Goal: Communication & Community: Answer question/provide support

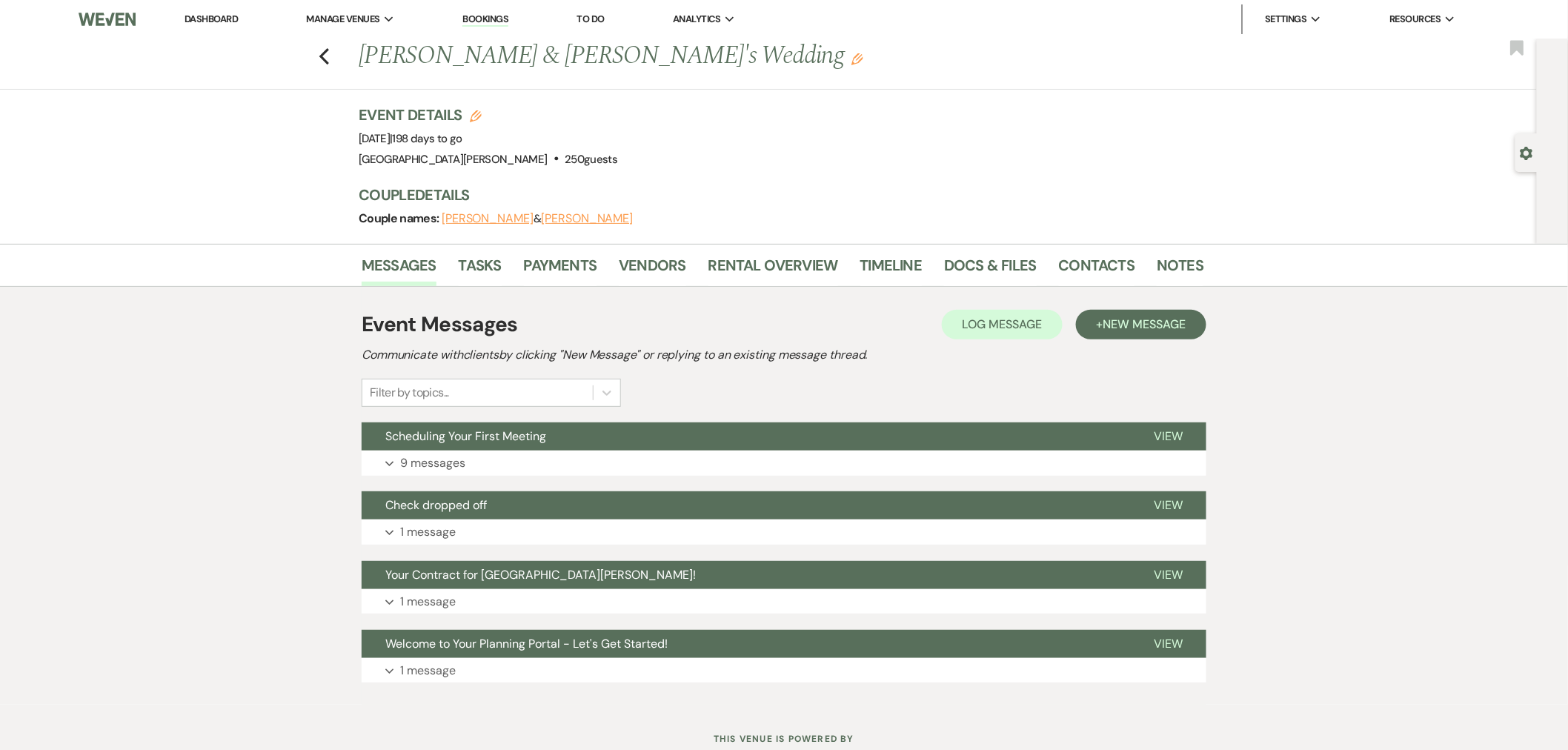
click at [198, 18] on link "Dashboard" at bounding box center [211, 18] width 54 height 12
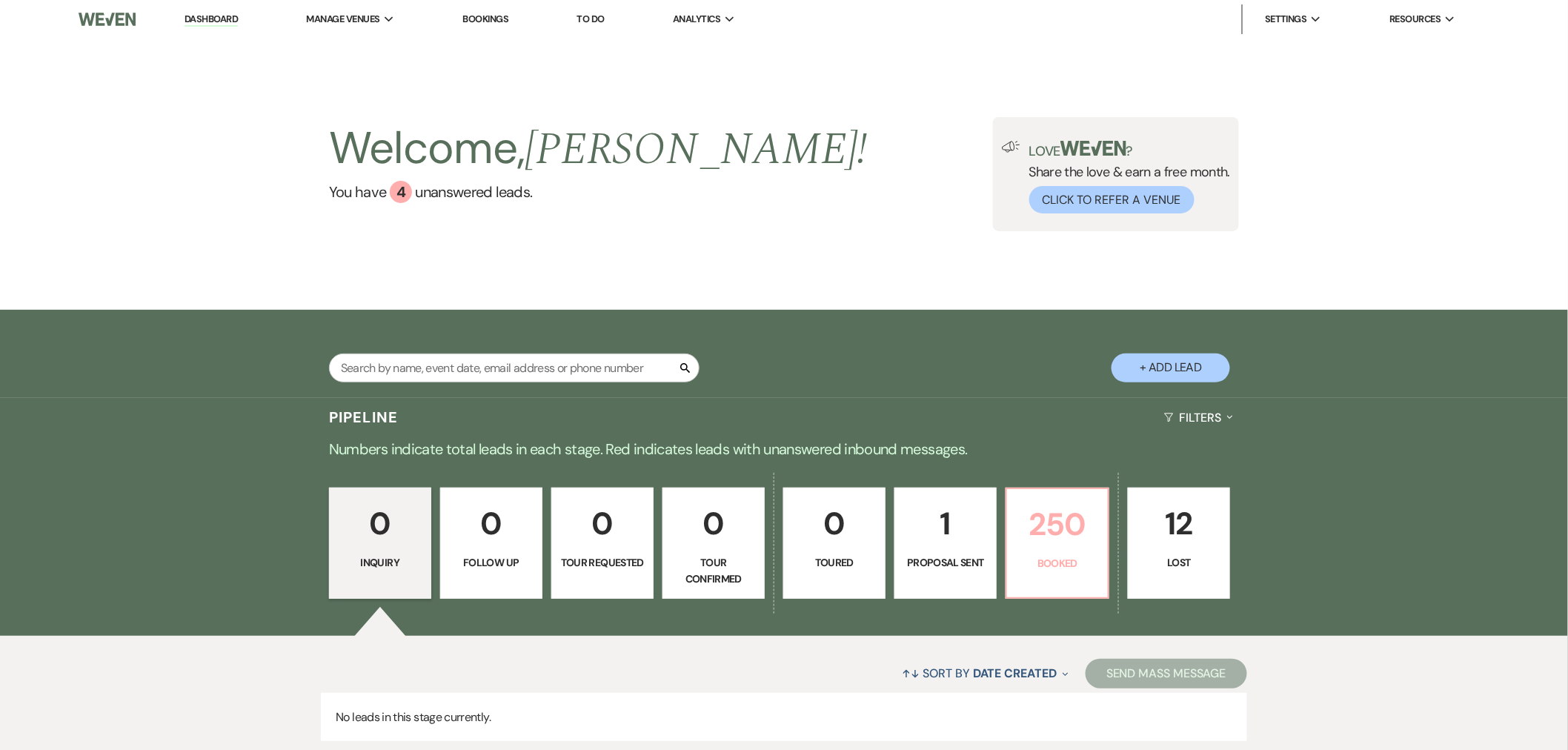
click at [1048, 549] on link "250 Booked" at bounding box center [1058, 544] width 104 height 111
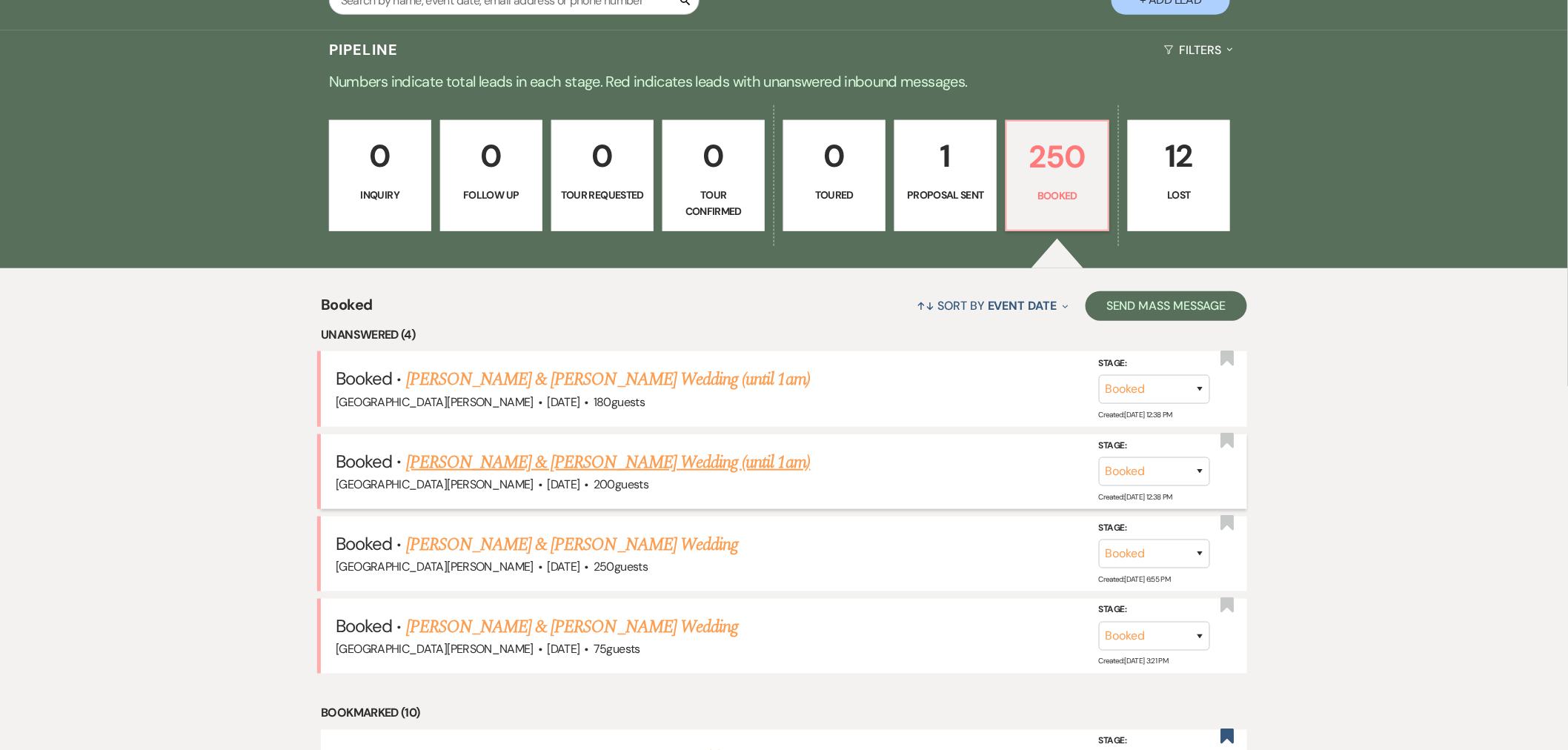
scroll to position [411, 0]
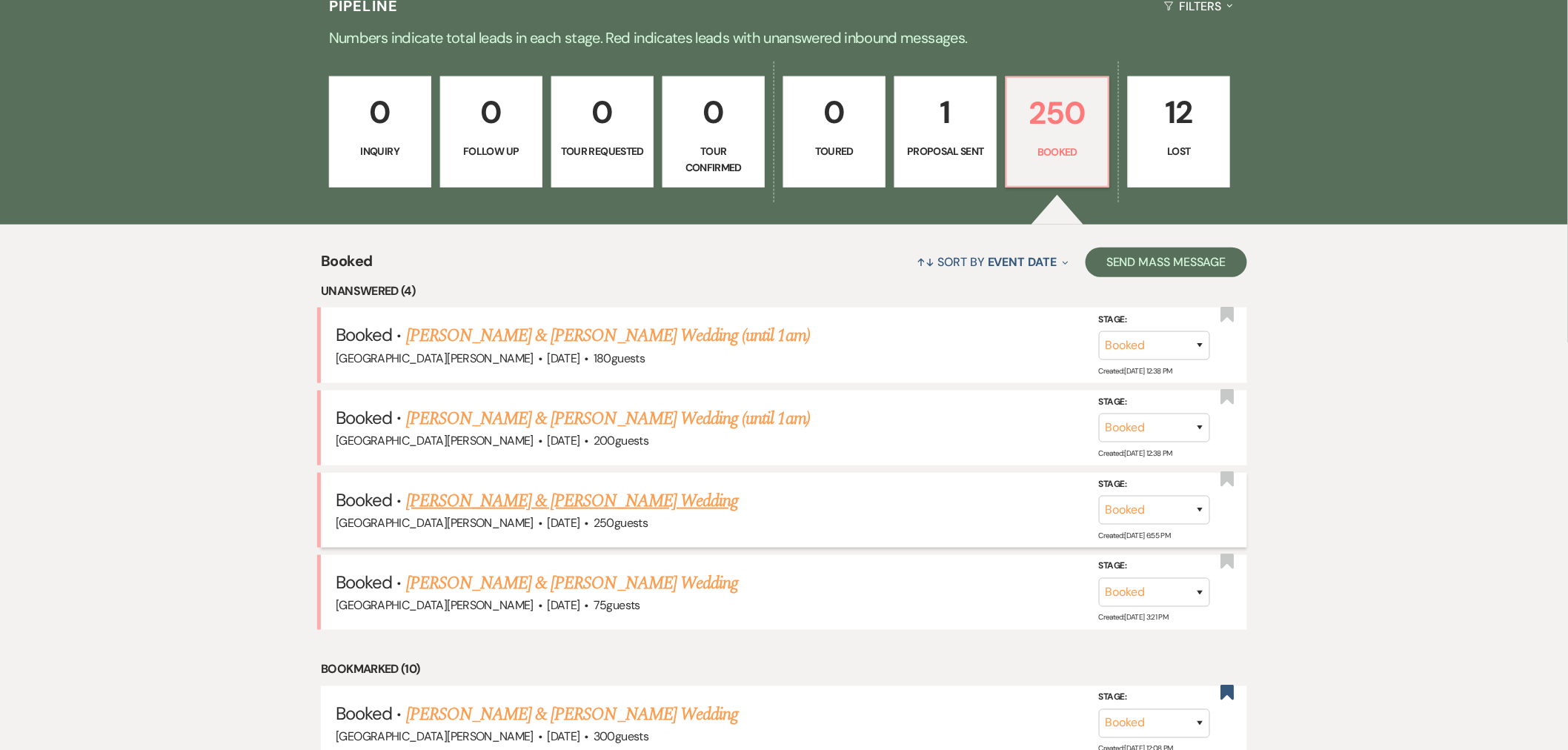
click at [627, 497] on link "[PERSON_NAME] & [PERSON_NAME] Wedding" at bounding box center [573, 501] width 332 height 27
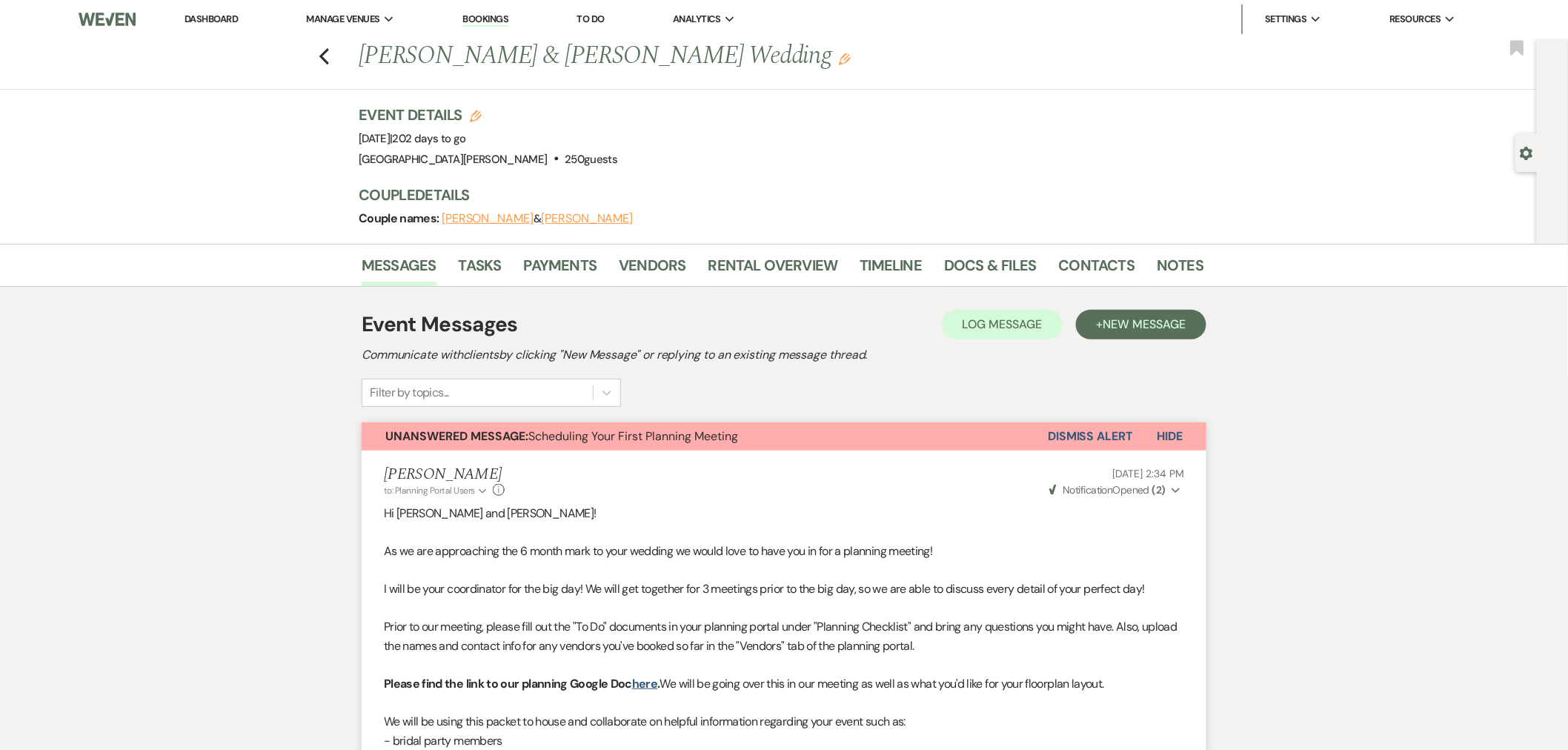
click at [195, 14] on link "Dashboard" at bounding box center [211, 18] width 54 height 12
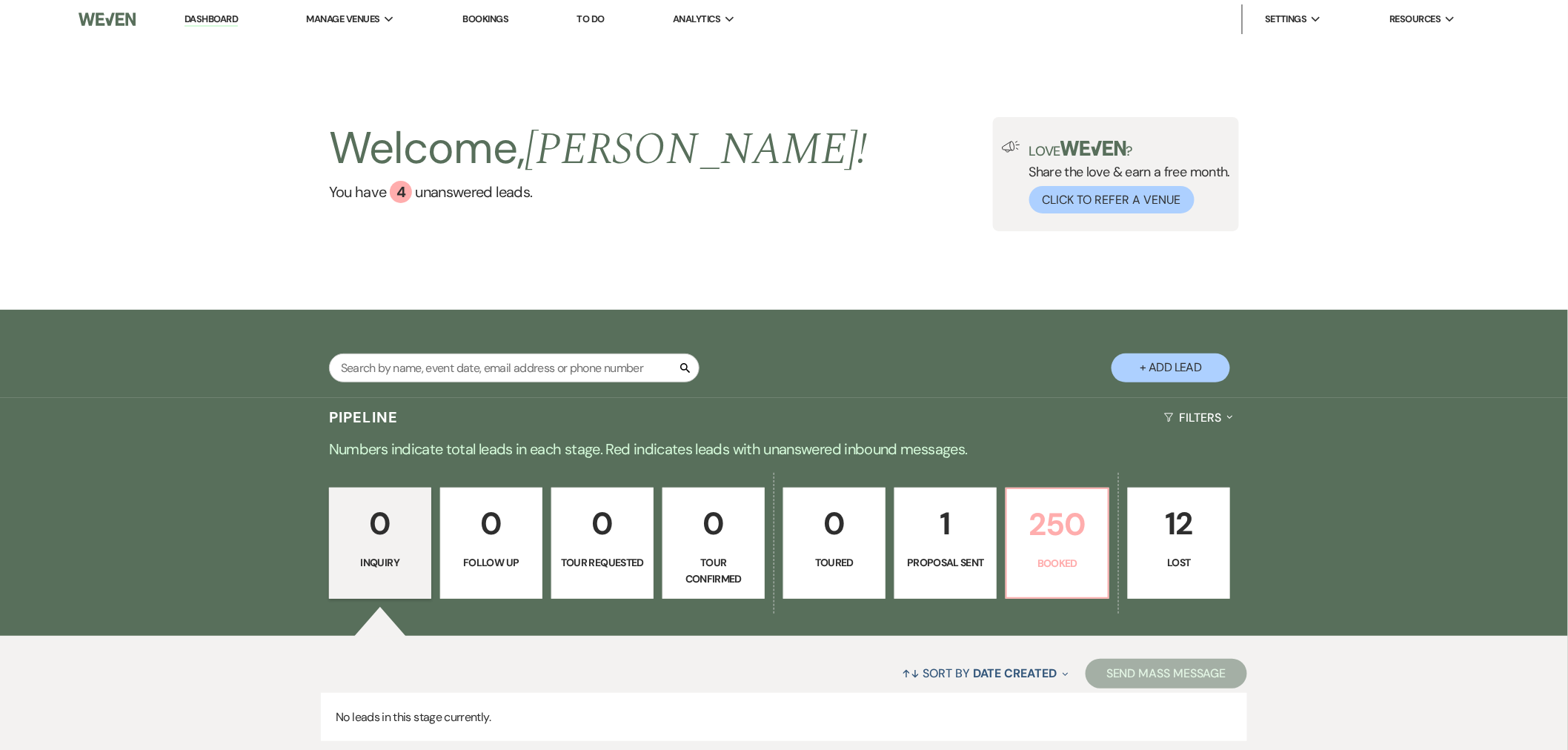
click at [1072, 556] on p "Booked" at bounding box center [1058, 563] width 83 height 16
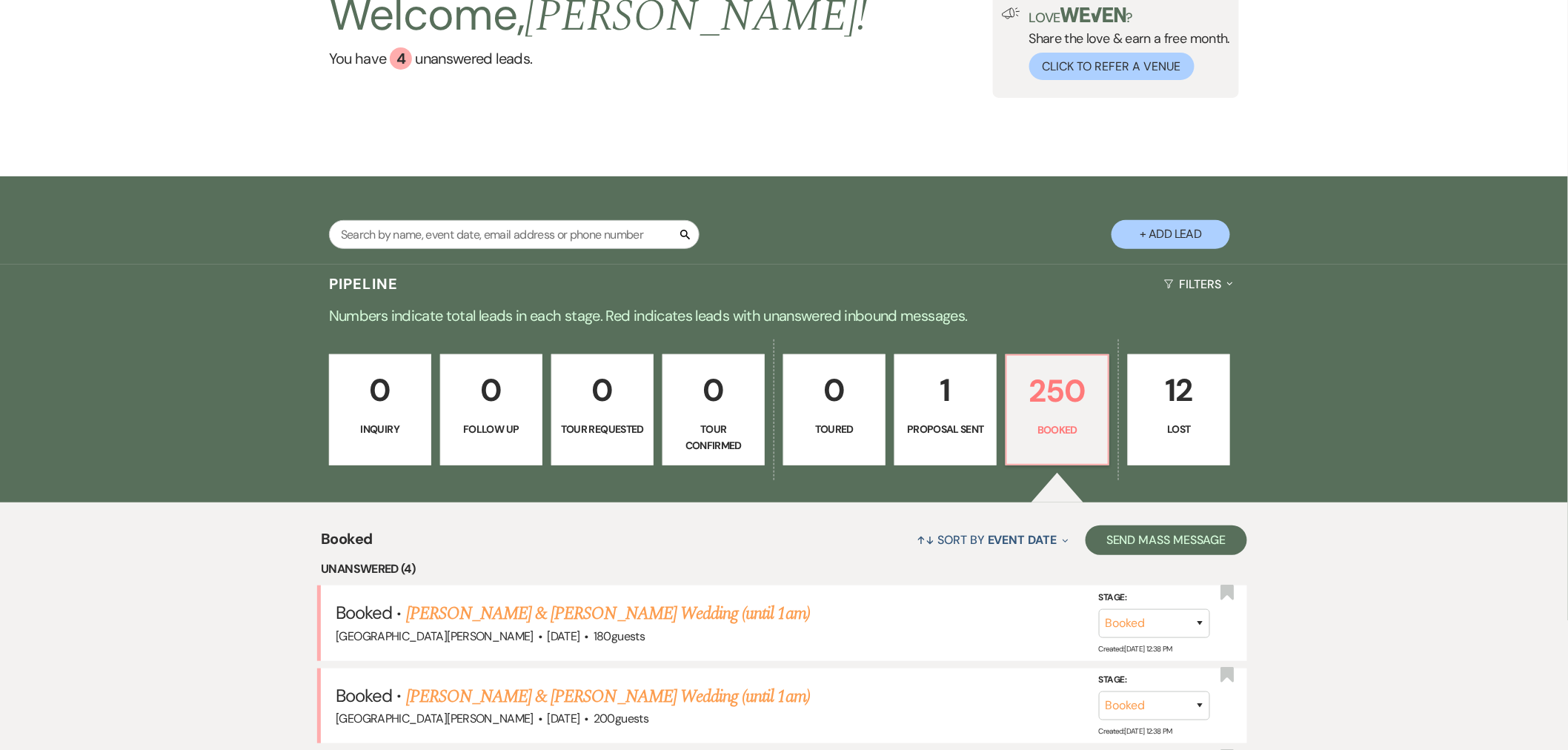
scroll to position [433, 0]
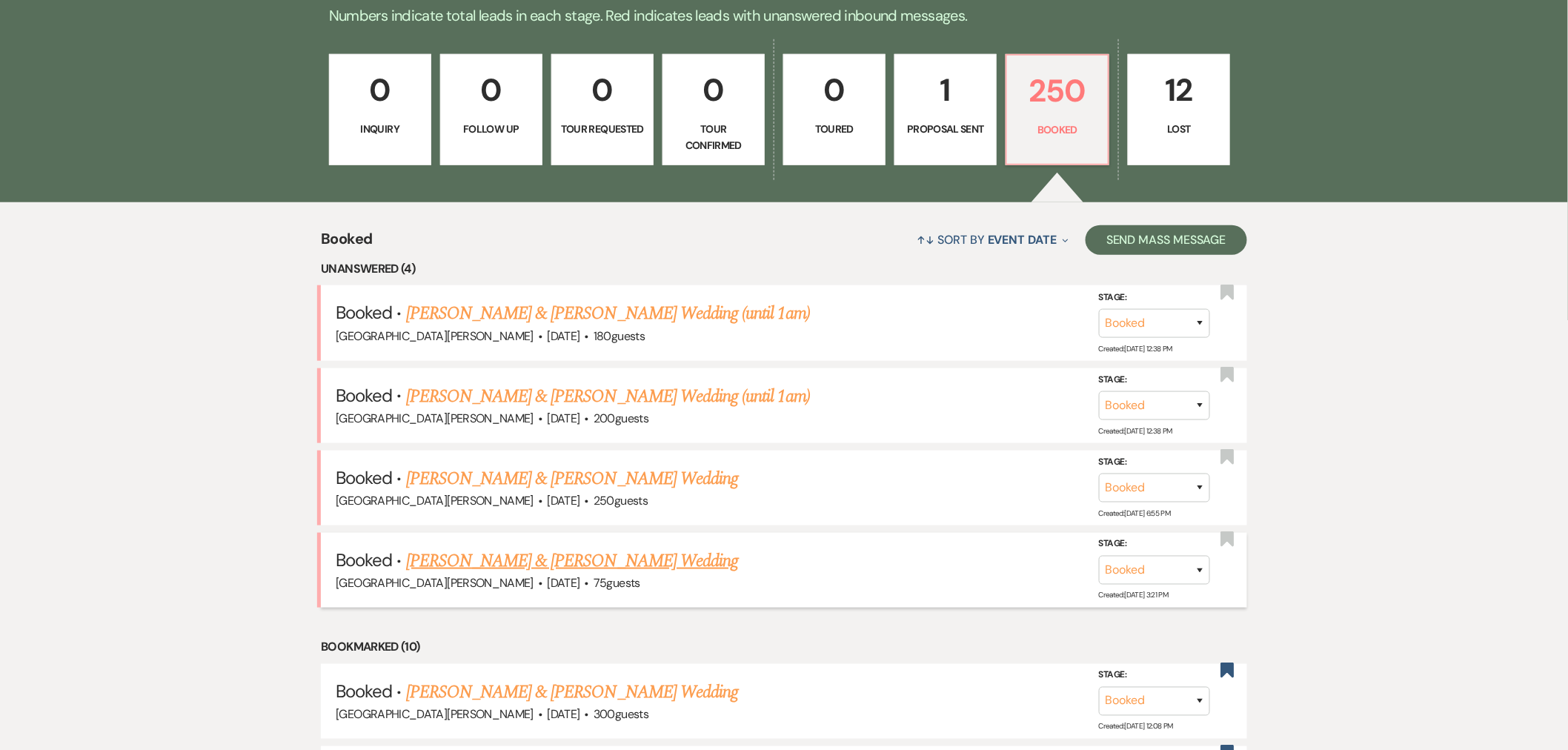
click at [511, 559] on link "[PERSON_NAME] & [PERSON_NAME] Wedding" at bounding box center [573, 561] width 332 height 27
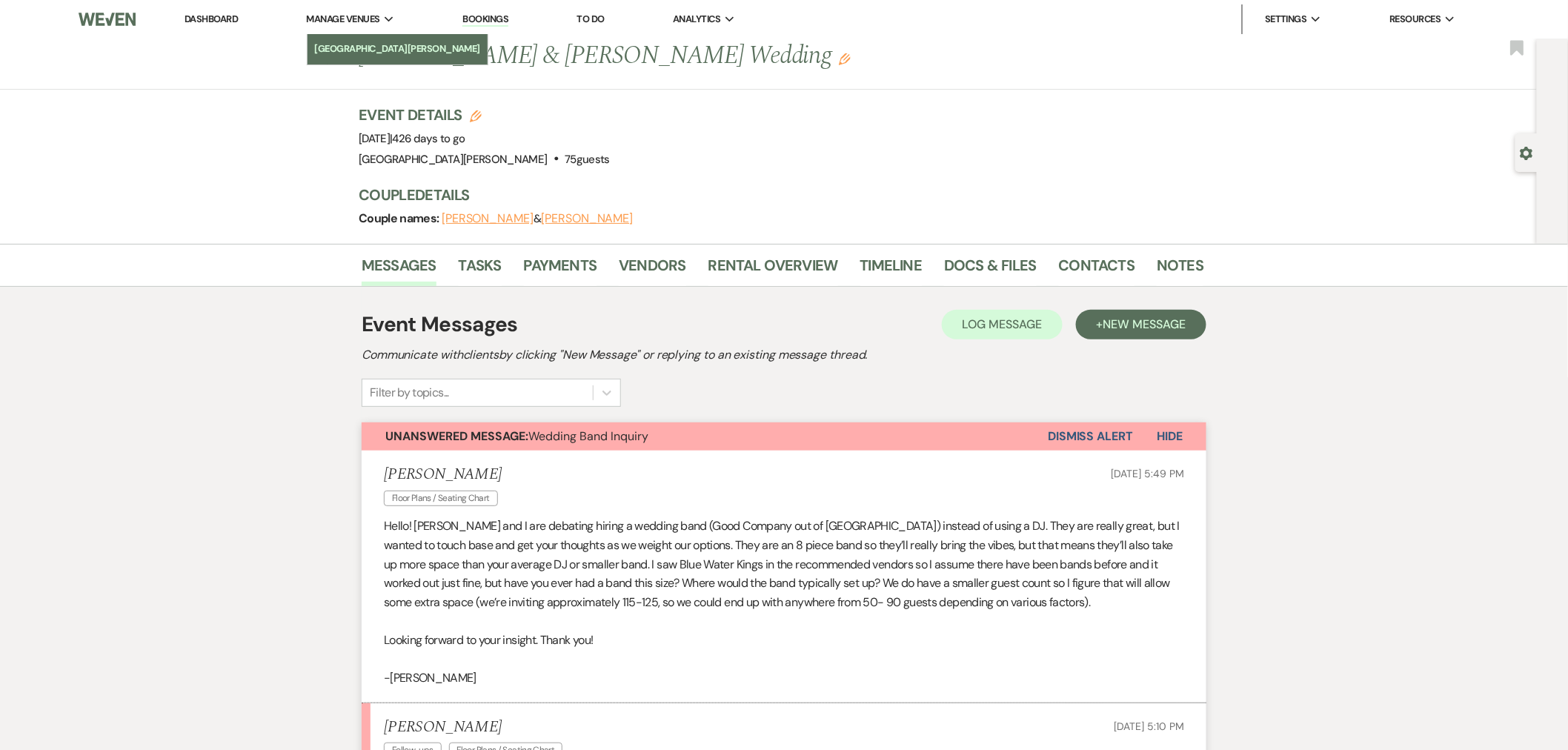
click at [352, 37] on link "[GEOGRAPHIC_DATA][PERSON_NAME]" at bounding box center [398, 48] width 181 height 30
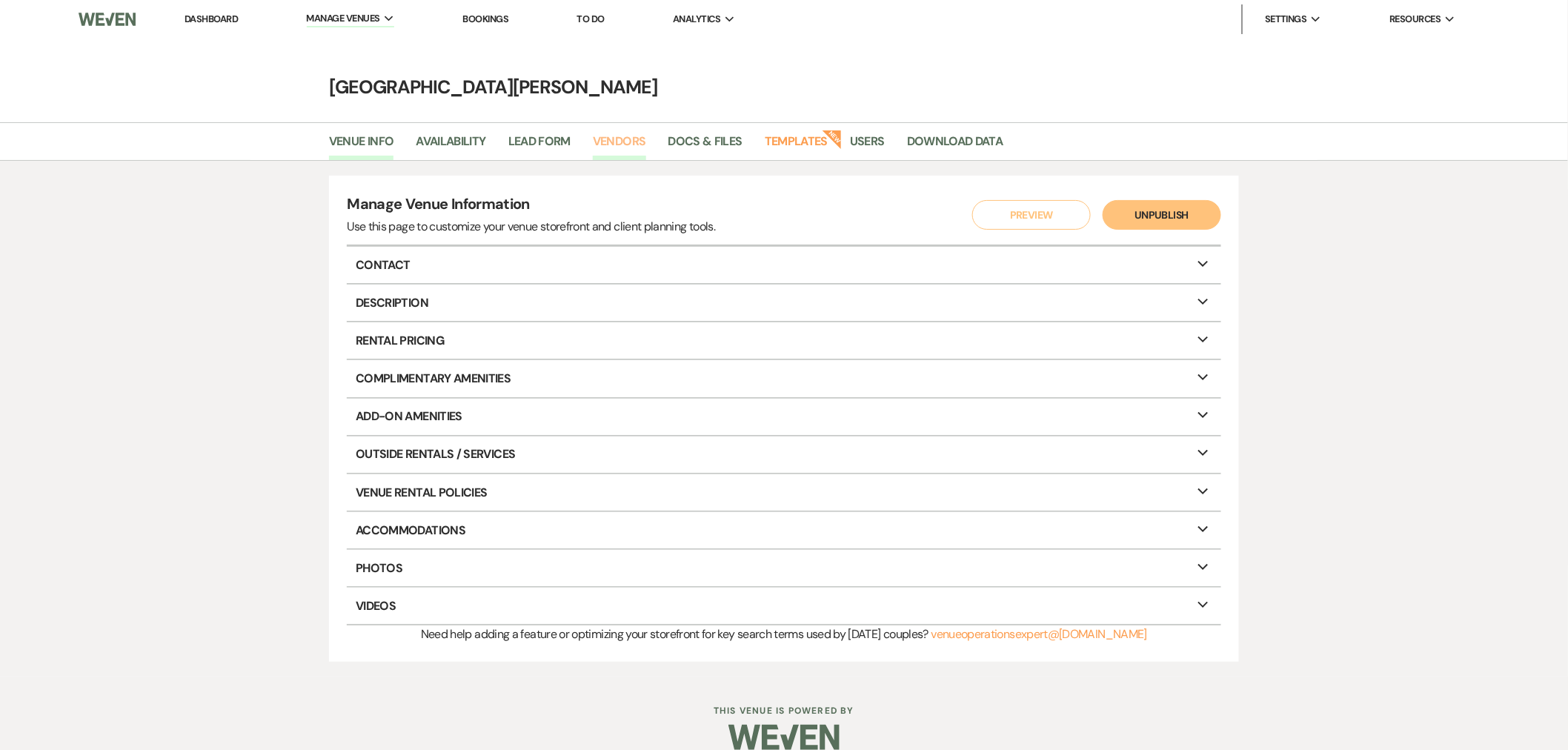
click at [625, 143] on link "Vendors" at bounding box center [620, 145] width 54 height 28
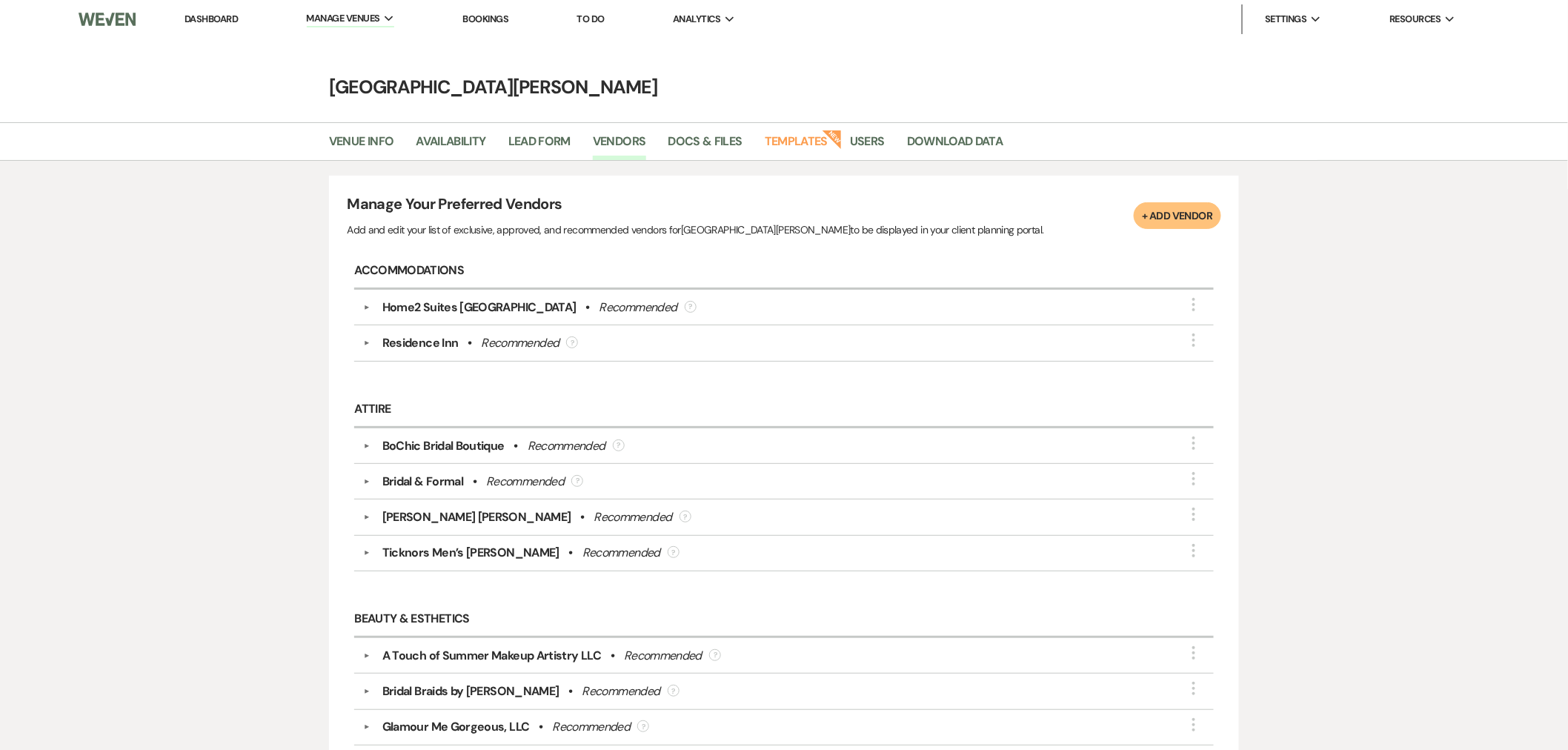
click at [196, 20] on link "Dashboard" at bounding box center [211, 18] width 54 height 12
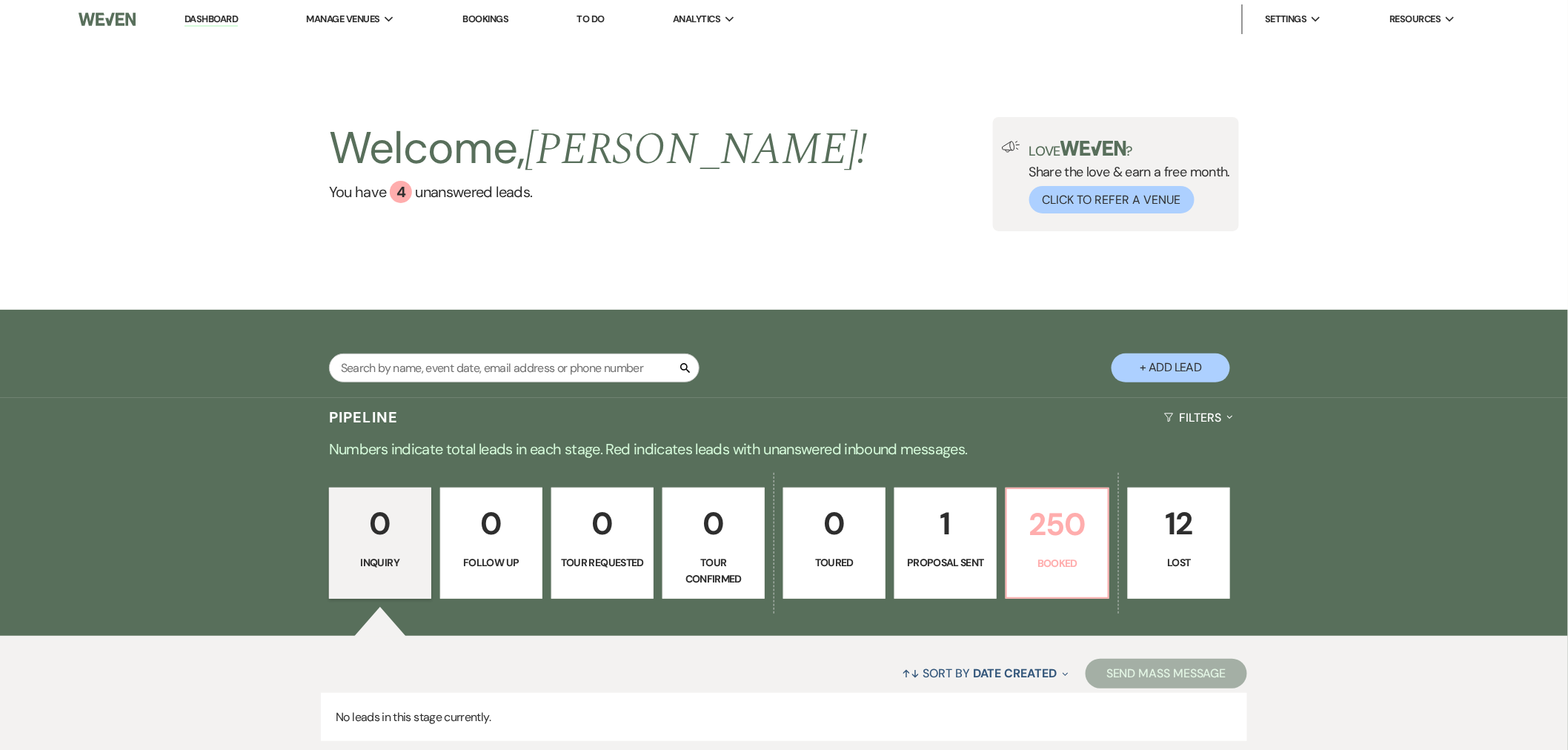
click at [1011, 514] on link "250 Booked" at bounding box center [1058, 544] width 104 height 111
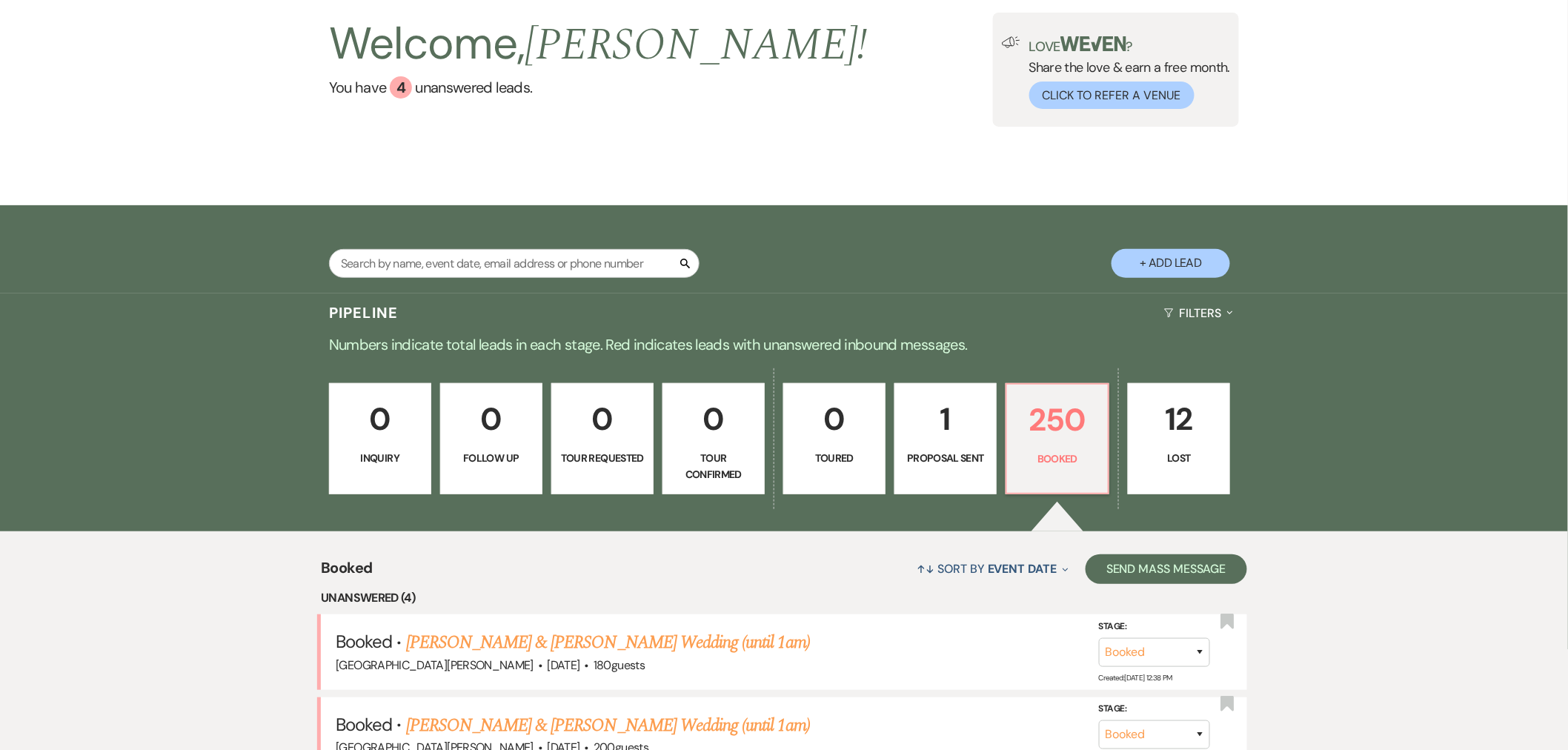
scroll to position [351, 0]
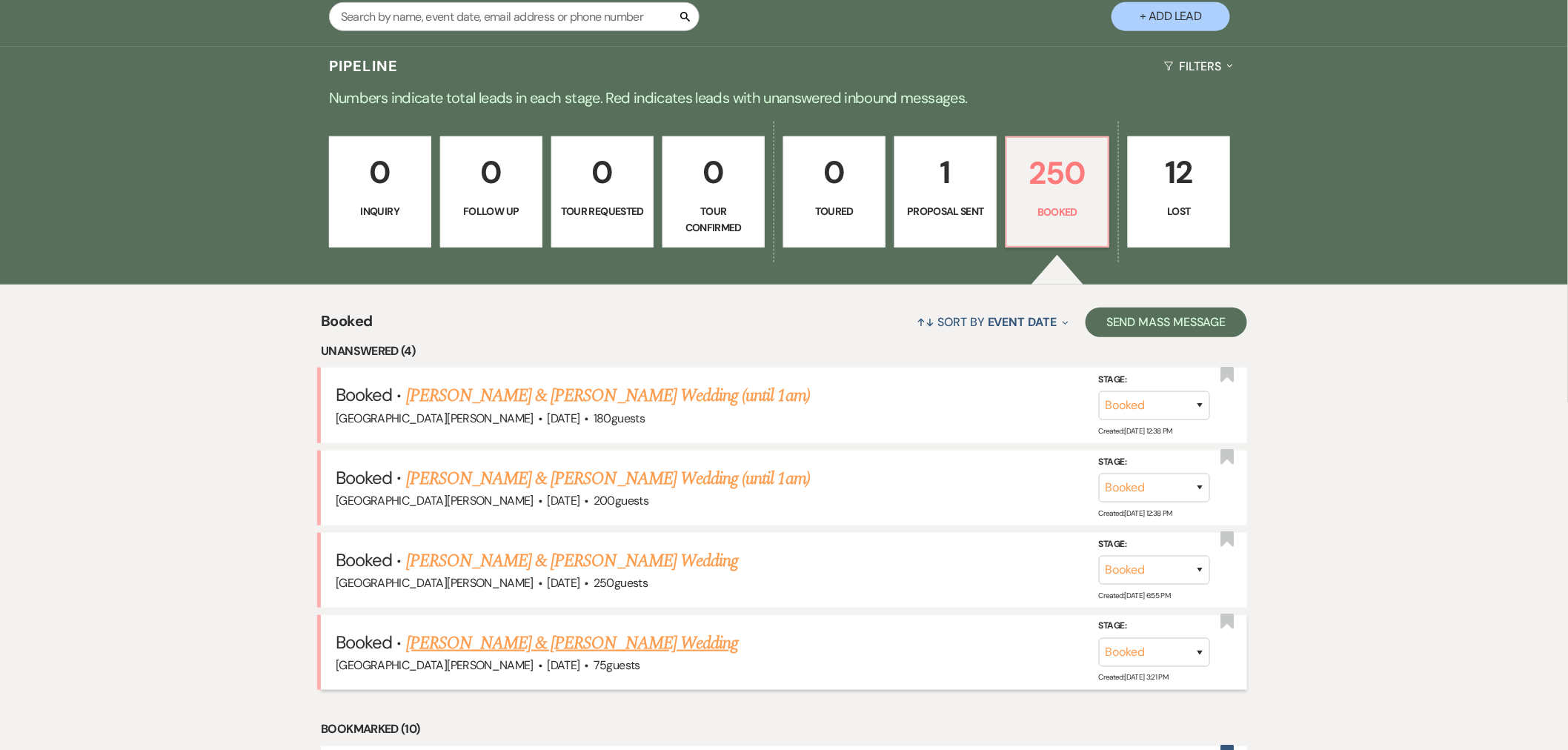
click at [546, 635] on link "[PERSON_NAME] & [PERSON_NAME] Wedding" at bounding box center [573, 643] width 332 height 27
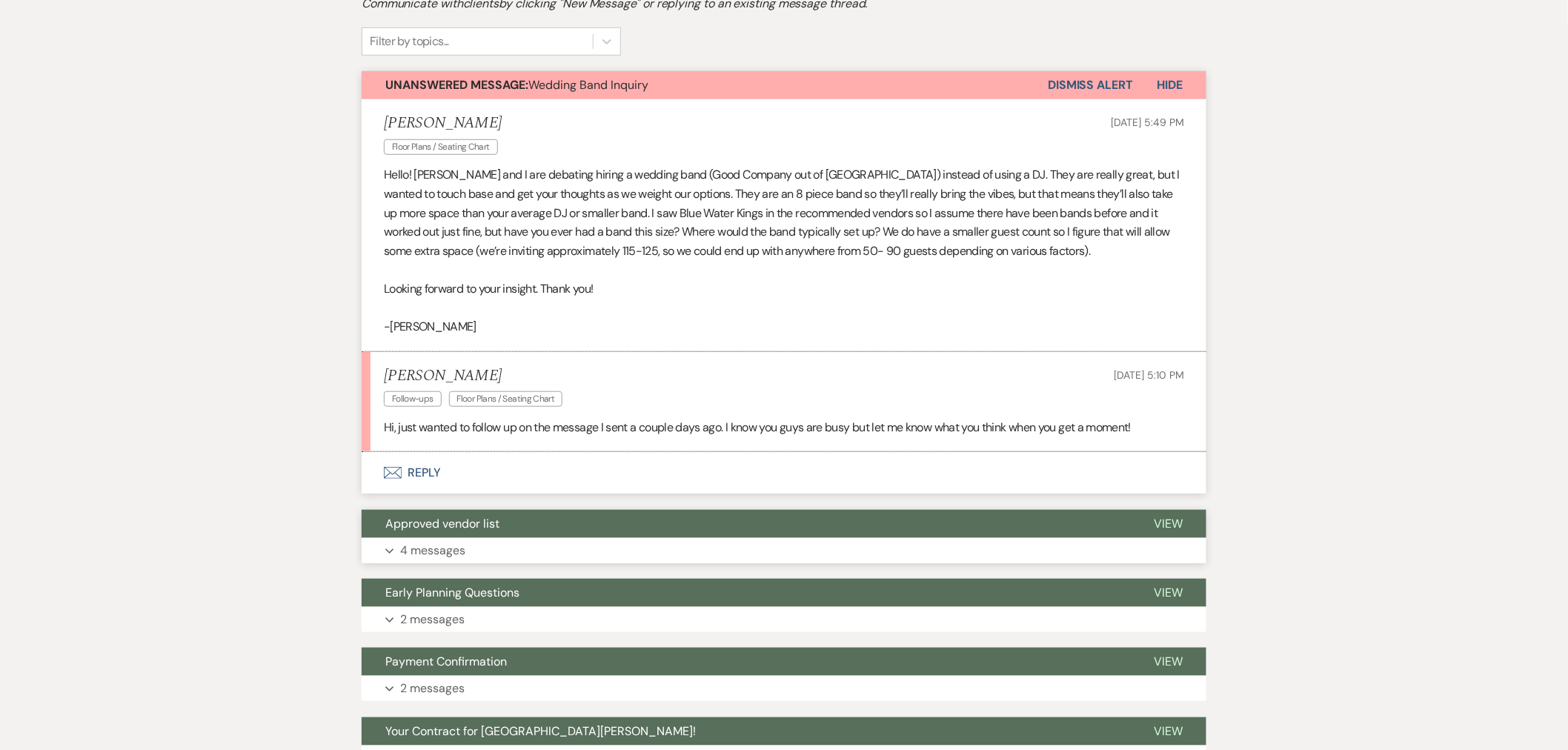
click at [805, 520] on button "Approved vendor list" at bounding box center [746, 523] width 769 height 28
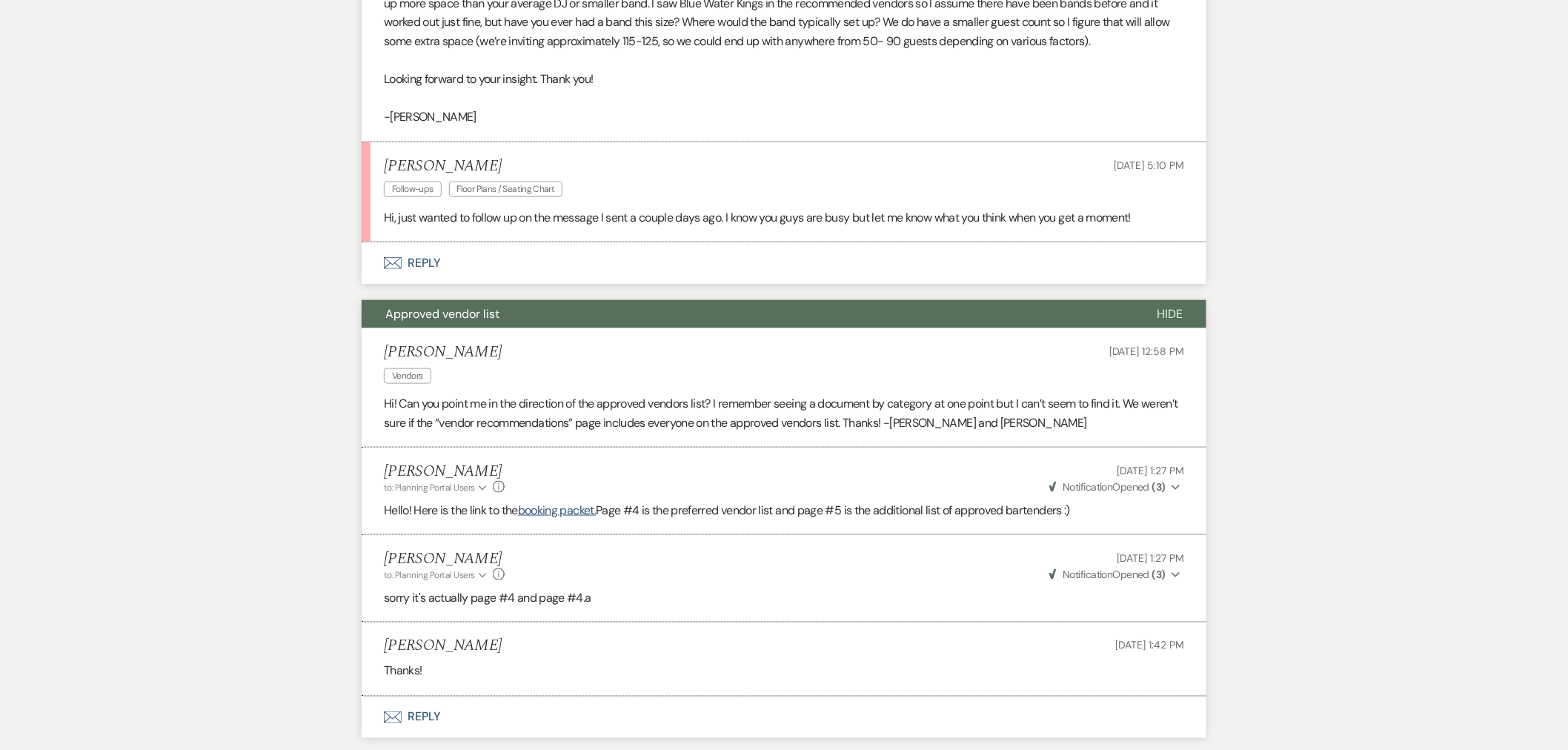
scroll to position [598, 0]
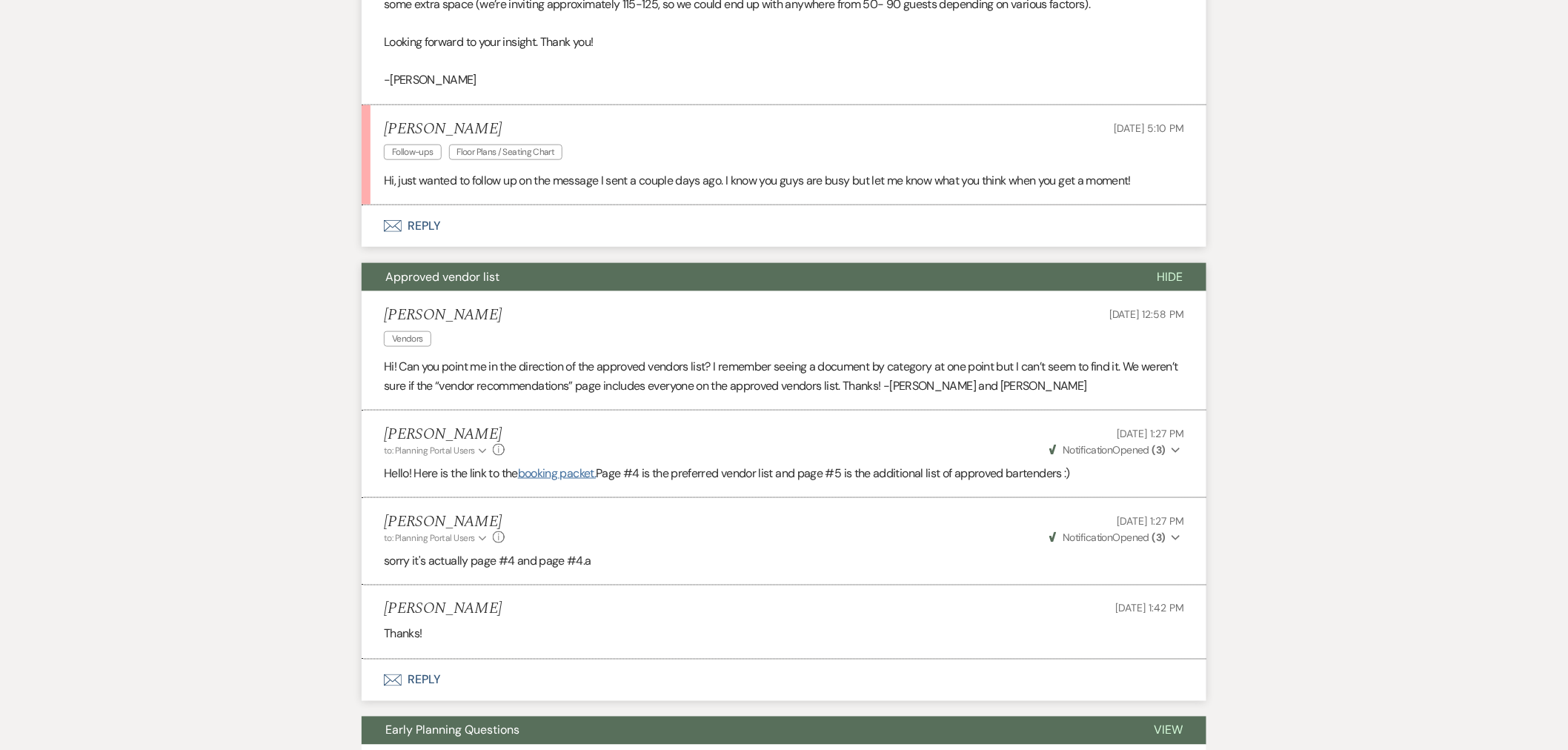
click at [565, 472] on link "booking packet." at bounding box center [556, 473] width 78 height 15
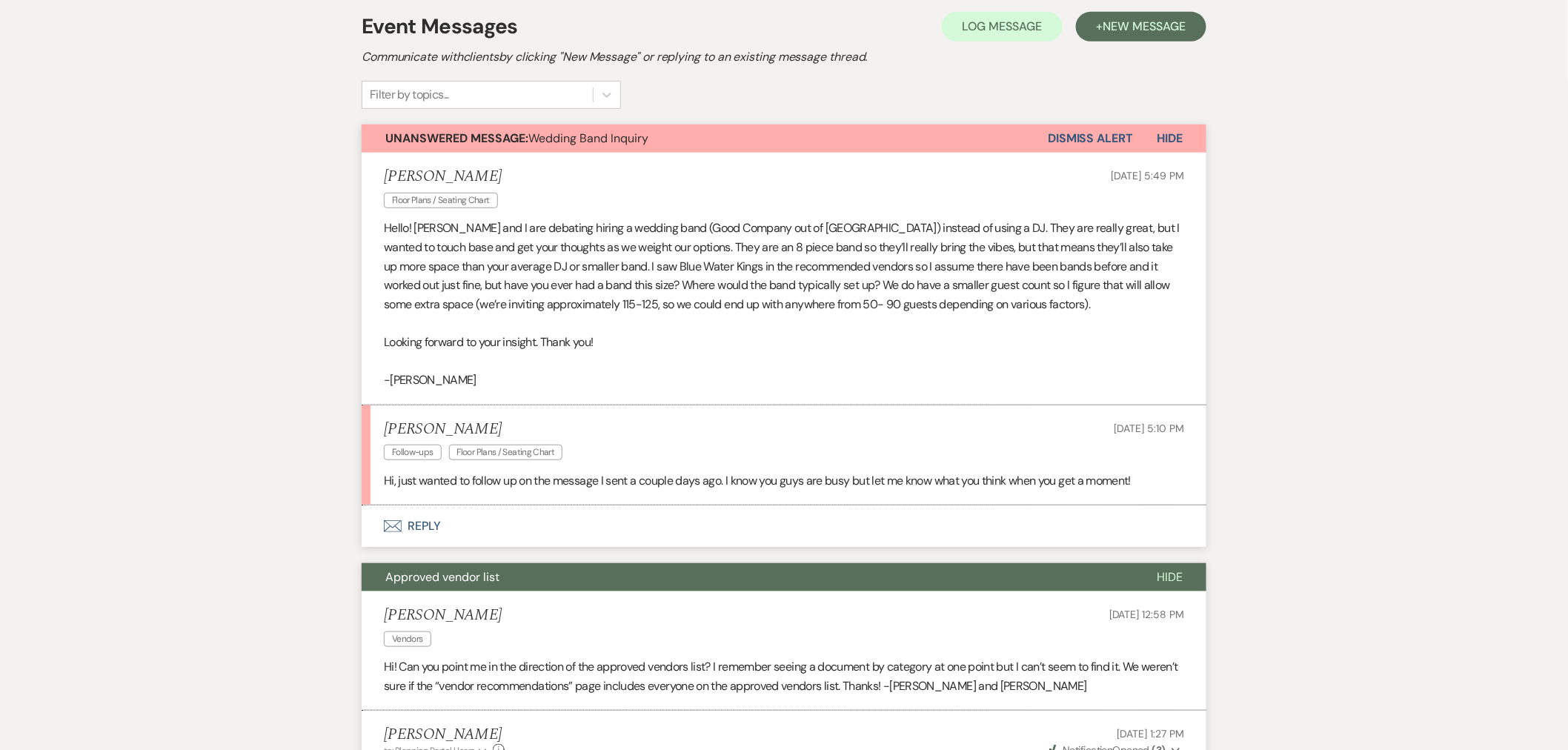
scroll to position [269, 0]
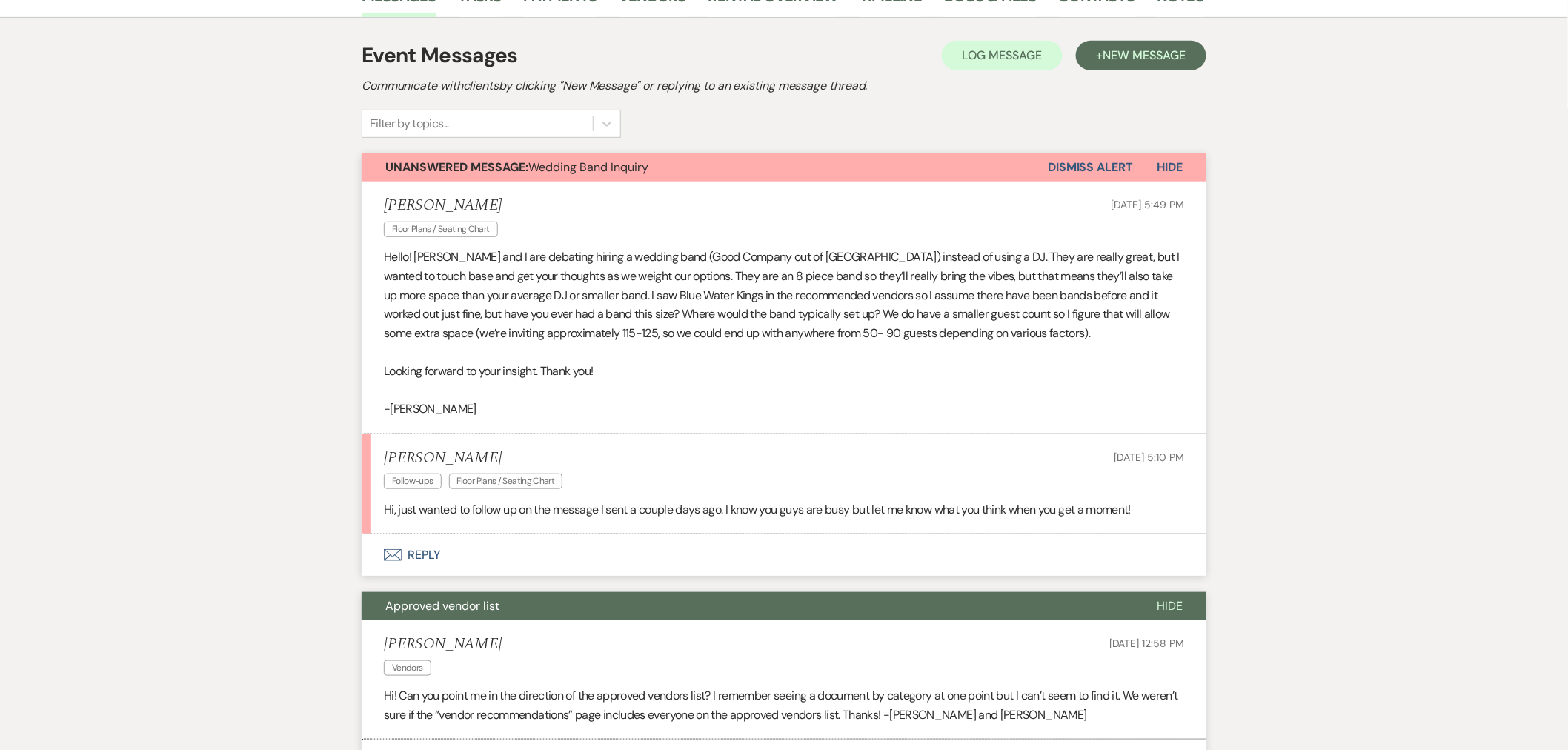
click at [611, 557] on button "Envelope Reply" at bounding box center [784, 554] width 845 height 41
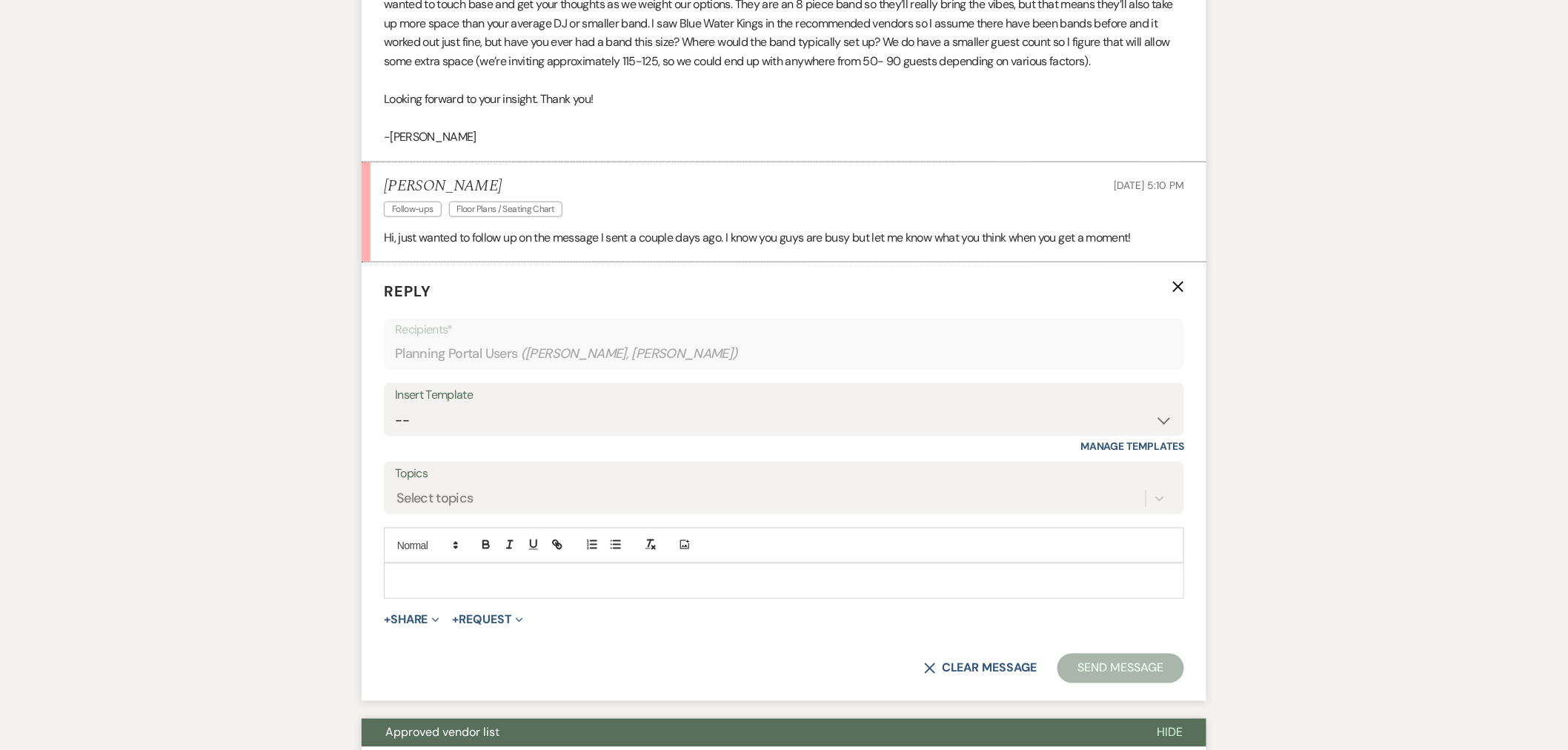
scroll to position [609, 0]
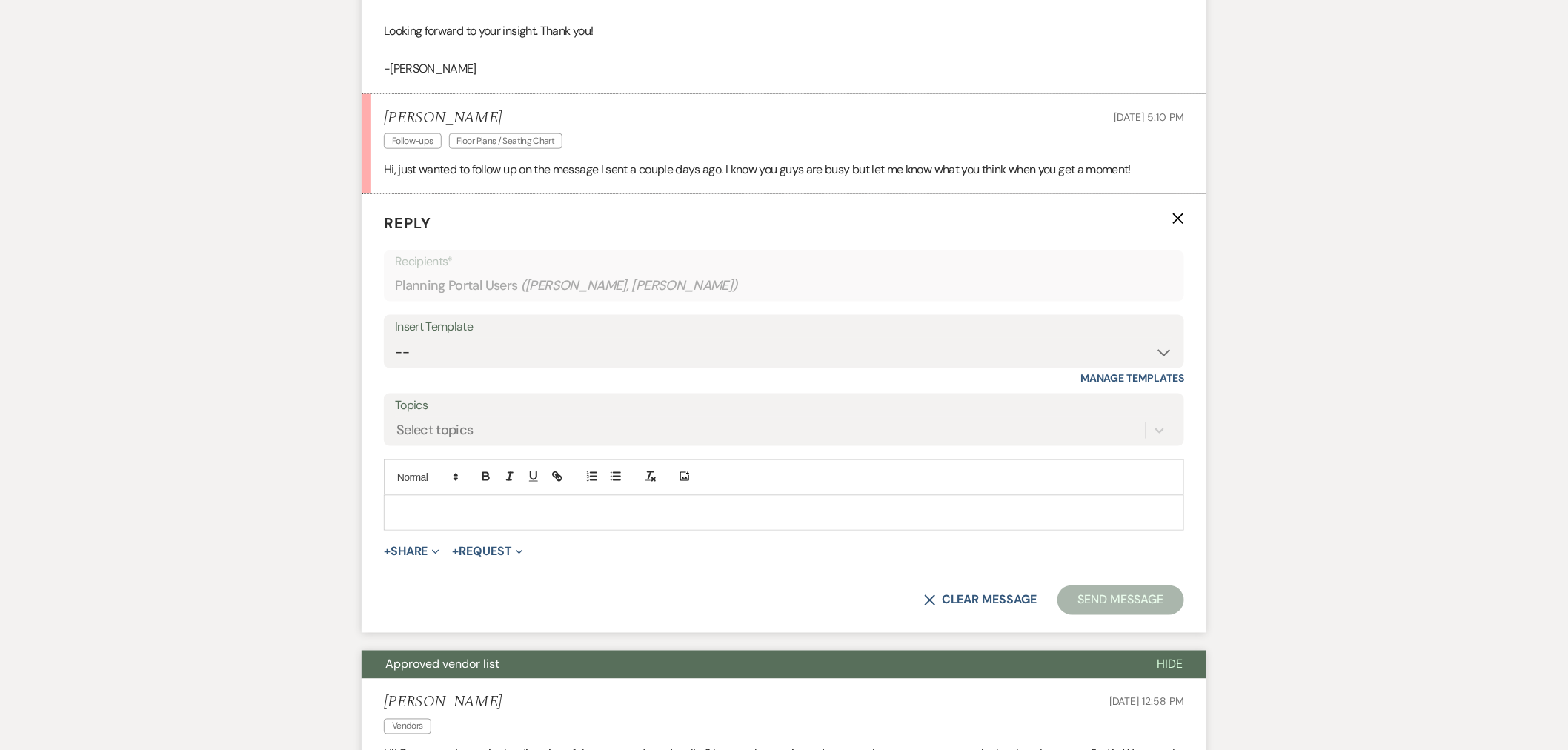
click at [638, 509] on p at bounding box center [784, 512] width 777 height 16
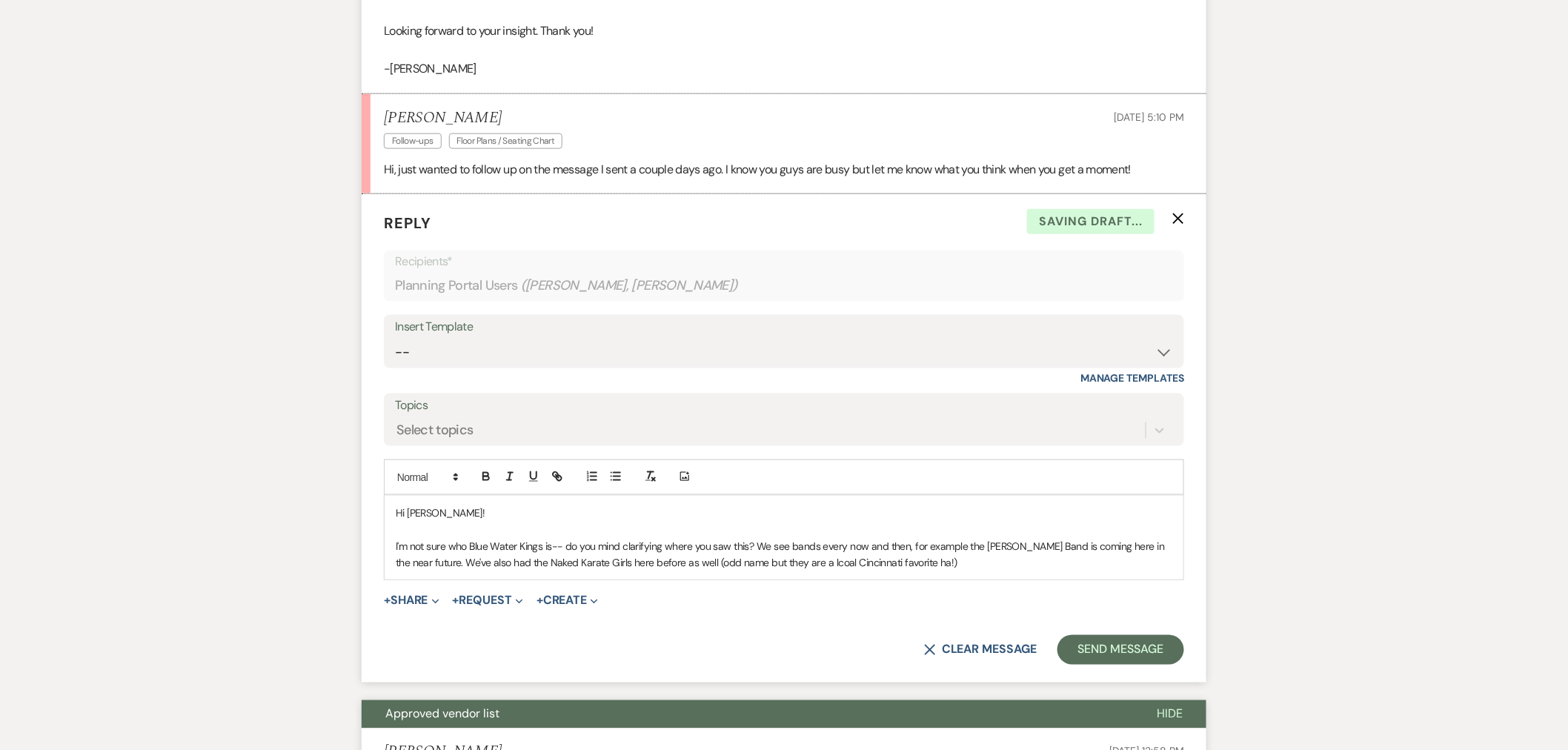
click at [828, 563] on p "I'm not sure who Blue Water Kings is-- do you mind clarifying where you saw thi…" at bounding box center [784, 554] width 777 height 34
click at [955, 569] on p "I'm not sure who Blue Water Kings is-- do you mind clarifying where you saw thi…" at bounding box center [784, 554] width 777 height 34
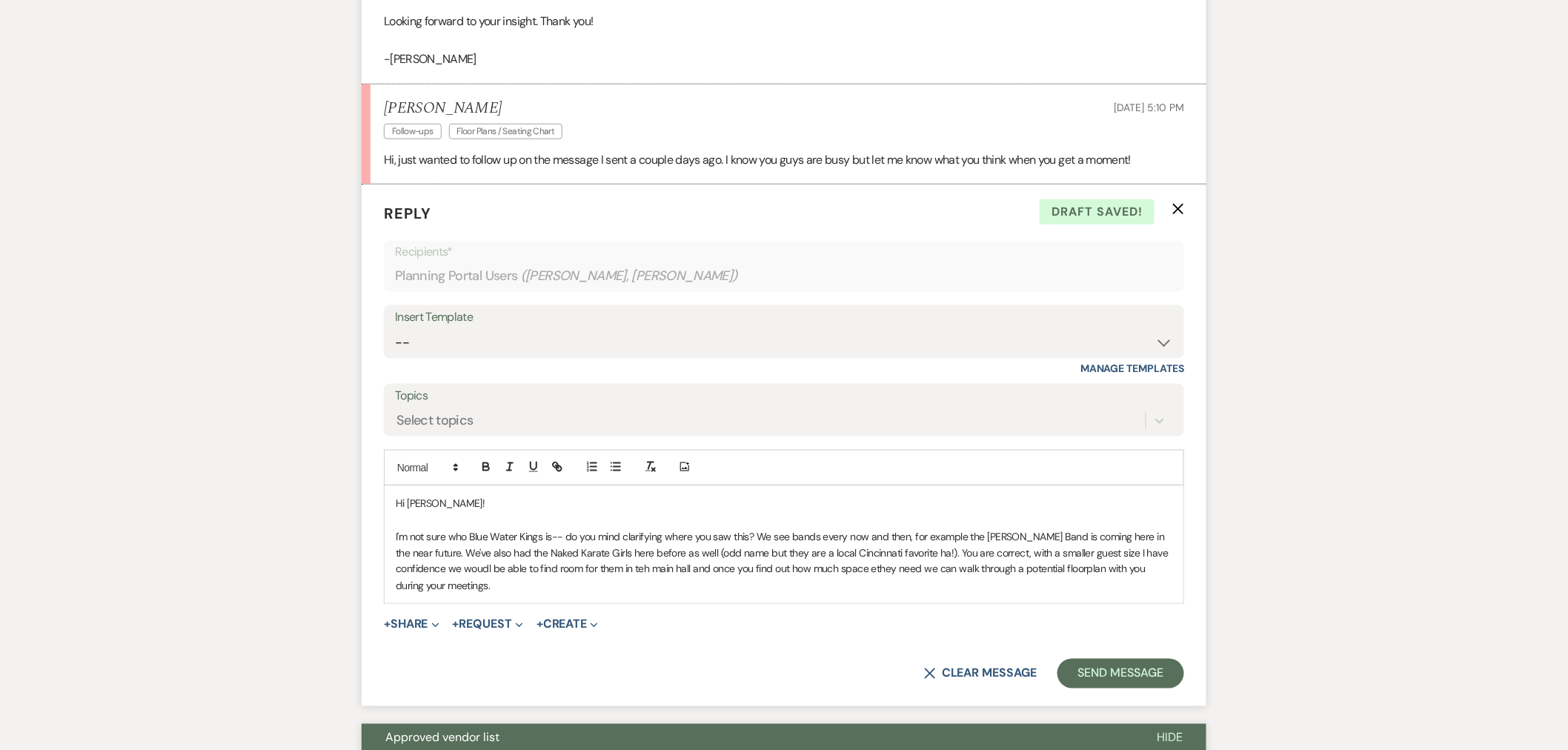
scroll to position [658, 0]
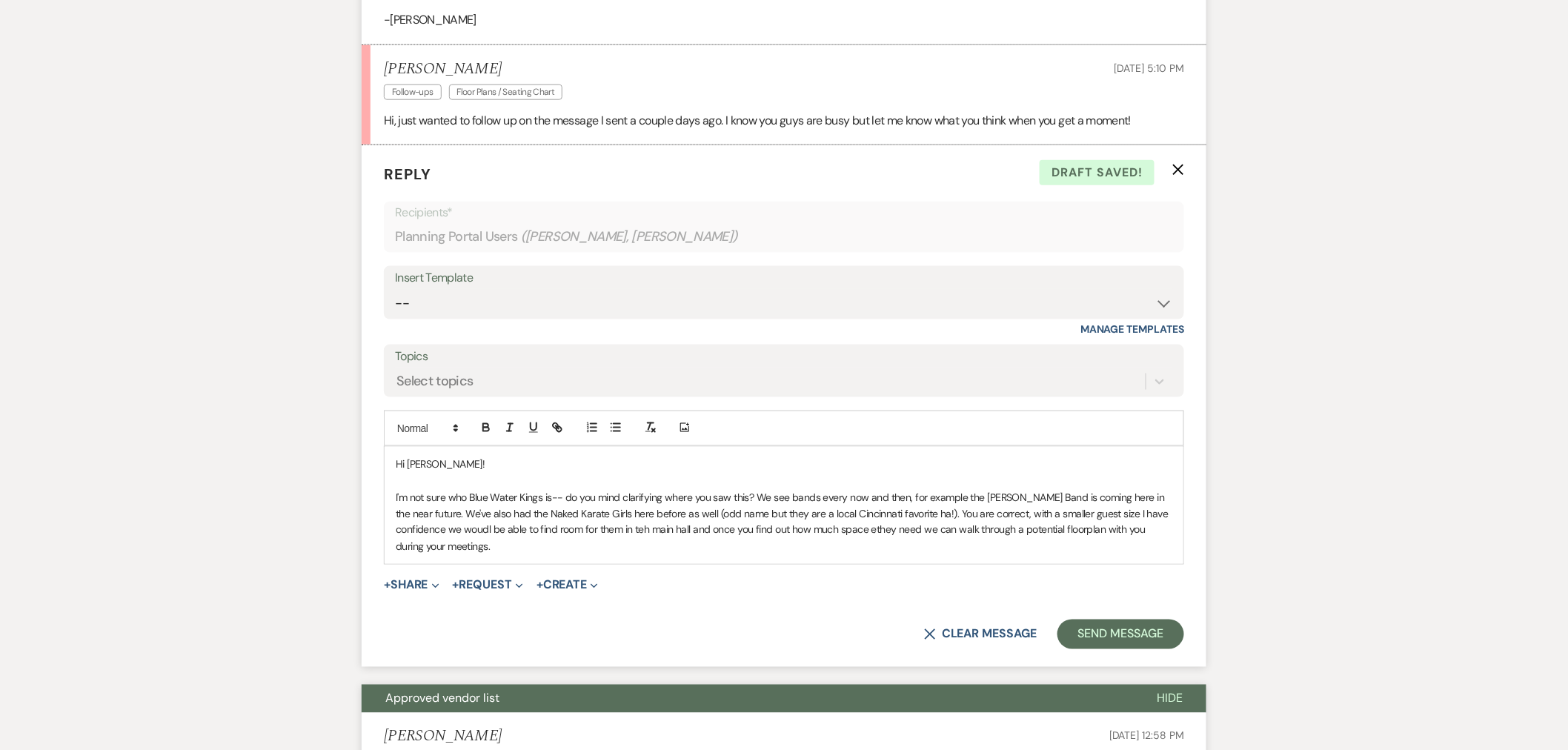
click at [472, 529] on p "I'm not sure who Blue Water Kings is-- do you mind clarifying where you saw thi…" at bounding box center [784, 521] width 777 height 66
click at [636, 530] on p "I'm not sure who Blue Water Kings is-- do you mind clarifying where you saw thi…" at bounding box center [784, 521] width 777 height 66
click at [881, 531] on p "I'm not sure who Blue Water Kings is-- do you mind clarifying where you saw thi…" at bounding box center [784, 521] width 777 height 66
drag, startPoint x: 881, startPoint y: 531, endPoint x: 855, endPoint y: 556, distance: 36.1
click at [855, 556] on div "Hi [PERSON_NAME]! I'm not sure who Blue Water Kings is-- do you mind clarifying…" at bounding box center [784, 505] width 799 height 117
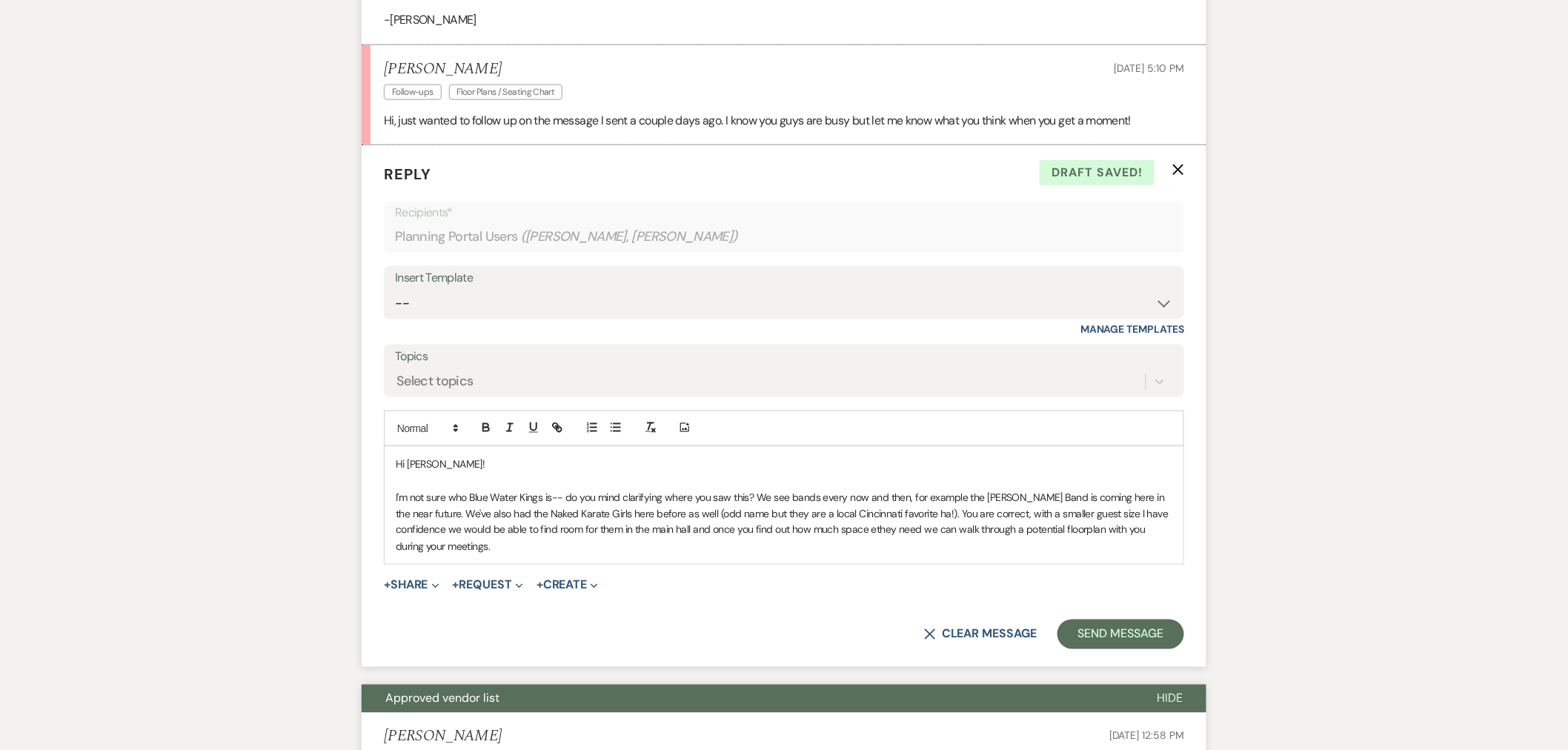
click at [874, 530] on p "I'm not sure who Blue Water Kings is-- do you mind clarifying where you saw thi…" at bounding box center [784, 521] width 777 height 66
click at [754, 497] on p "I'm not sure who Blue Water Kings is-- do you mind clarifying where you saw thi…" at bounding box center [784, 521] width 777 height 66
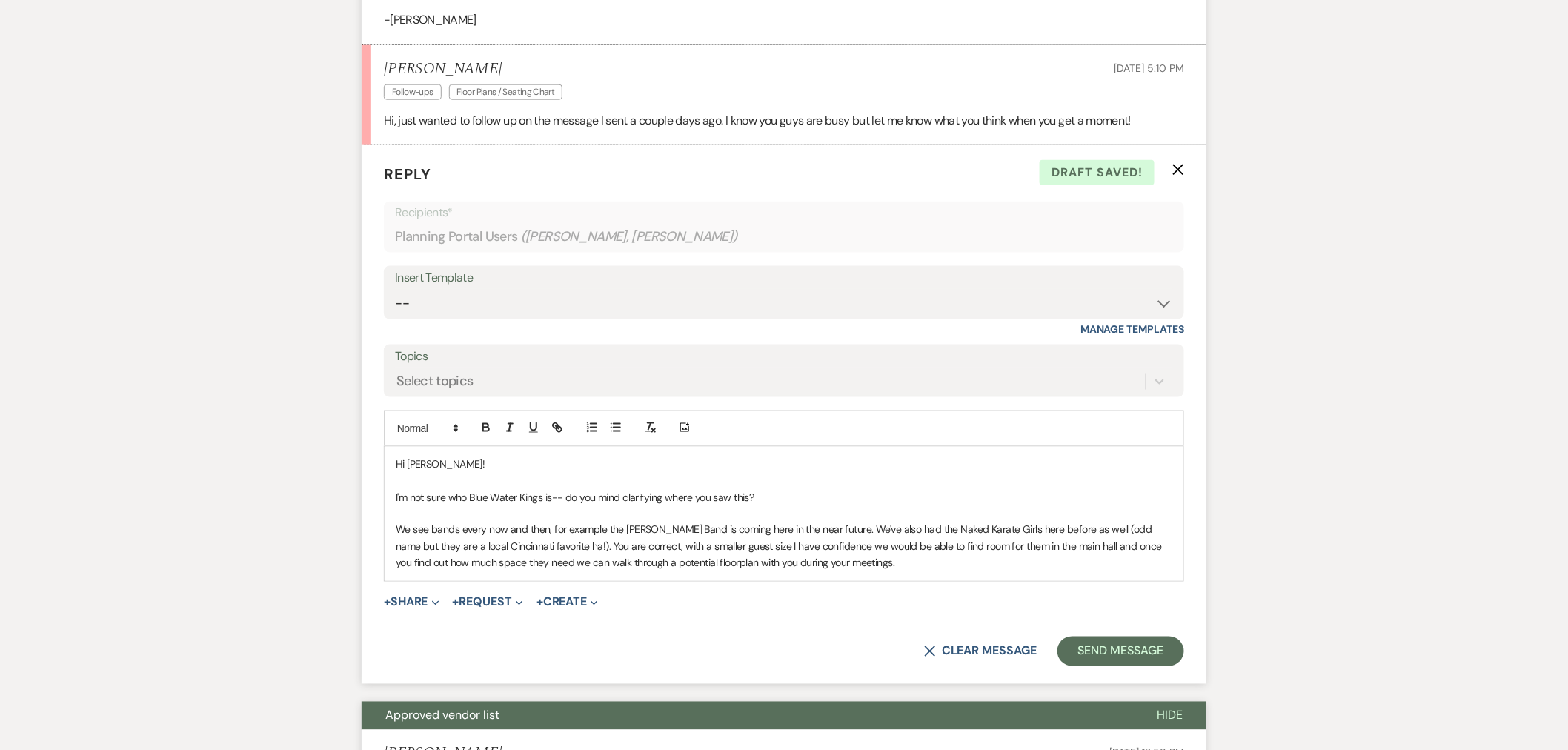
click at [568, 546] on p "We see bands every now and then, for example the [PERSON_NAME] Band is coming h…" at bounding box center [784, 546] width 777 height 50
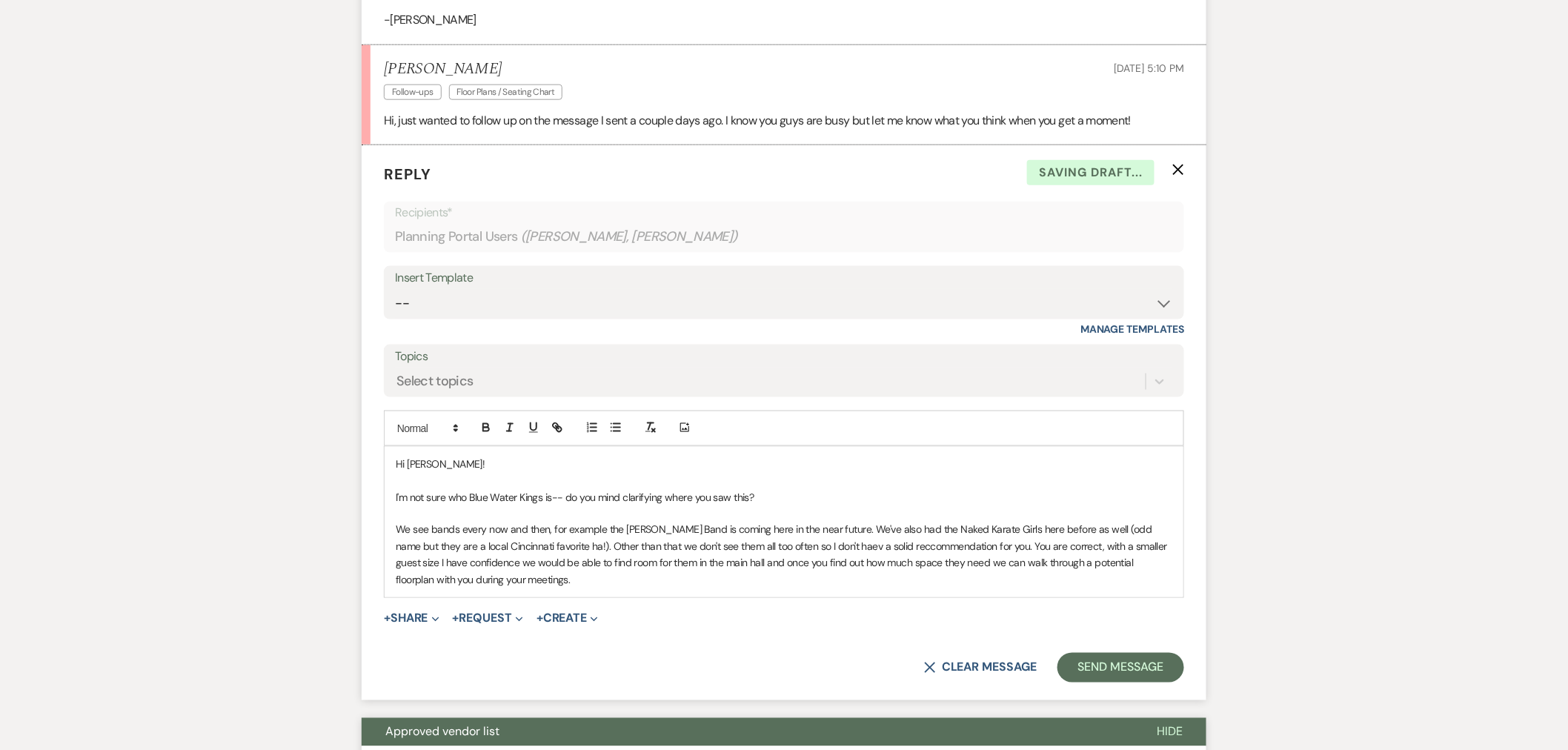
click at [832, 544] on p "We see bands every now and then, for example the [PERSON_NAME] Band is coming h…" at bounding box center [784, 554] width 777 height 66
click at [933, 548] on p "We see bands every now and then, for example the [PERSON_NAME] Band is coming h…" at bounding box center [784, 554] width 777 height 66
click at [936, 566] on p "We see bands every now and then, for example the [PERSON_NAME] Band is coming h…" at bounding box center [784, 554] width 777 height 66
click at [731, 566] on p "We see bands every now and then, for example the [PERSON_NAME] Band is coming h…" at bounding box center [784, 554] width 777 height 66
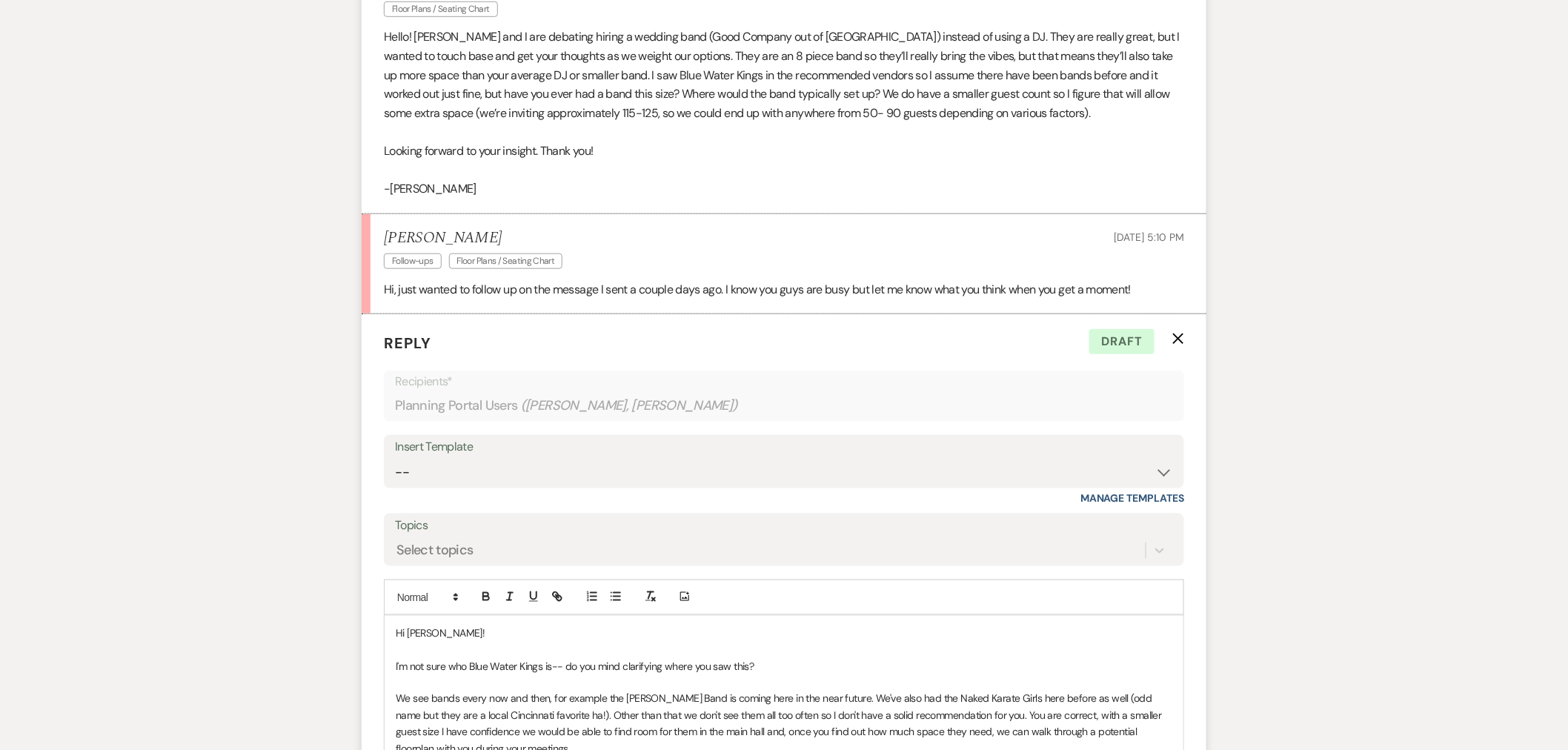
scroll to position [741, 0]
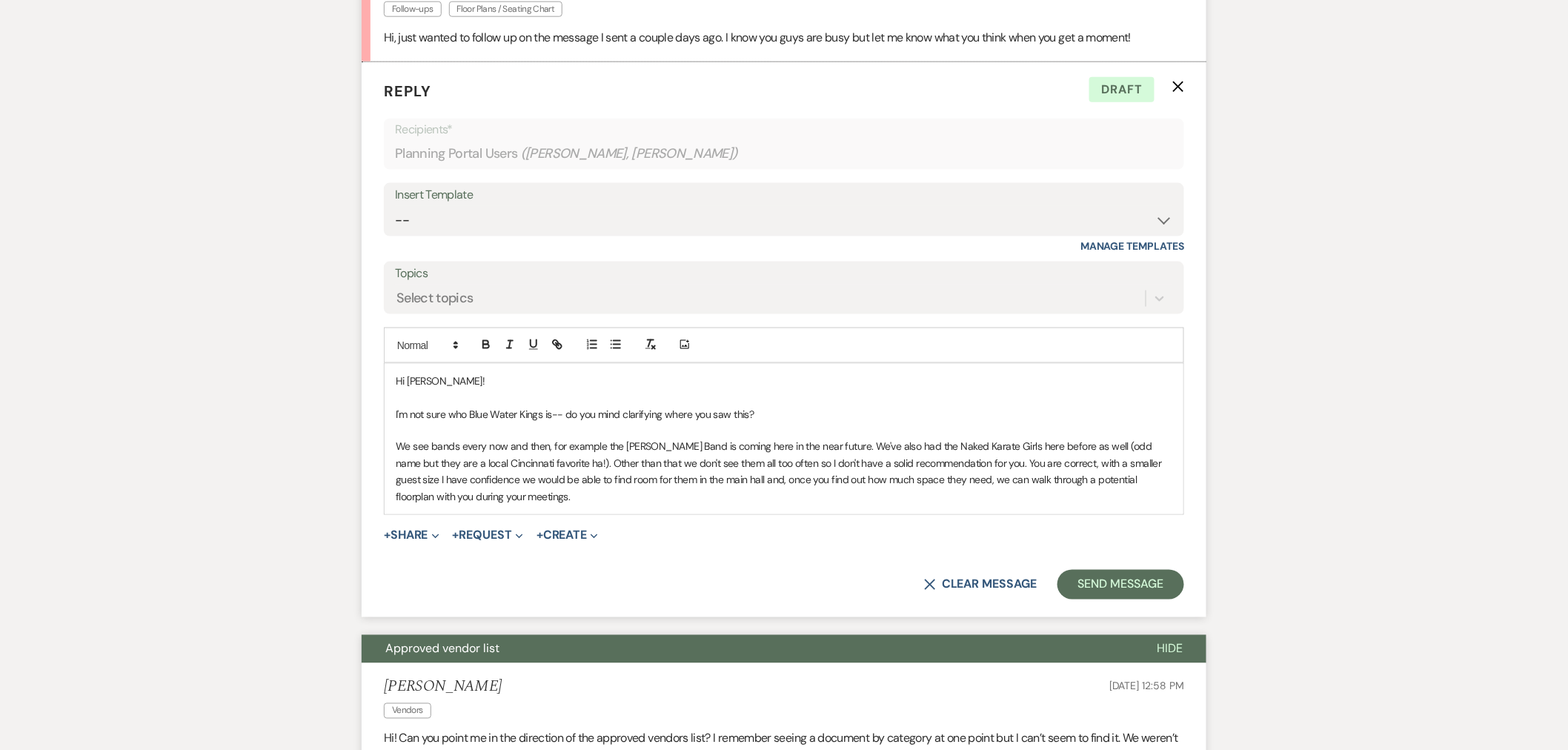
click at [848, 506] on div "Hi [PERSON_NAME]! I'm not sure who Blue Water Kings is-- do you mind clarifying…" at bounding box center [784, 439] width 799 height 151
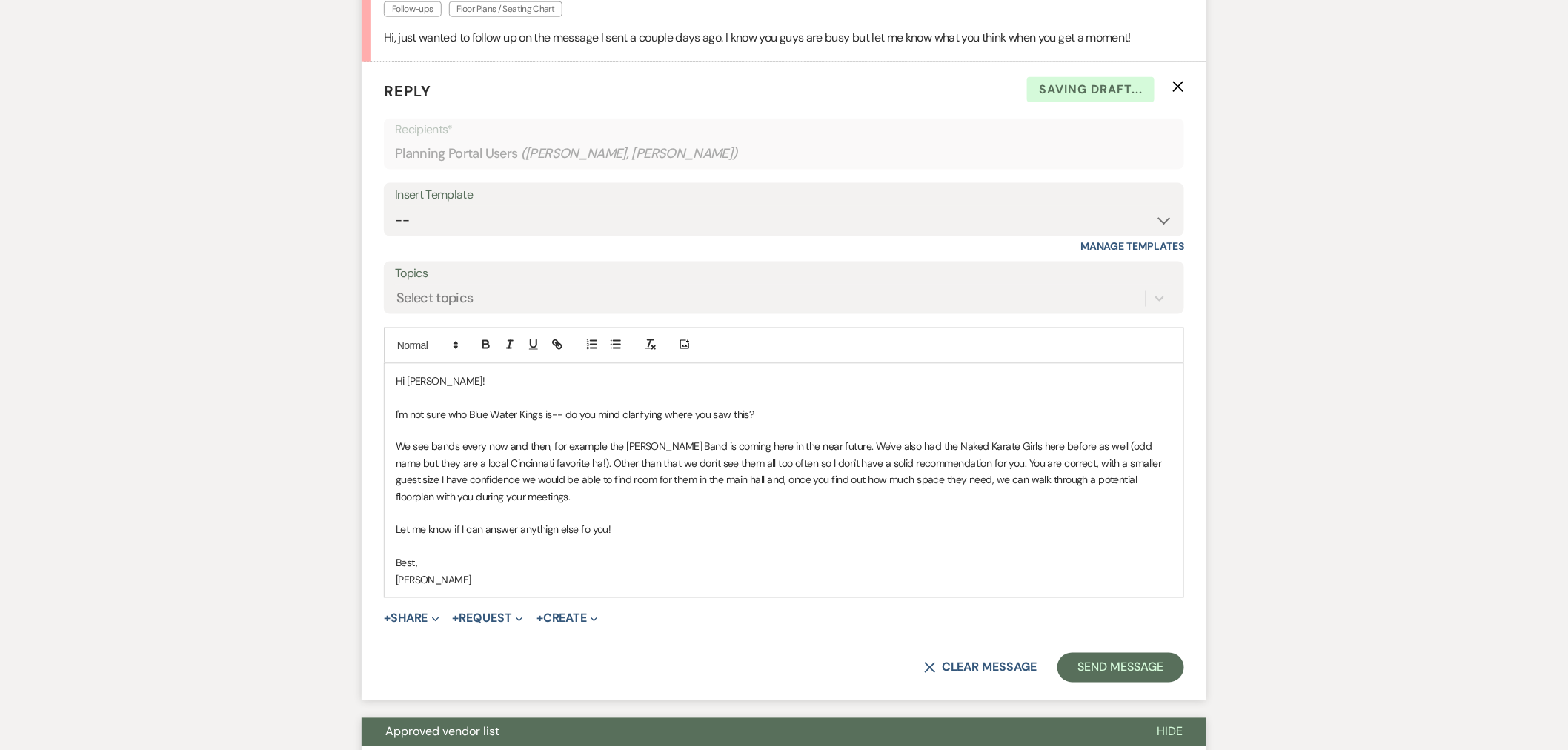
click at [534, 527] on p "Let me know if I can answer anythign else fo you!" at bounding box center [784, 529] width 777 height 16
click at [585, 533] on p "Let me know if I can answer anything else fo you!" at bounding box center [784, 529] width 777 height 16
click at [634, 529] on p "Let me know if I can answer anything else for you!" at bounding box center [784, 529] width 777 height 16
click at [1150, 657] on button "Send Message" at bounding box center [1121, 667] width 127 height 30
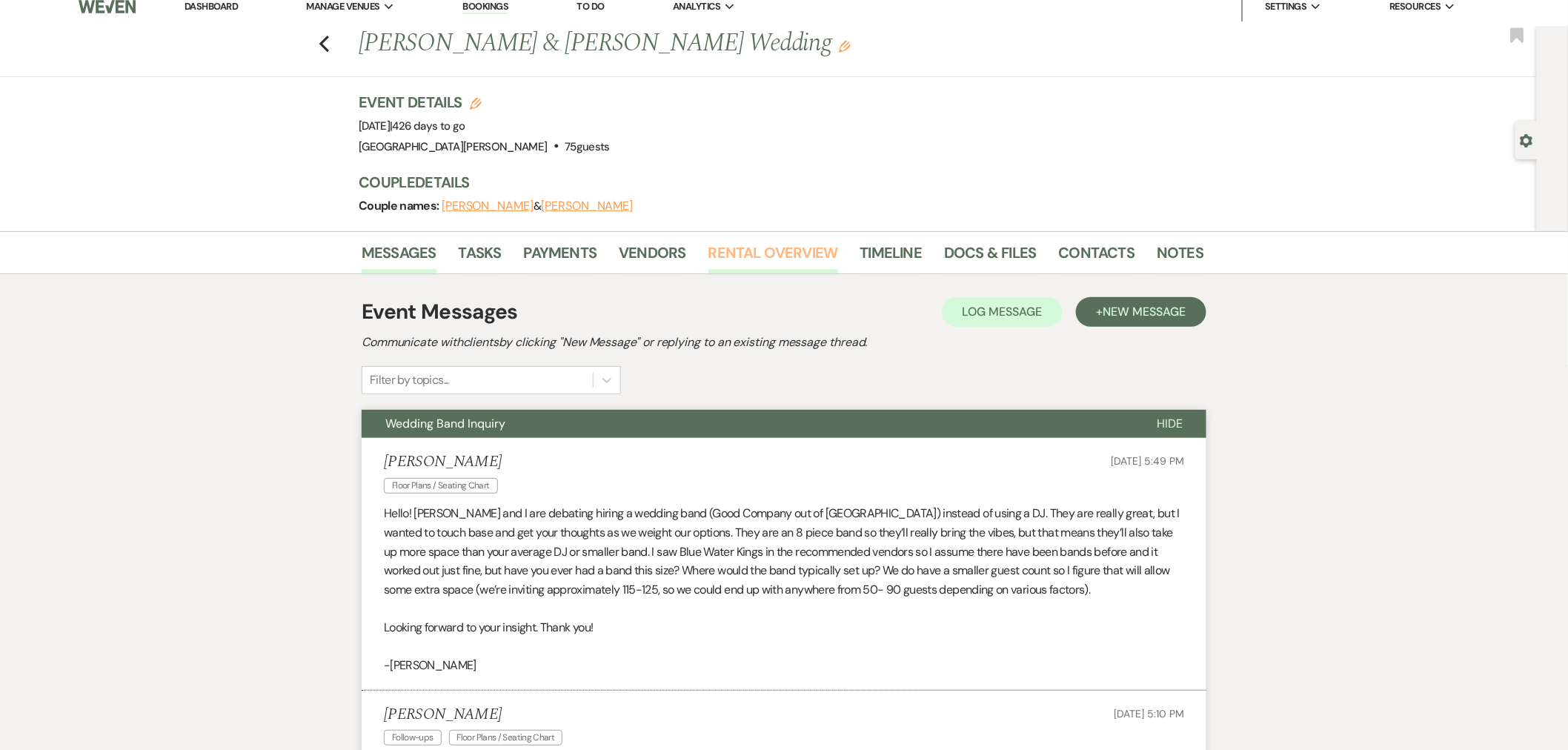
scroll to position [0, 0]
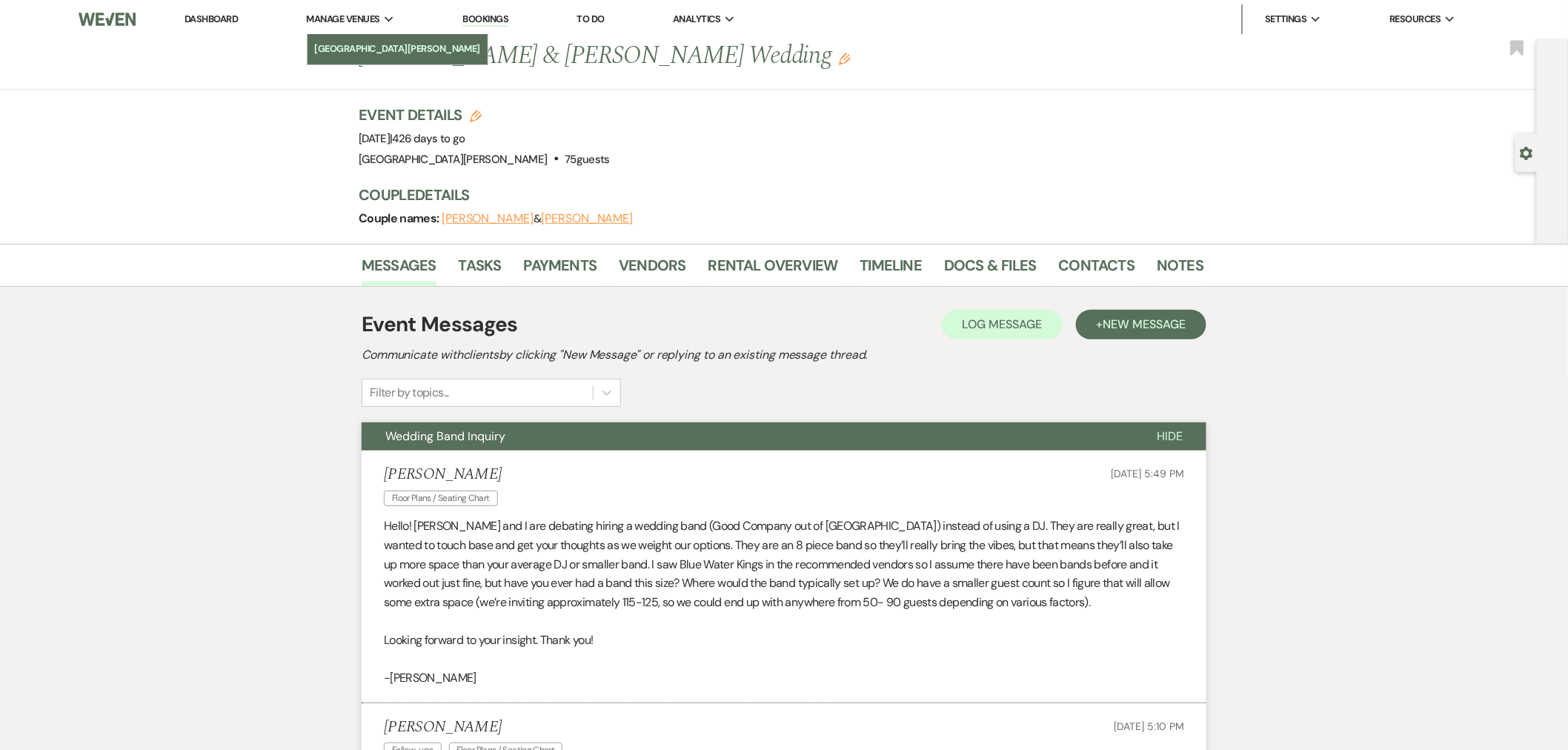
click at [376, 39] on link "[GEOGRAPHIC_DATA][PERSON_NAME]" at bounding box center [398, 48] width 181 height 30
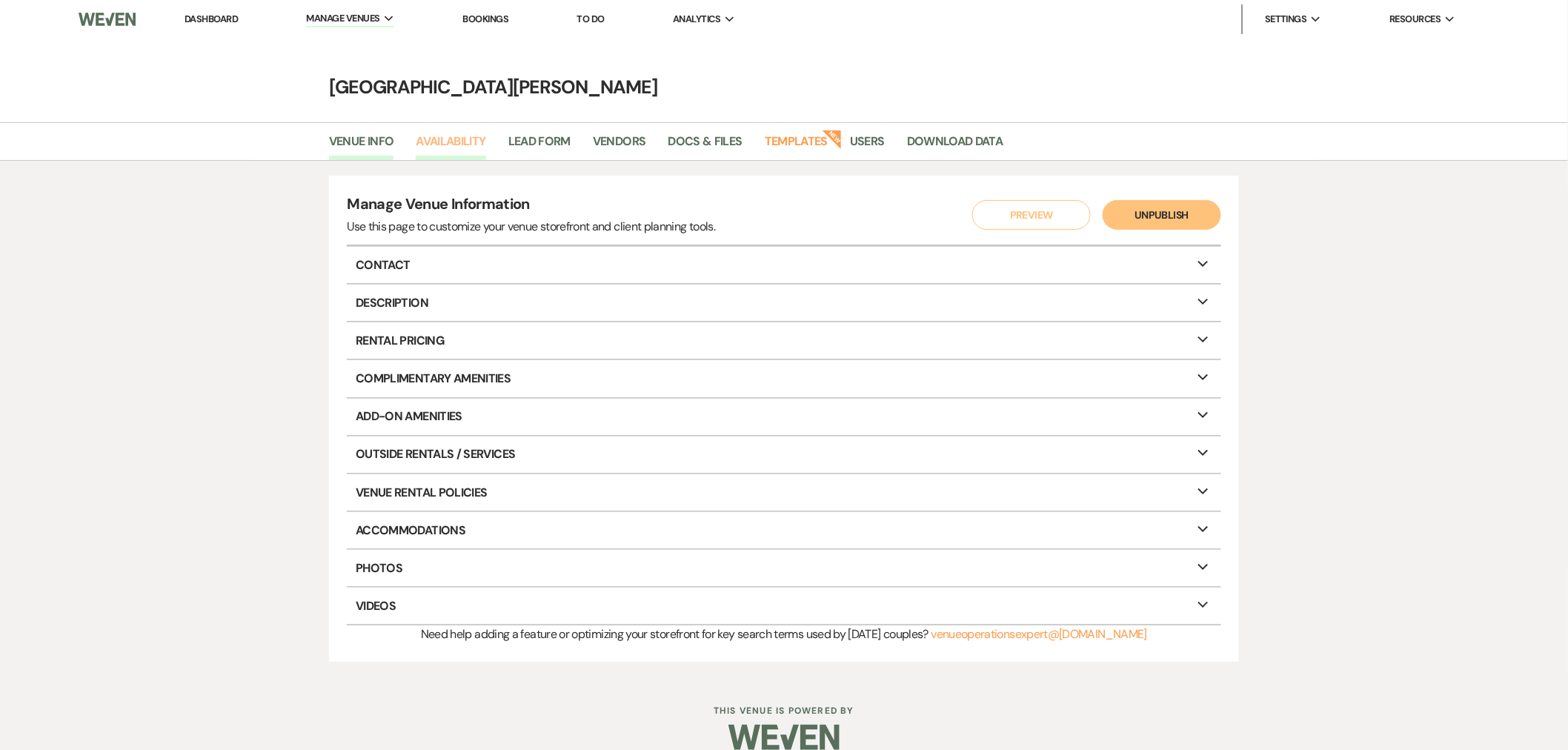
click at [447, 144] on link "Availability" at bounding box center [451, 145] width 70 height 28
select select "3"
select select "2026"
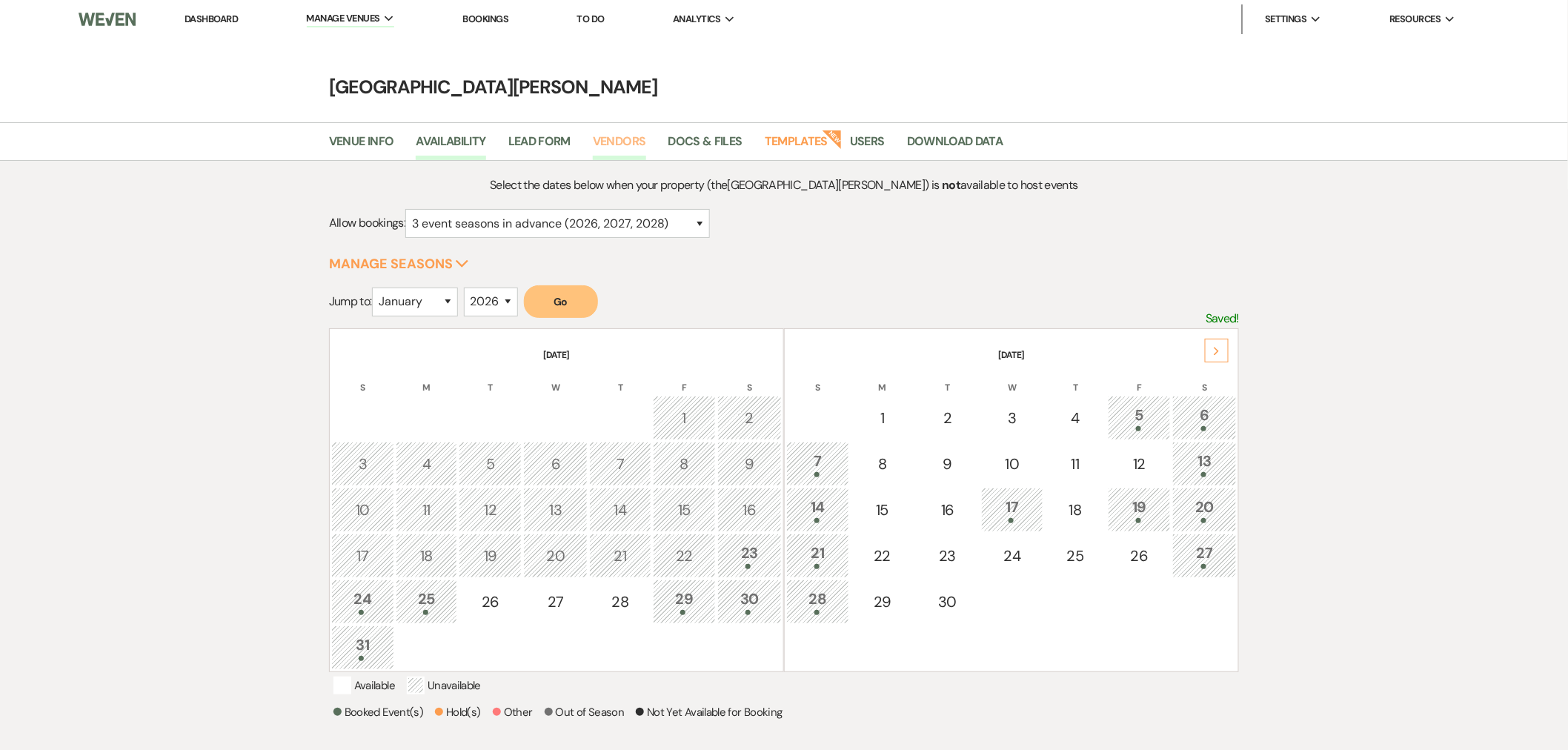
click at [605, 146] on link "Vendors" at bounding box center [620, 145] width 54 height 28
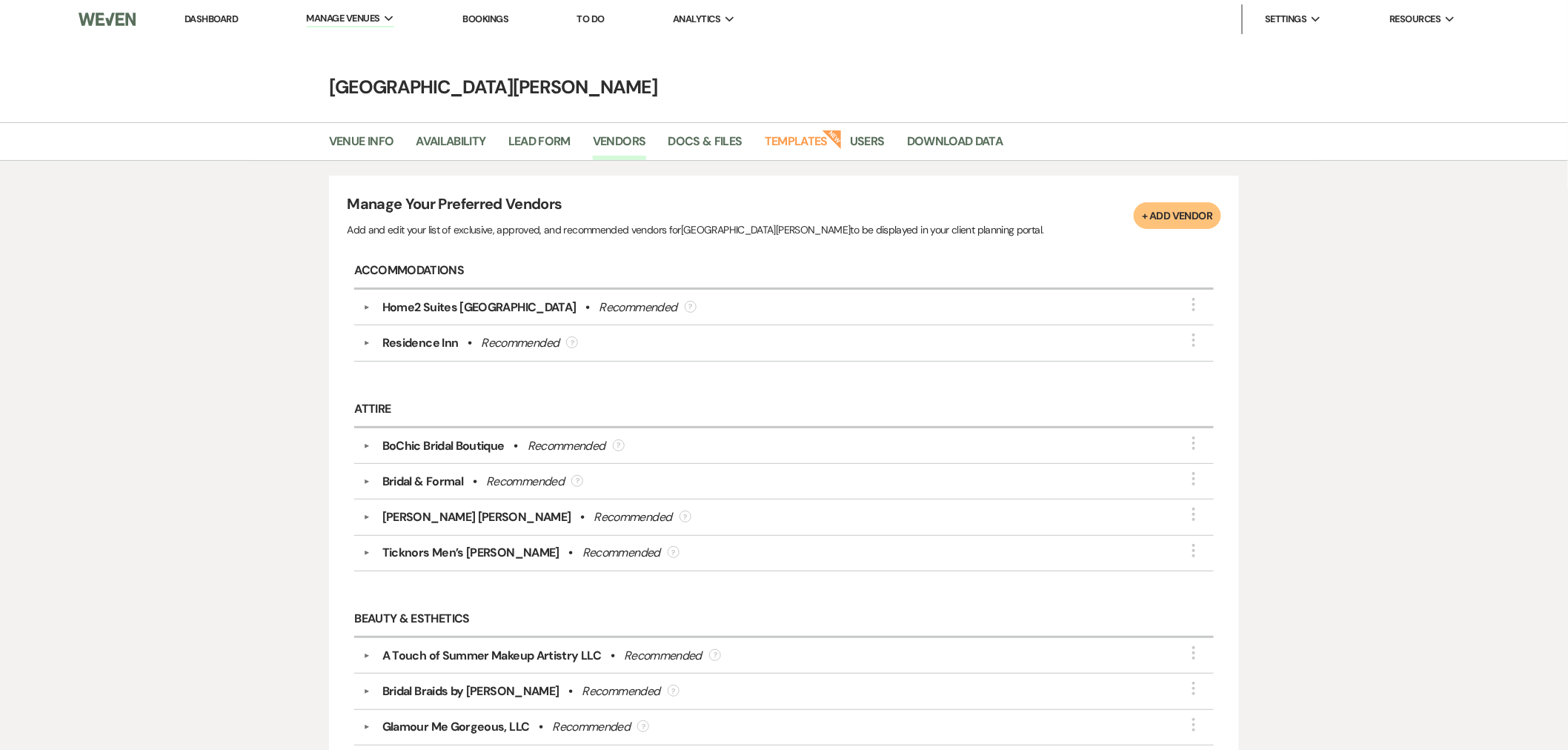
click at [201, 22] on link "Dashboard" at bounding box center [211, 18] width 54 height 12
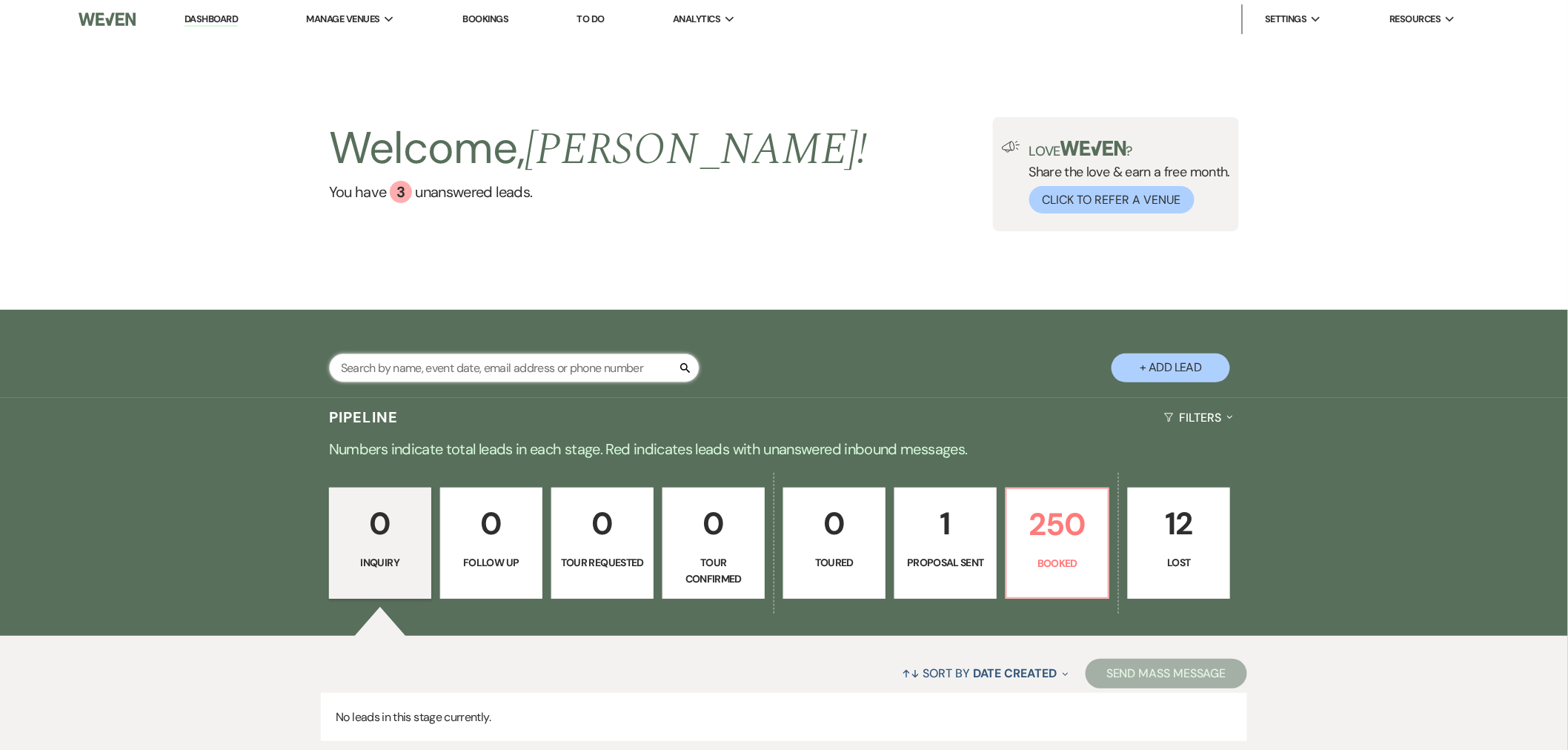
click at [478, 381] on input "text" at bounding box center [515, 368] width 371 height 29
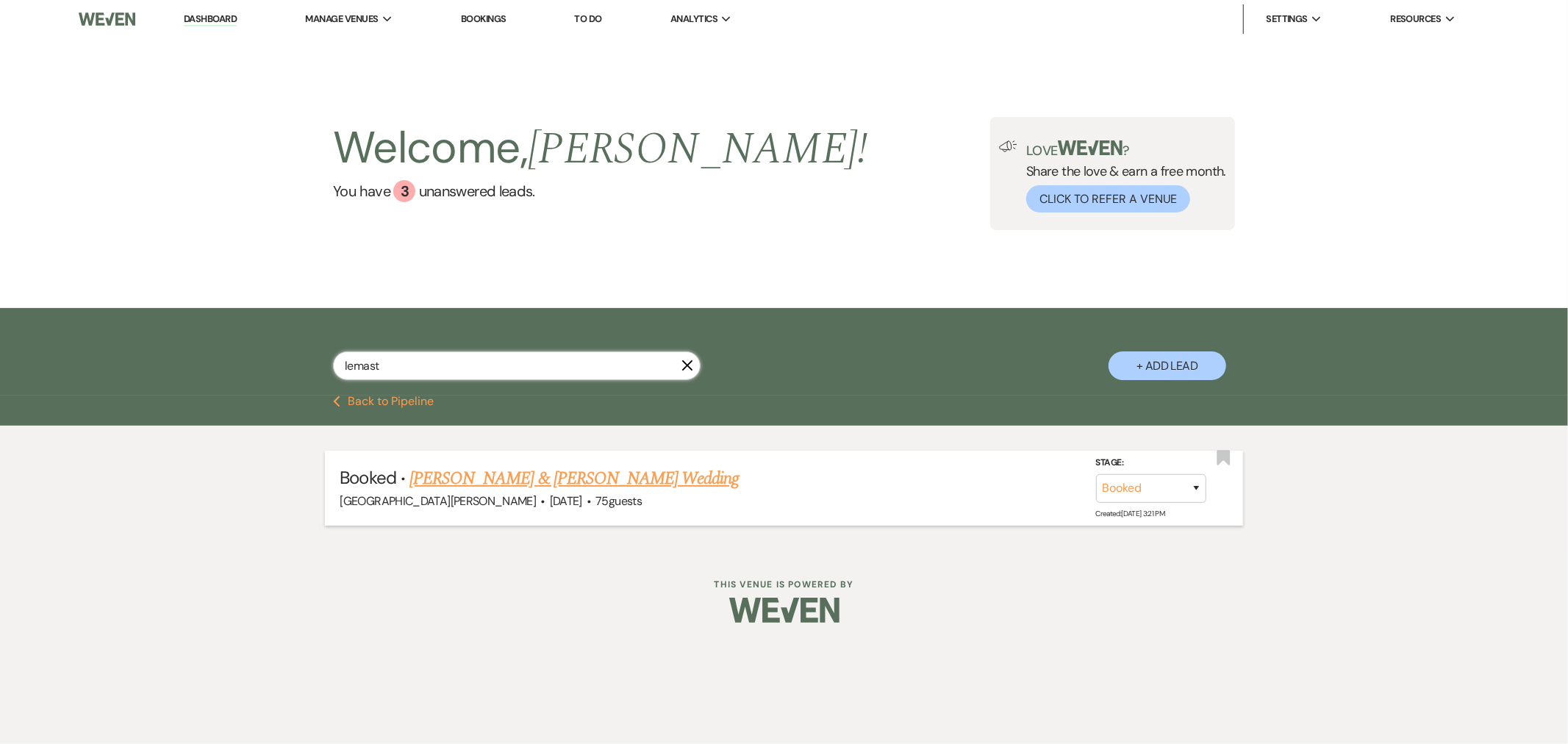
type input "lemast"
click at [606, 468] on link "[PERSON_NAME] & [PERSON_NAME] Wedding" at bounding box center [574, 478] width 330 height 27
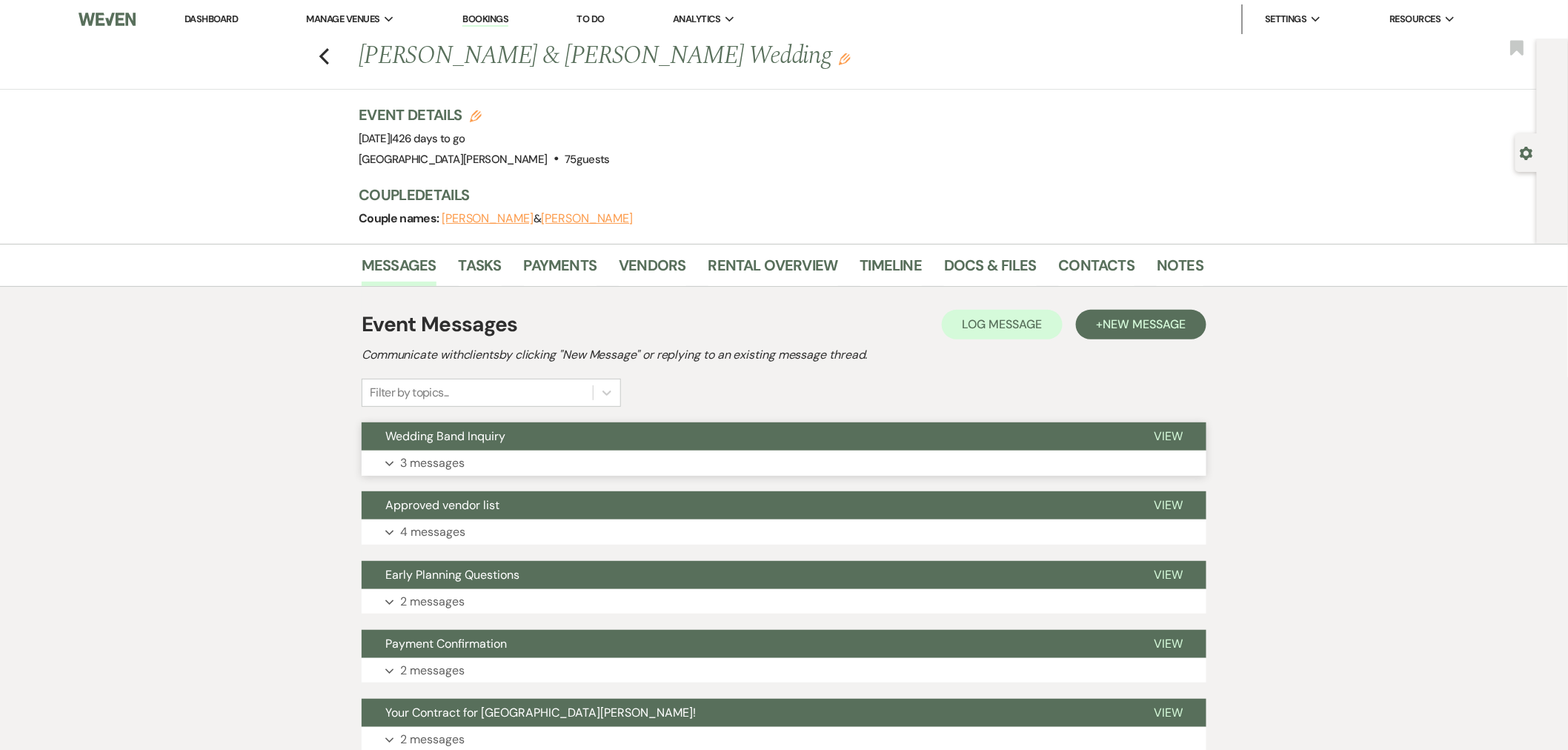
click at [601, 433] on button "Wedding Band Inquiry" at bounding box center [746, 436] width 769 height 28
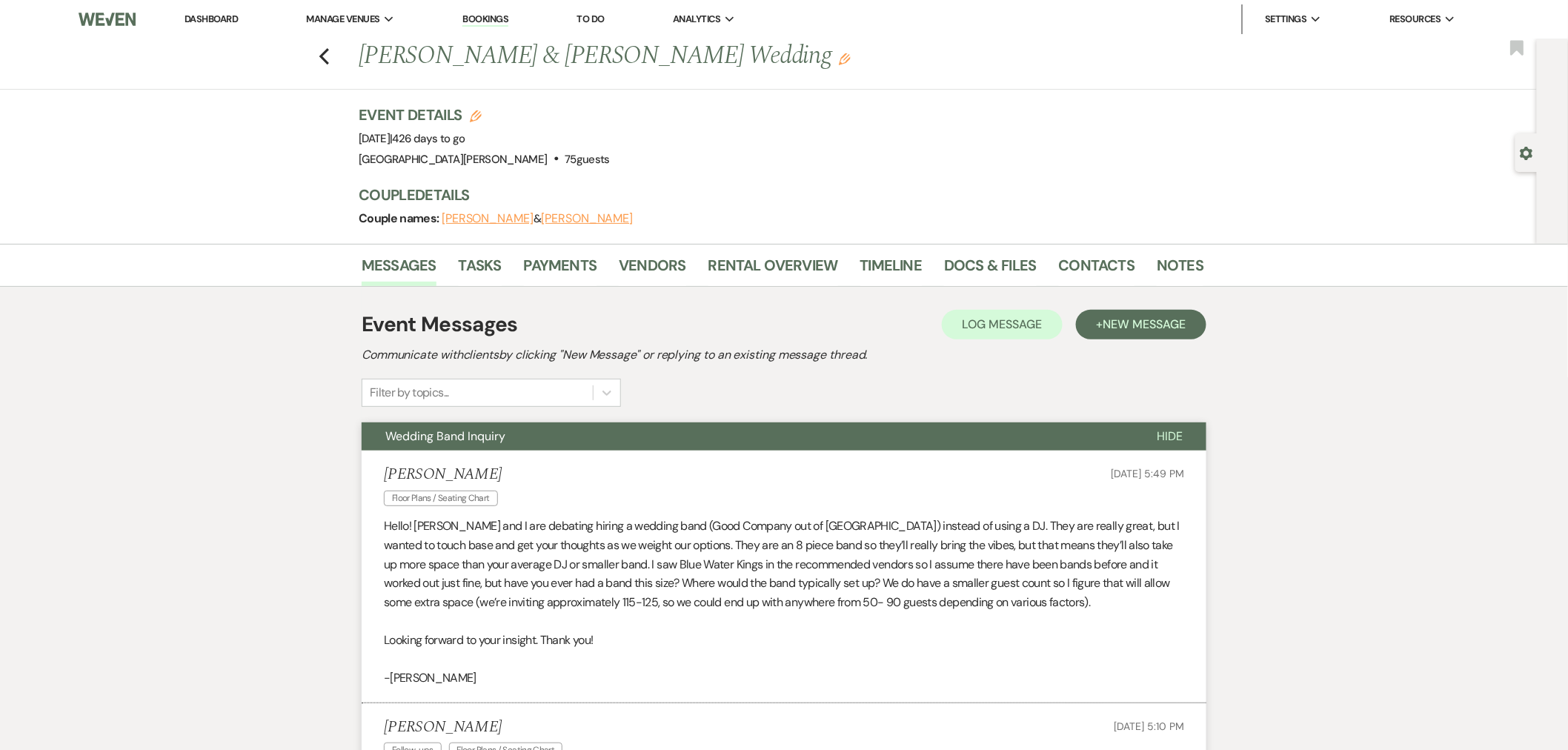
click at [203, 18] on link "Dashboard" at bounding box center [211, 18] width 54 height 12
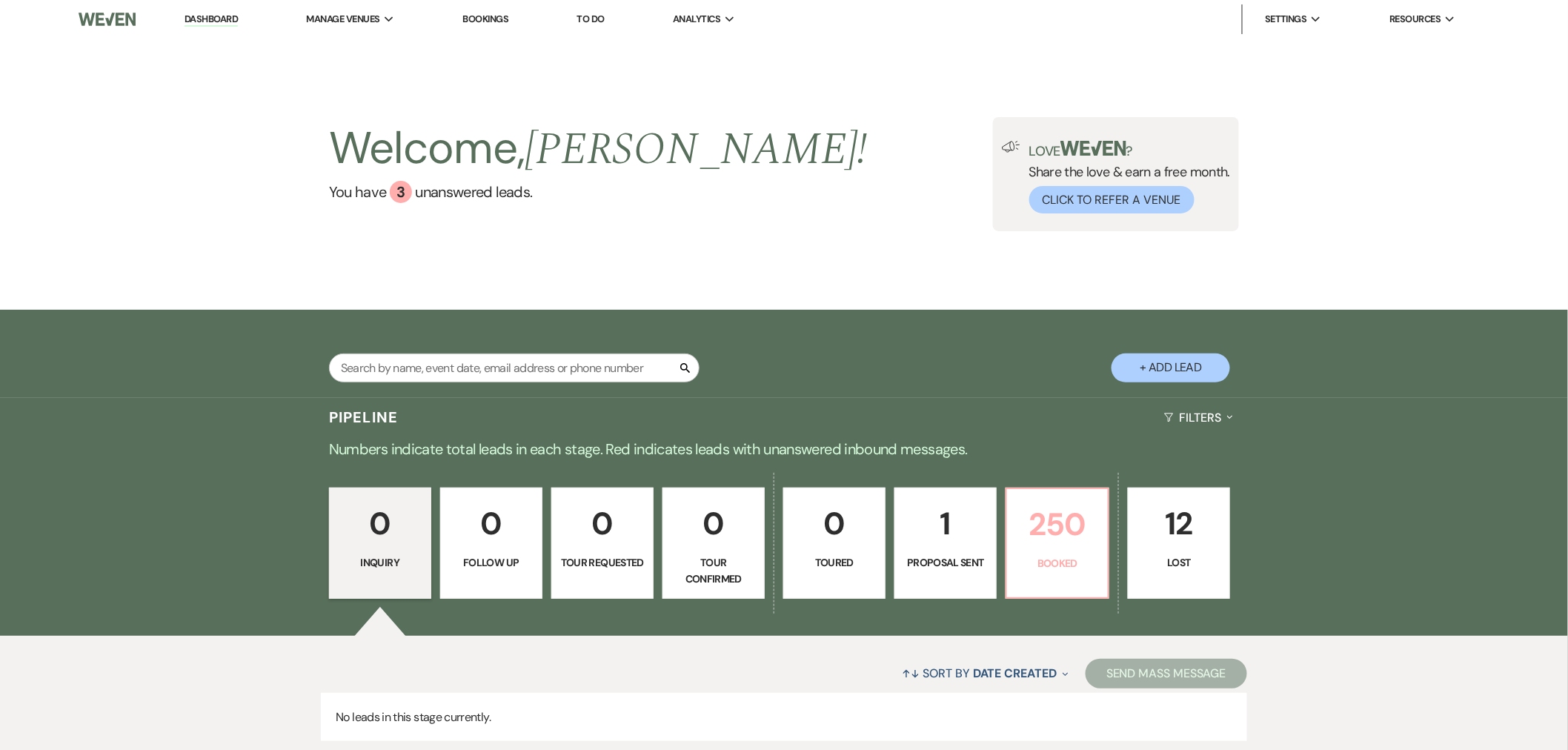
click at [1081, 530] on p "250" at bounding box center [1058, 524] width 83 height 50
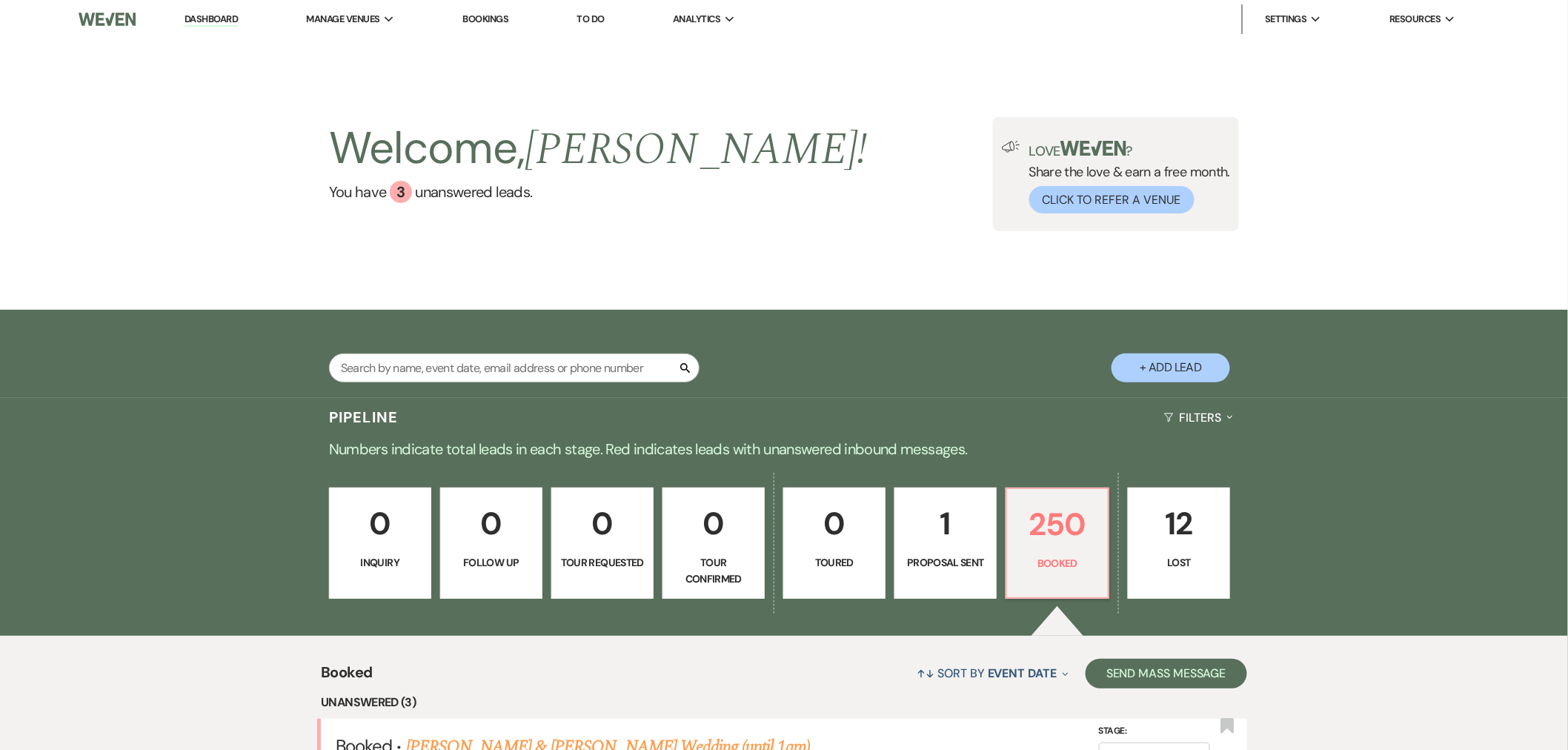
scroll to position [329, 0]
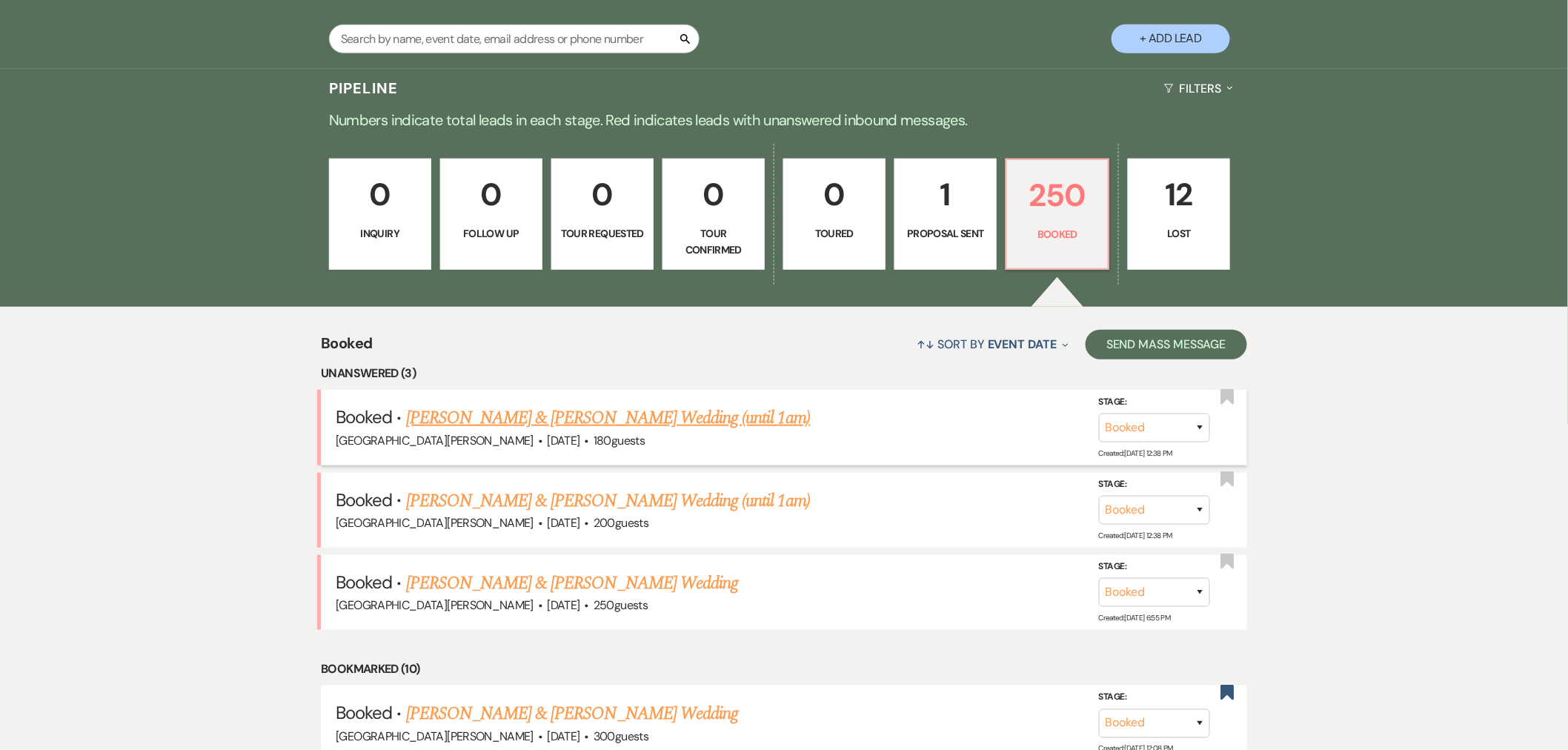
click at [679, 419] on link "[PERSON_NAME] & [PERSON_NAME] Wedding (until 1am)" at bounding box center [608, 418] width 404 height 27
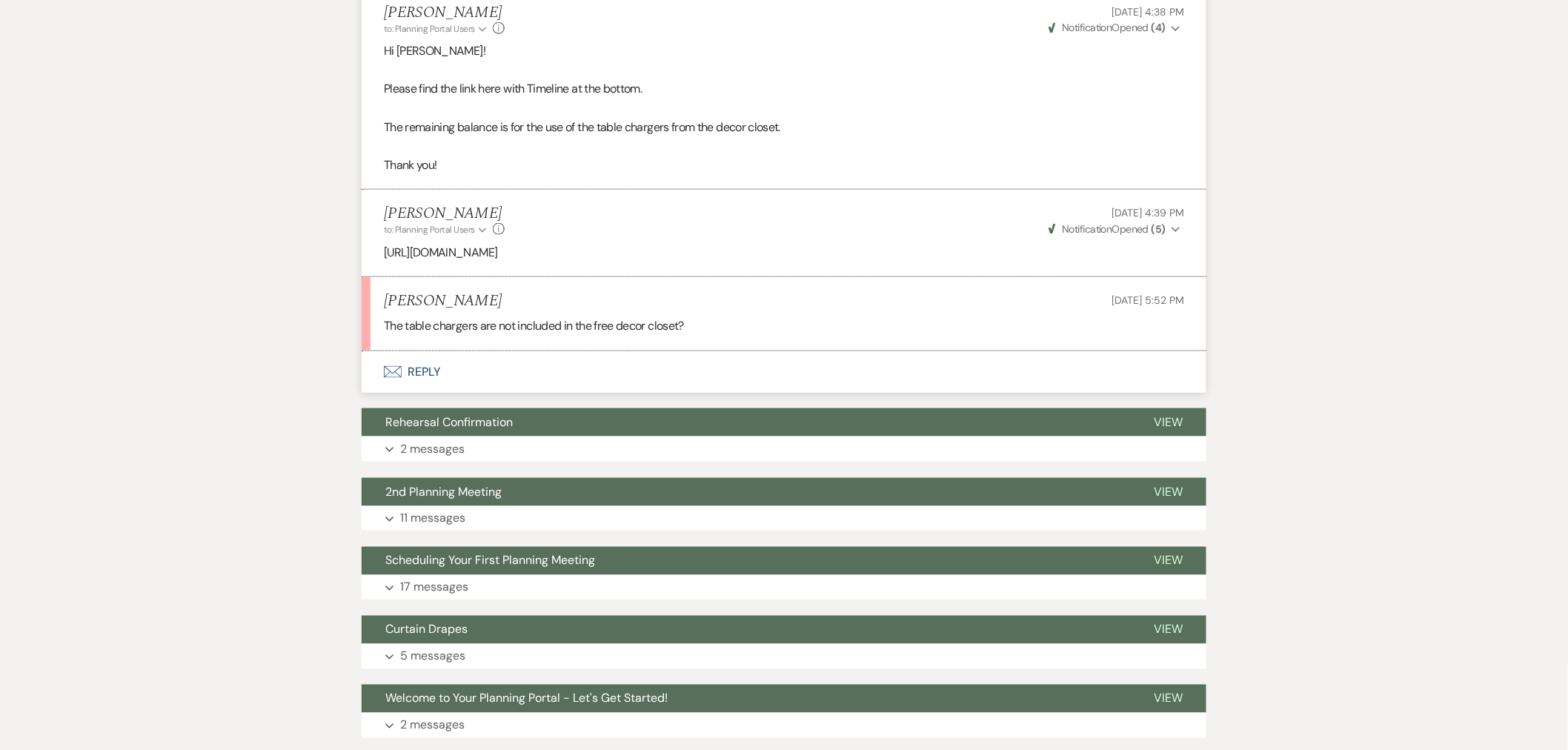
scroll to position [658, 0]
click at [582, 492] on button "2nd Planning Meeting" at bounding box center [746, 491] width 769 height 28
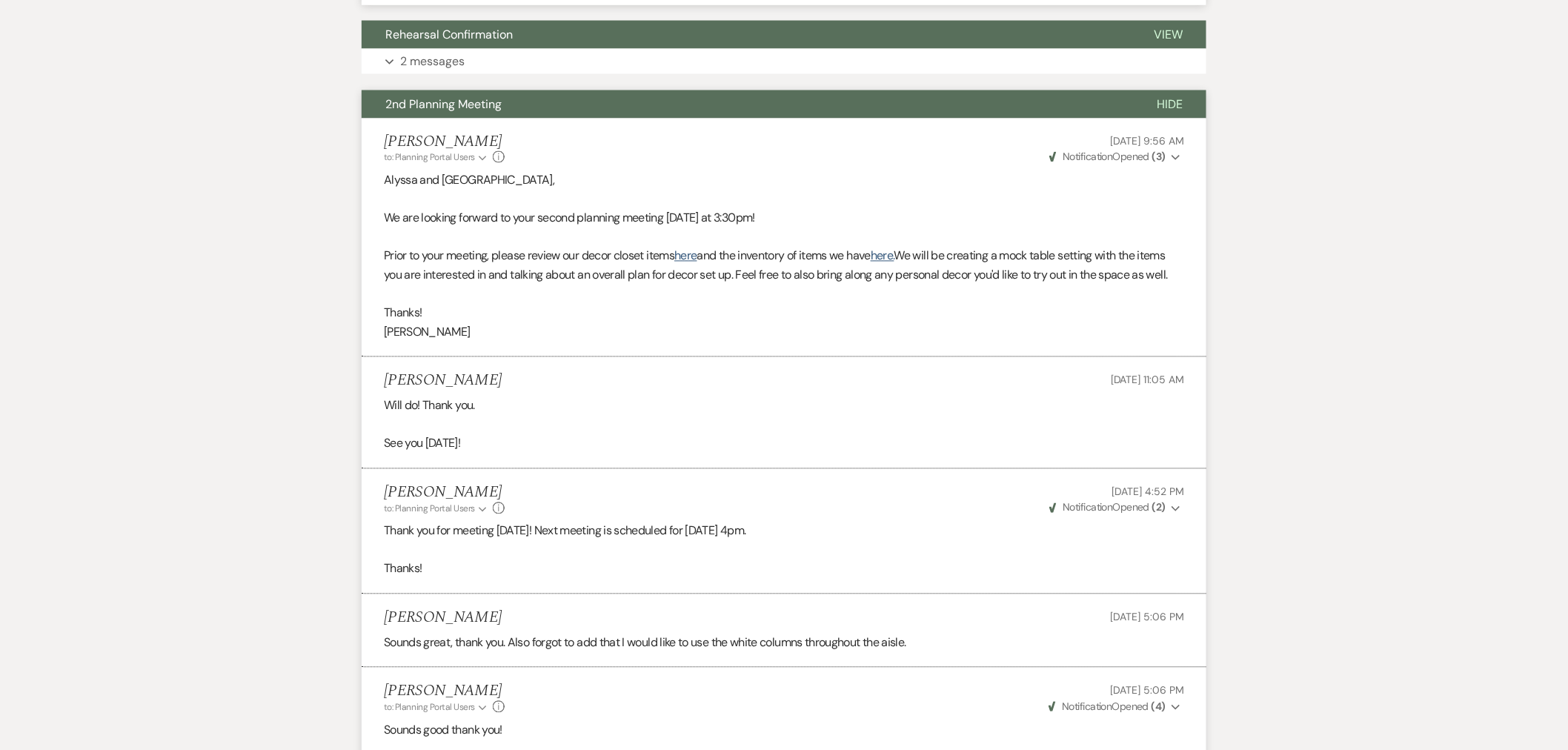
scroll to position [906, 0]
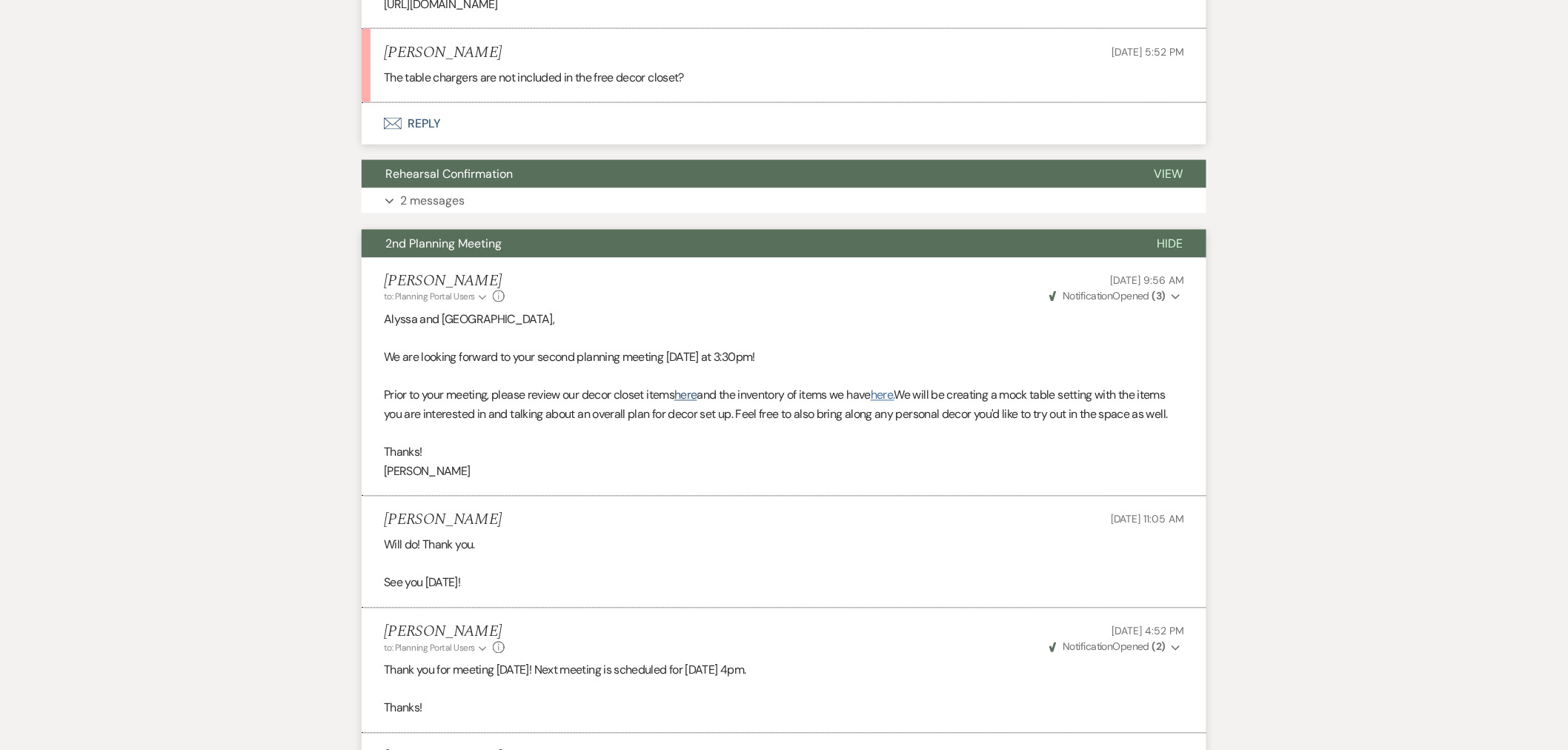
click at [893, 396] on link "here." at bounding box center [883, 395] width 24 height 15
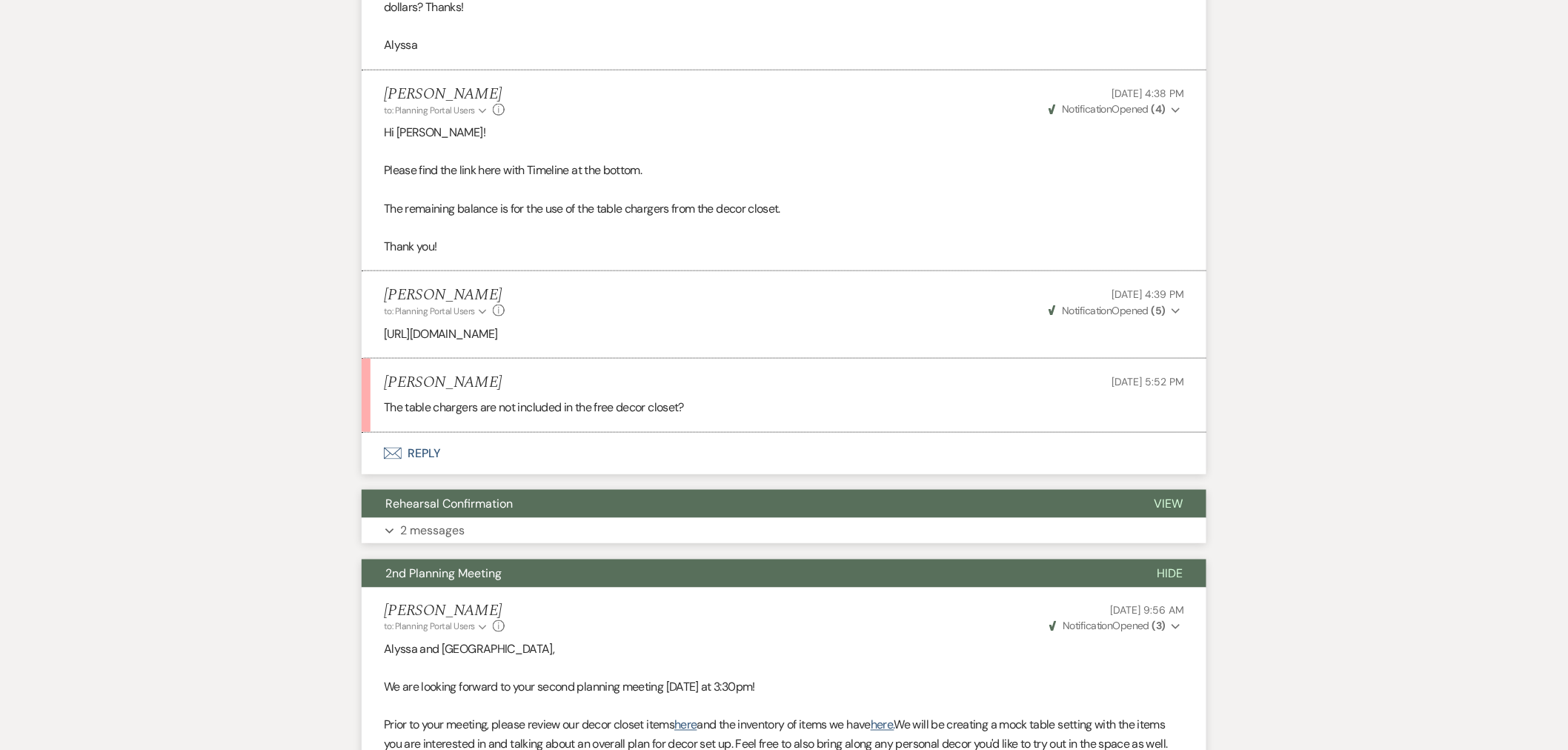
scroll to position [494, 0]
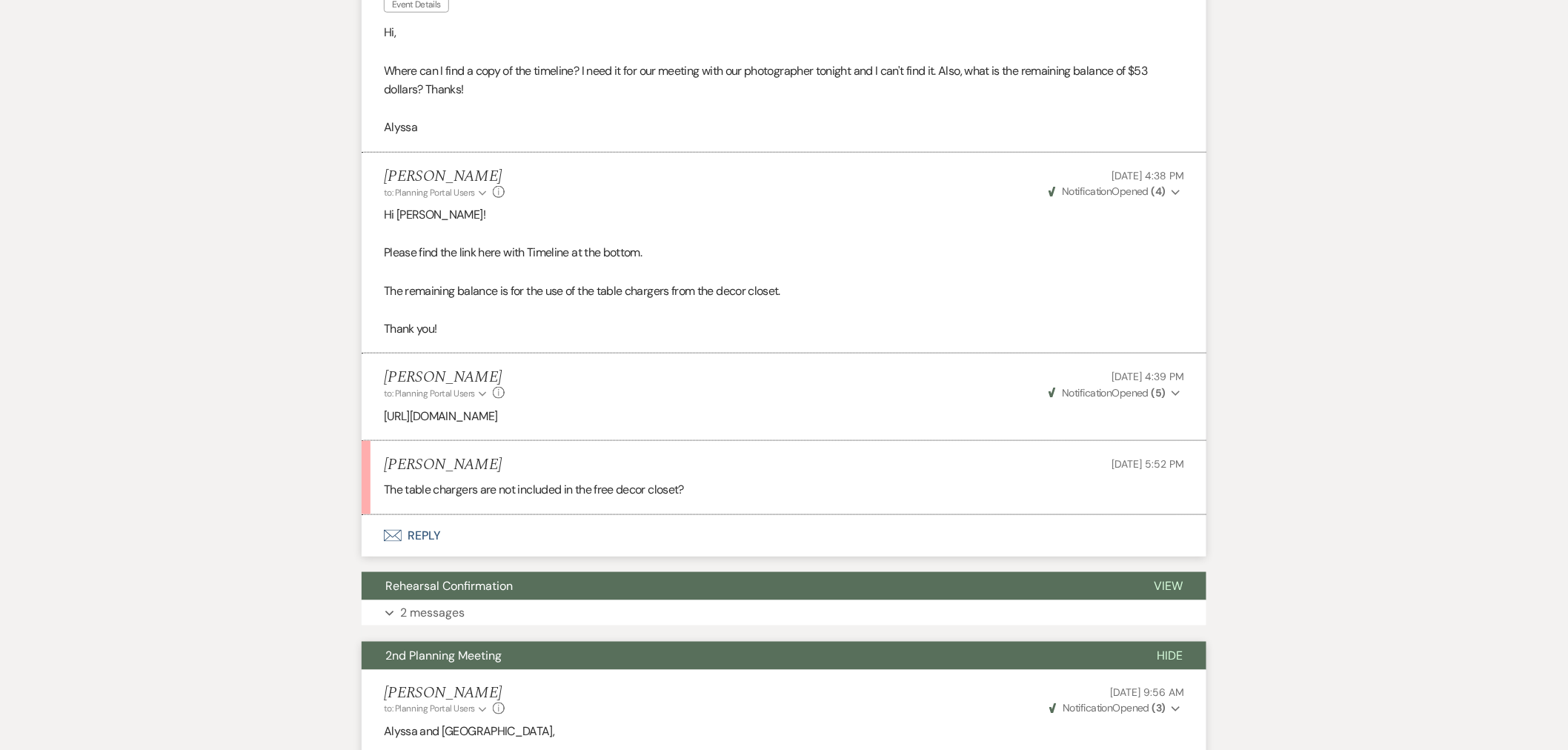
click at [599, 544] on button "Envelope Reply" at bounding box center [784, 535] width 845 height 41
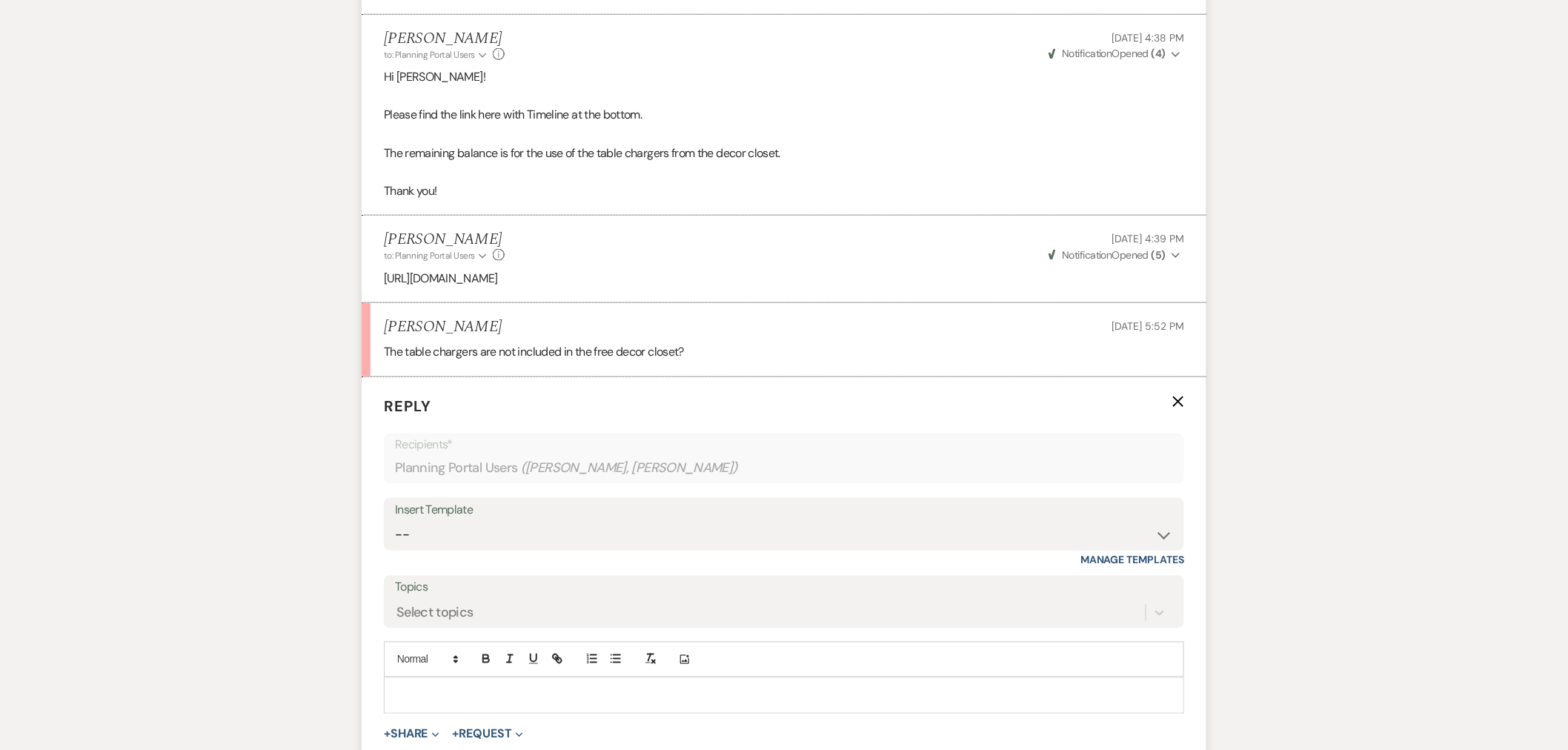
scroll to position [854, 0]
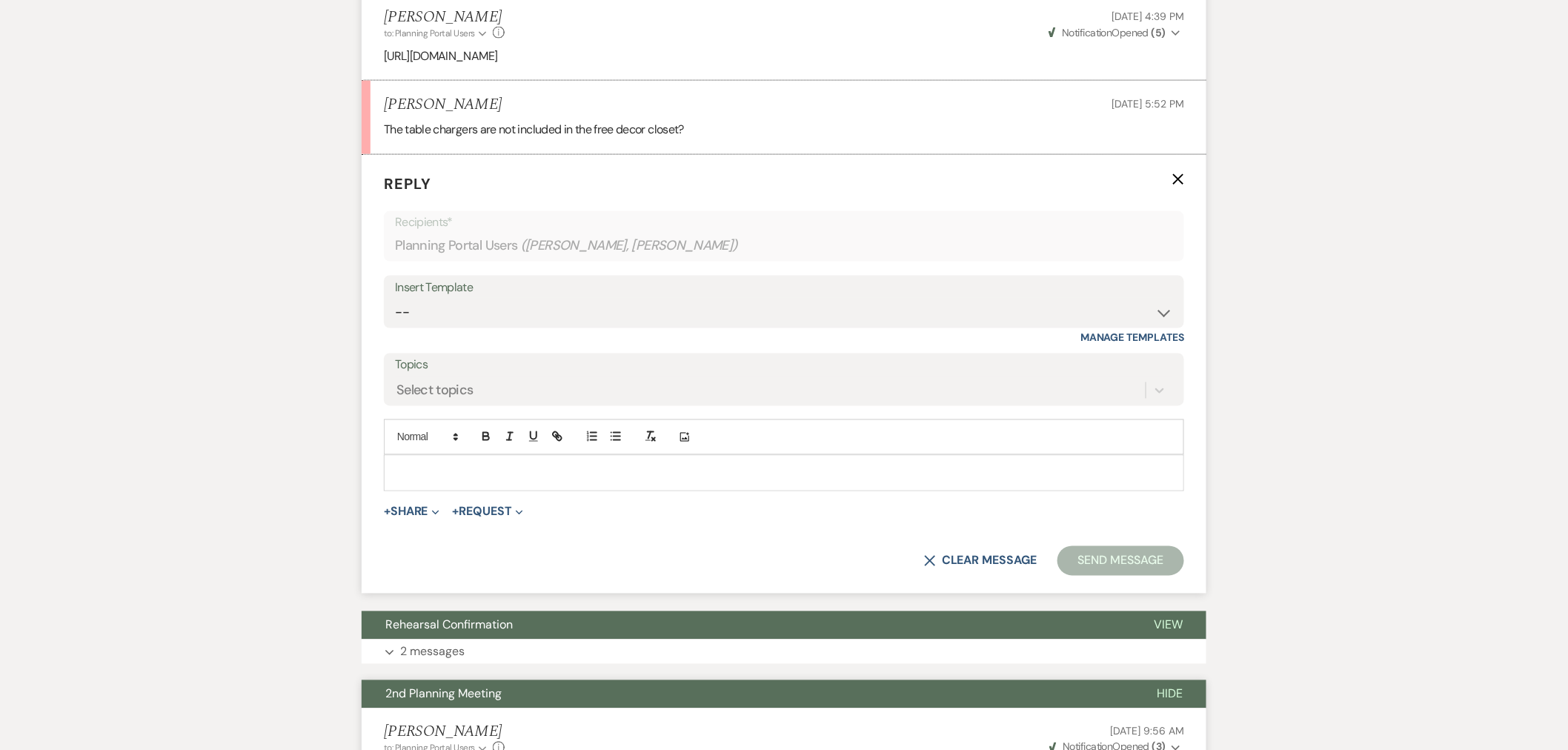
click at [632, 475] on p at bounding box center [784, 472] width 777 height 16
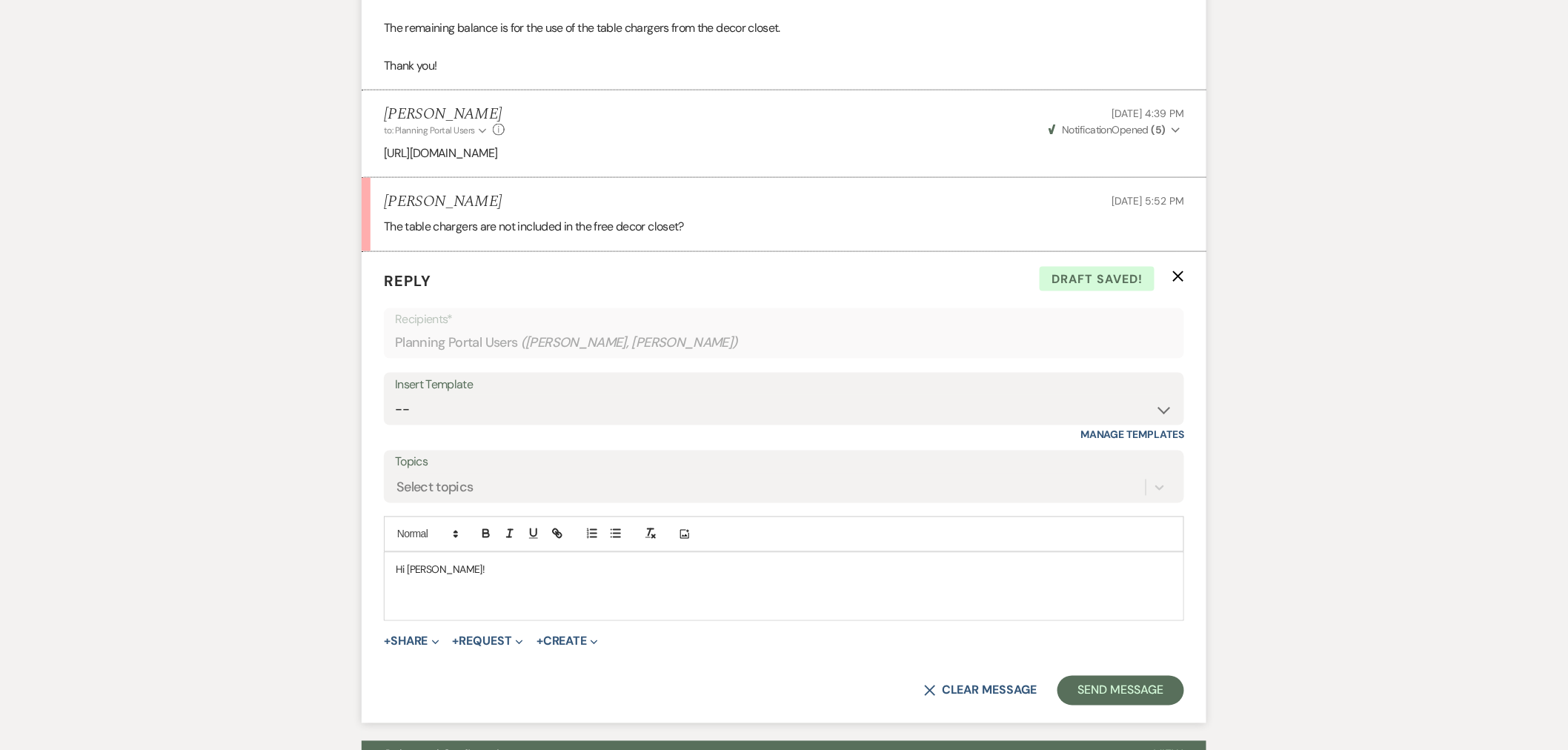
scroll to position [771, 0]
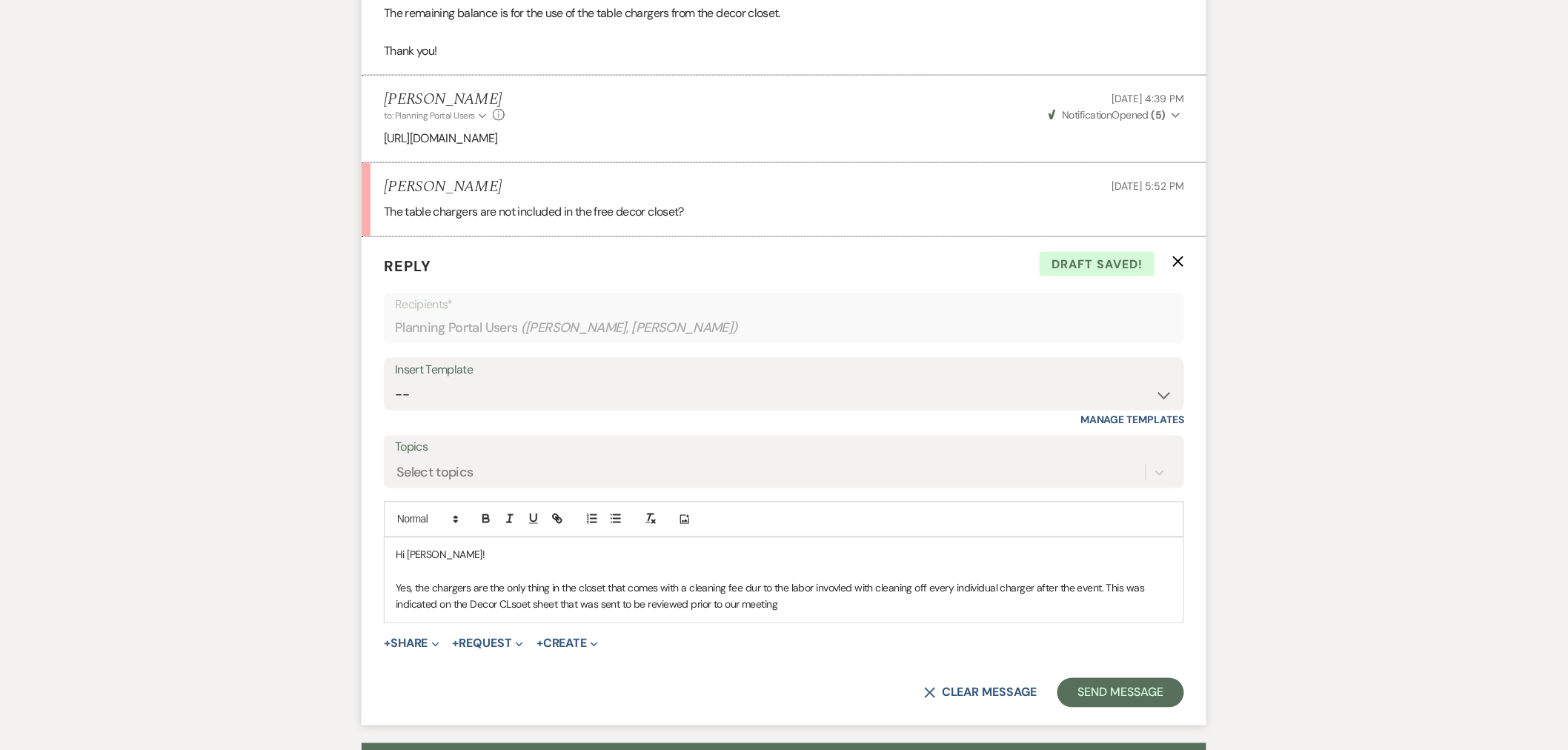
click at [509, 608] on p "Yes, the chargers are the only thing in the closet that comes with a cleaning f…" at bounding box center [784, 596] width 777 height 34
click at [618, 610] on p "Yes, the chargers are the only thing in the closet that comes with a cleaning f…" at bounding box center [784, 596] width 777 height 34
click at [798, 601] on p "Yes, the chargers are the only thing in the closet that comes with a cleaning f…" at bounding box center [784, 596] width 777 height 34
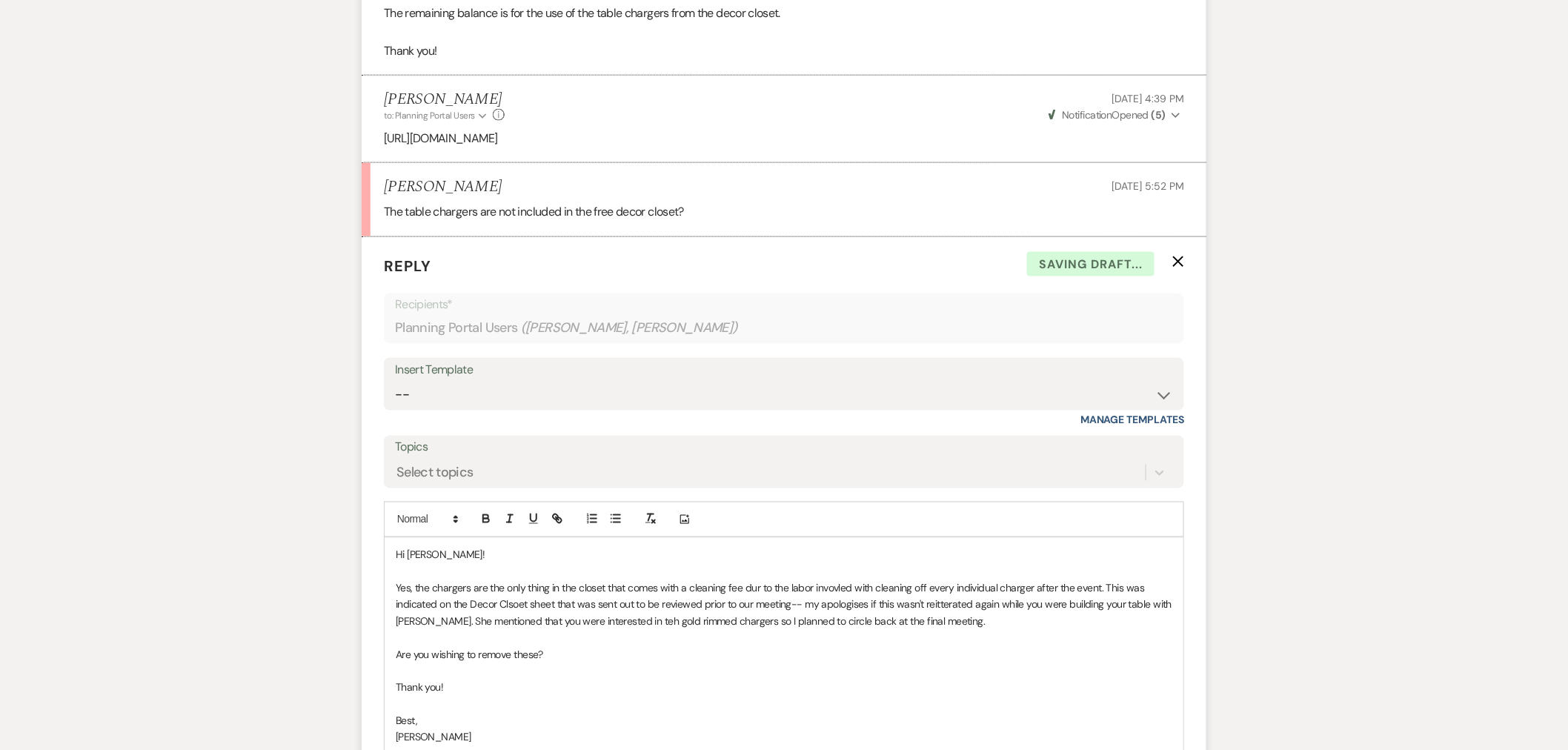
click at [506, 603] on p "Yes, the chargers are the only thing in the closet that comes with a cleaning f…" at bounding box center [784, 605] width 777 height 50
click at [836, 587] on p "Yes, the chargers are the only thing in the closet that comes with a cleaning f…" at bounding box center [784, 605] width 777 height 50
click at [854, 605] on p "Yes, the chargers are the only thing in the closet that comes with a cleaning f…" at bounding box center [784, 605] width 777 height 50
click at [943, 606] on p "Yes, the chargers are the only thing in the closet that comes with a cleaning f…" at bounding box center [784, 605] width 777 height 50
click at [625, 621] on p "Yes, the chargers are the only thing in the closet that comes with a cleaning f…" at bounding box center [784, 605] width 777 height 50
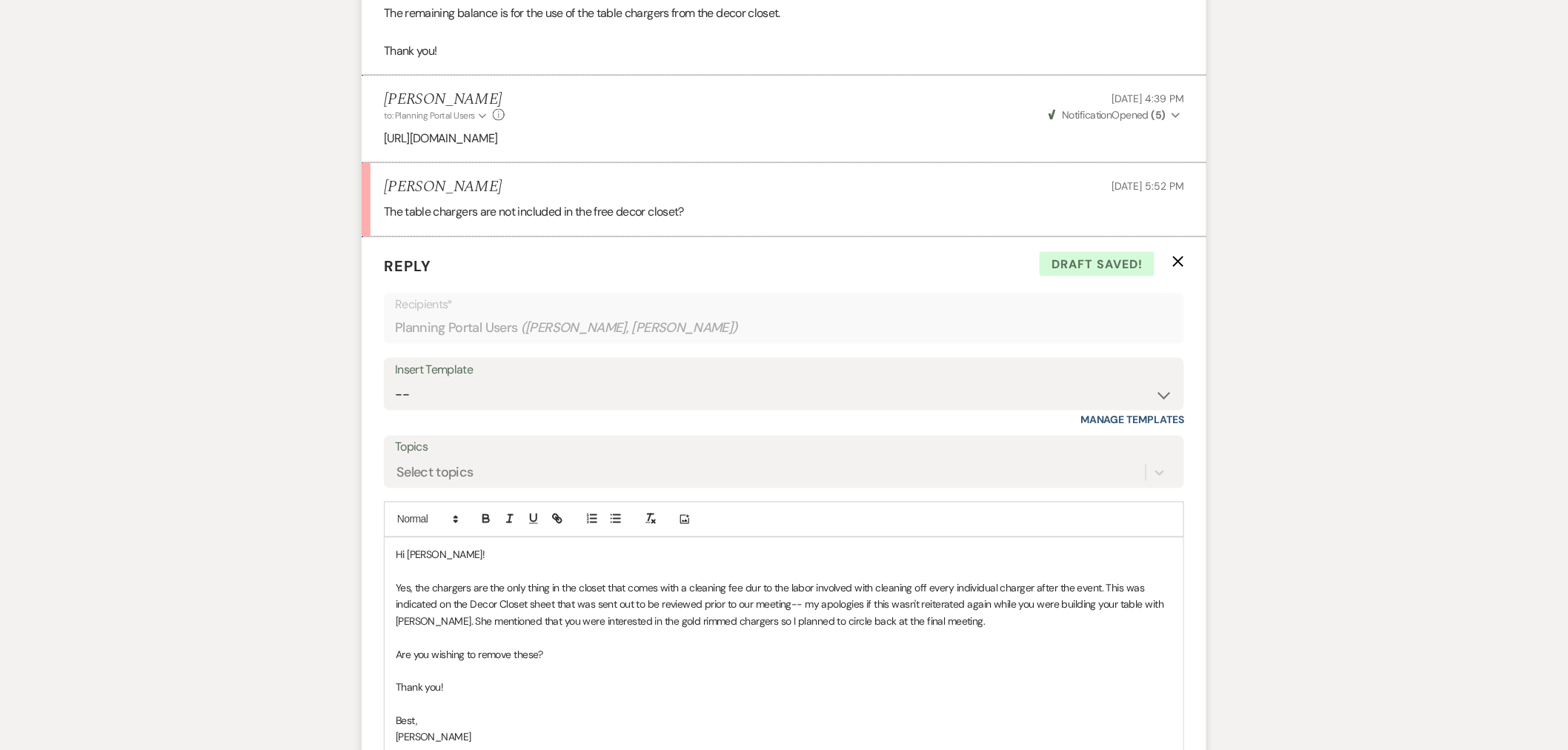
click at [944, 624] on p "Yes, the chargers are the only thing in the closet that comes with a cleaning f…" at bounding box center [784, 605] width 777 height 50
click at [556, 657] on p "Are you wishing to remove these?" at bounding box center [784, 655] width 777 height 16
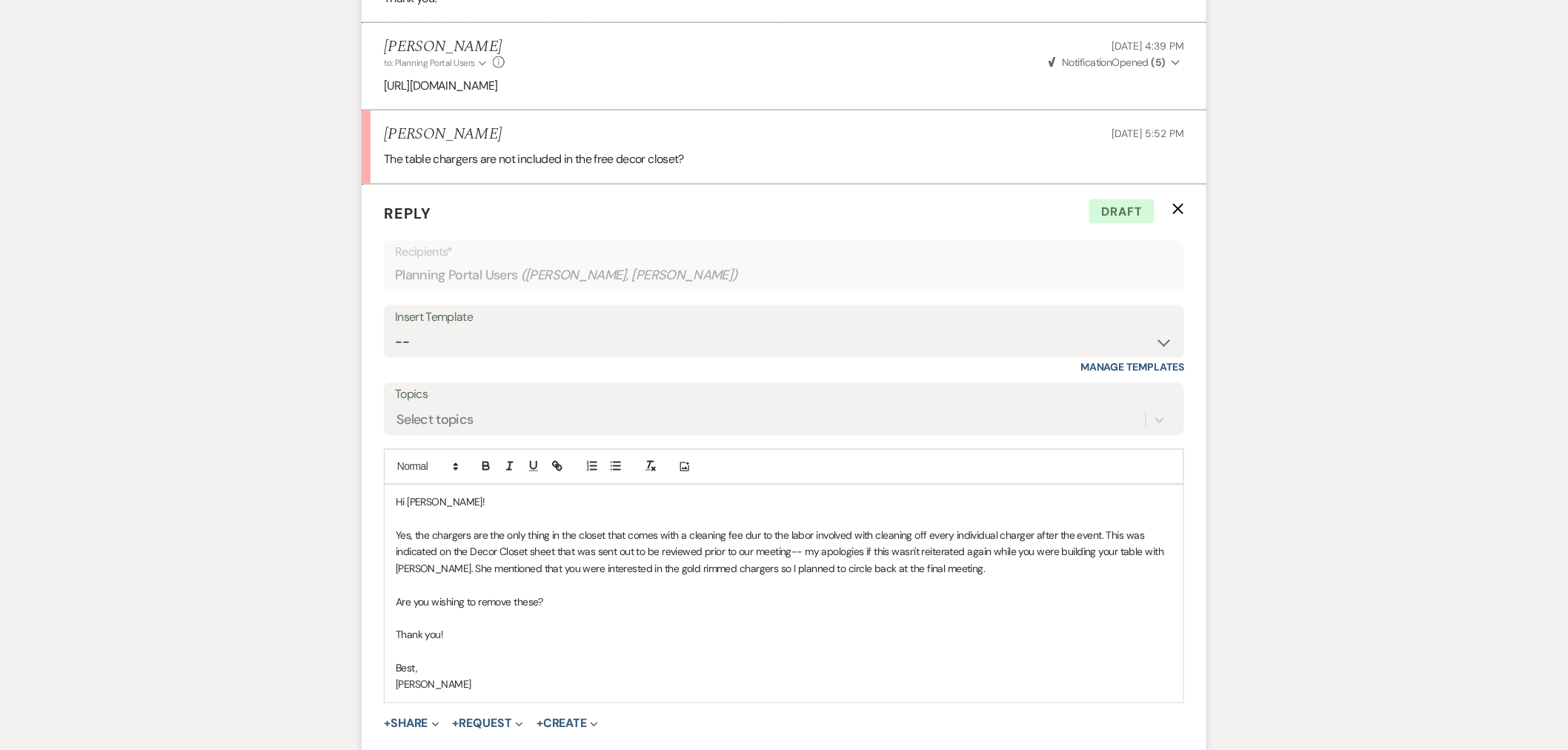
scroll to position [854, 0]
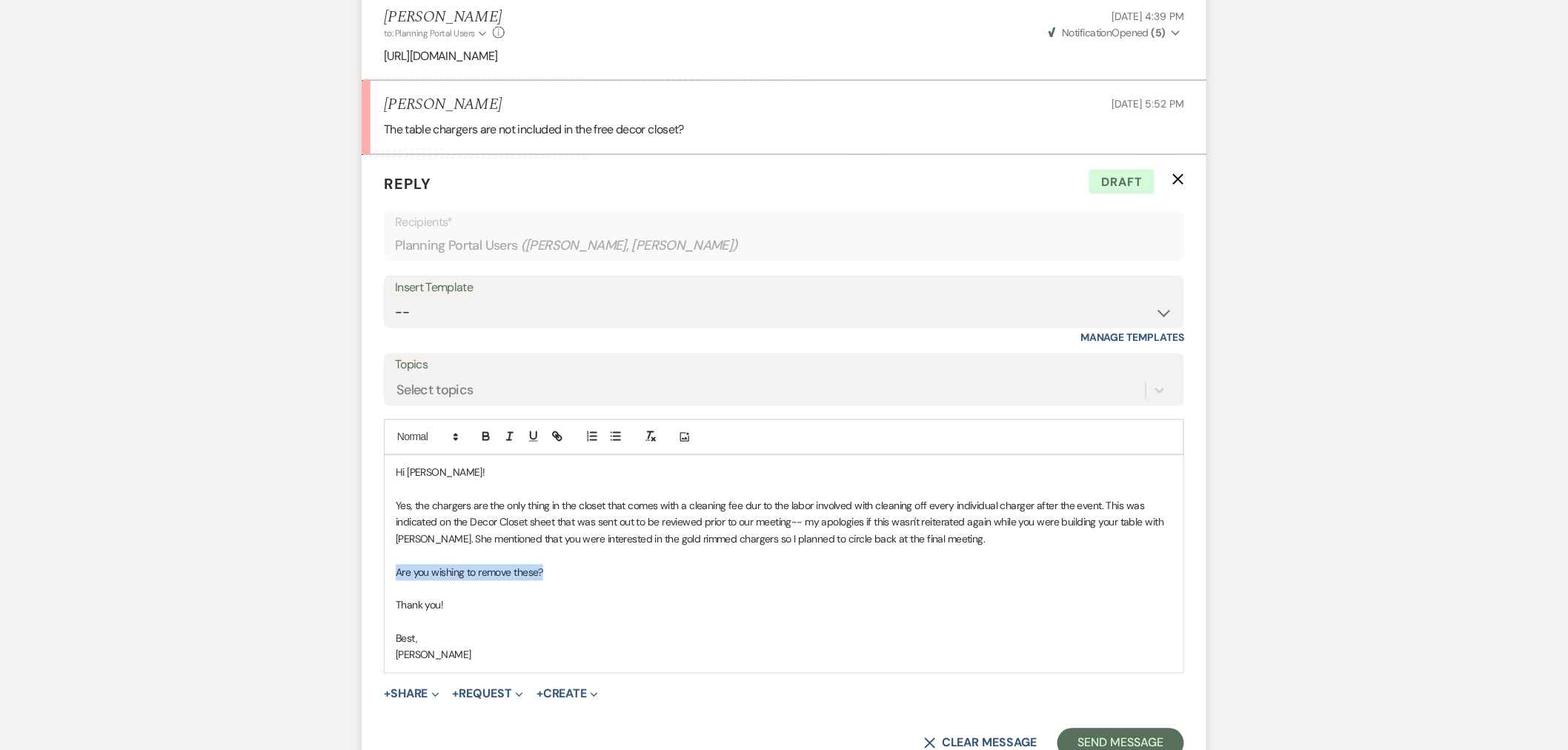
drag, startPoint x: 554, startPoint y: 575, endPoint x: 378, endPoint y: 575, distance: 176.0
click at [378, 575] on form "Reply X Draft Recipients* Planning Portal Users ( [PERSON_NAME], [GEOGRAPHIC_DA…" at bounding box center [784, 465] width 845 height 621
click at [760, 509] on p "Yes, the chargers are the only thing in the closet that comes with a cleaning f…" at bounding box center [784, 522] width 777 height 50
click at [730, 542] on p "Yes, the chargers are the only thing in the closet that comes with a cleaning f…" at bounding box center [784, 522] width 777 height 50
click at [644, 572] on p "Please let me know if you wish to have these removed." at bounding box center [784, 572] width 777 height 16
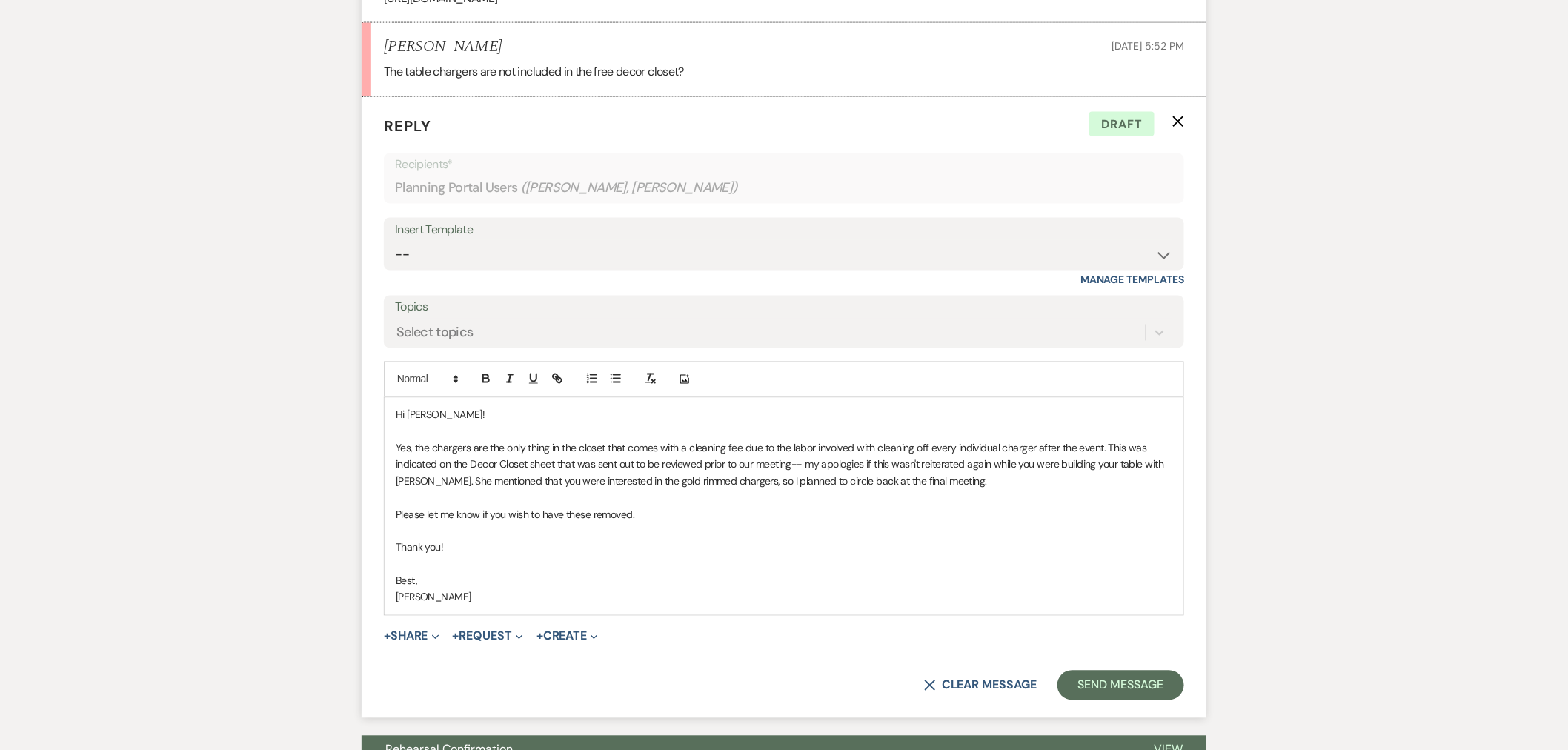
scroll to position [935, 0]
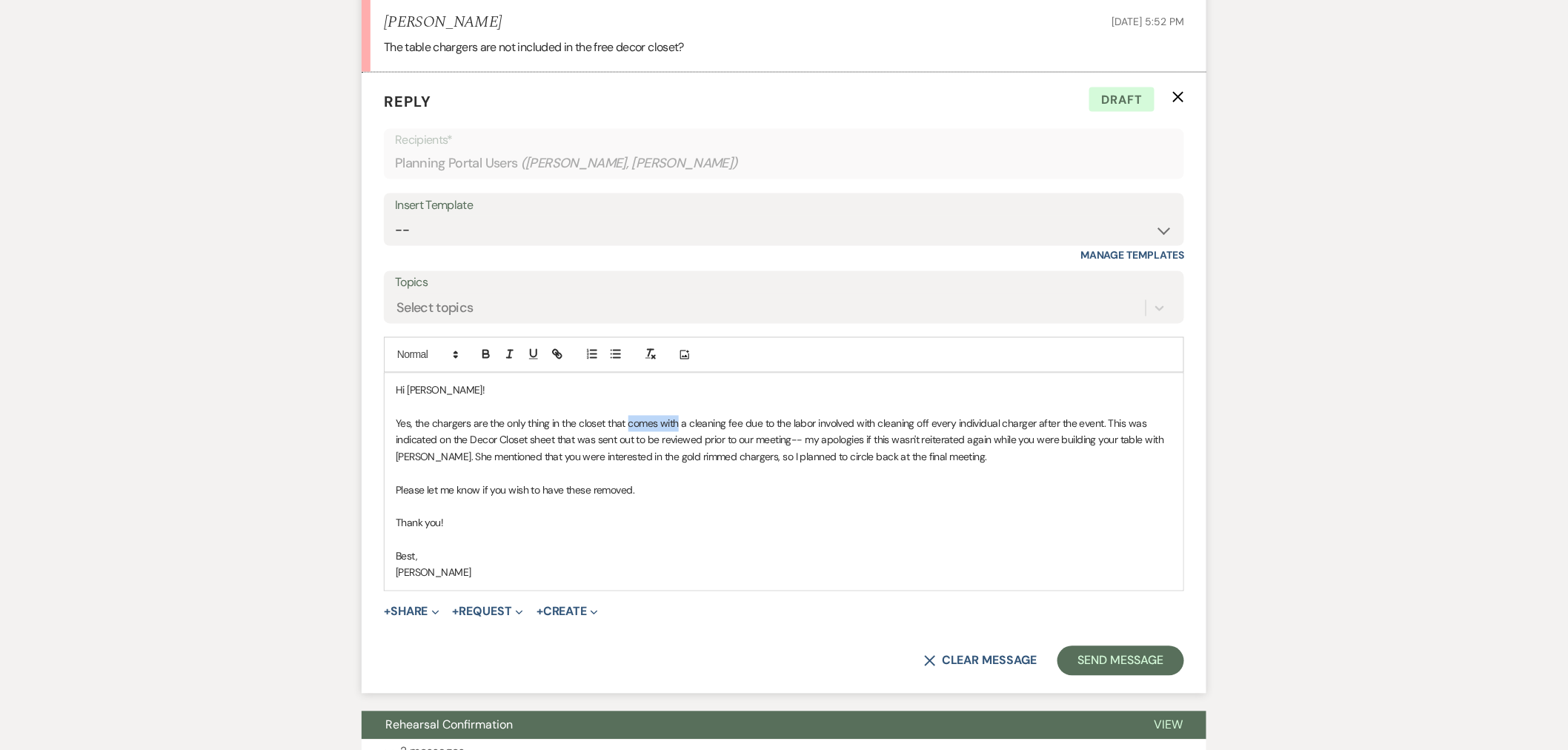
drag, startPoint x: 678, startPoint y: 424, endPoint x: 627, endPoint y: 428, distance: 51.2
click at [627, 428] on p "Yes, the chargers are the only thing in the closet that comes with a cleaning f…" at bounding box center [784, 441] width 777 height 50
click at [723, 491] on p "Please let me know if you wish to have these removed." at bounding box center [784, 490] width 777 height 16
click at [1114, 661] on button "Send Message" at bounding box center [1121, 661] width 127 height 30
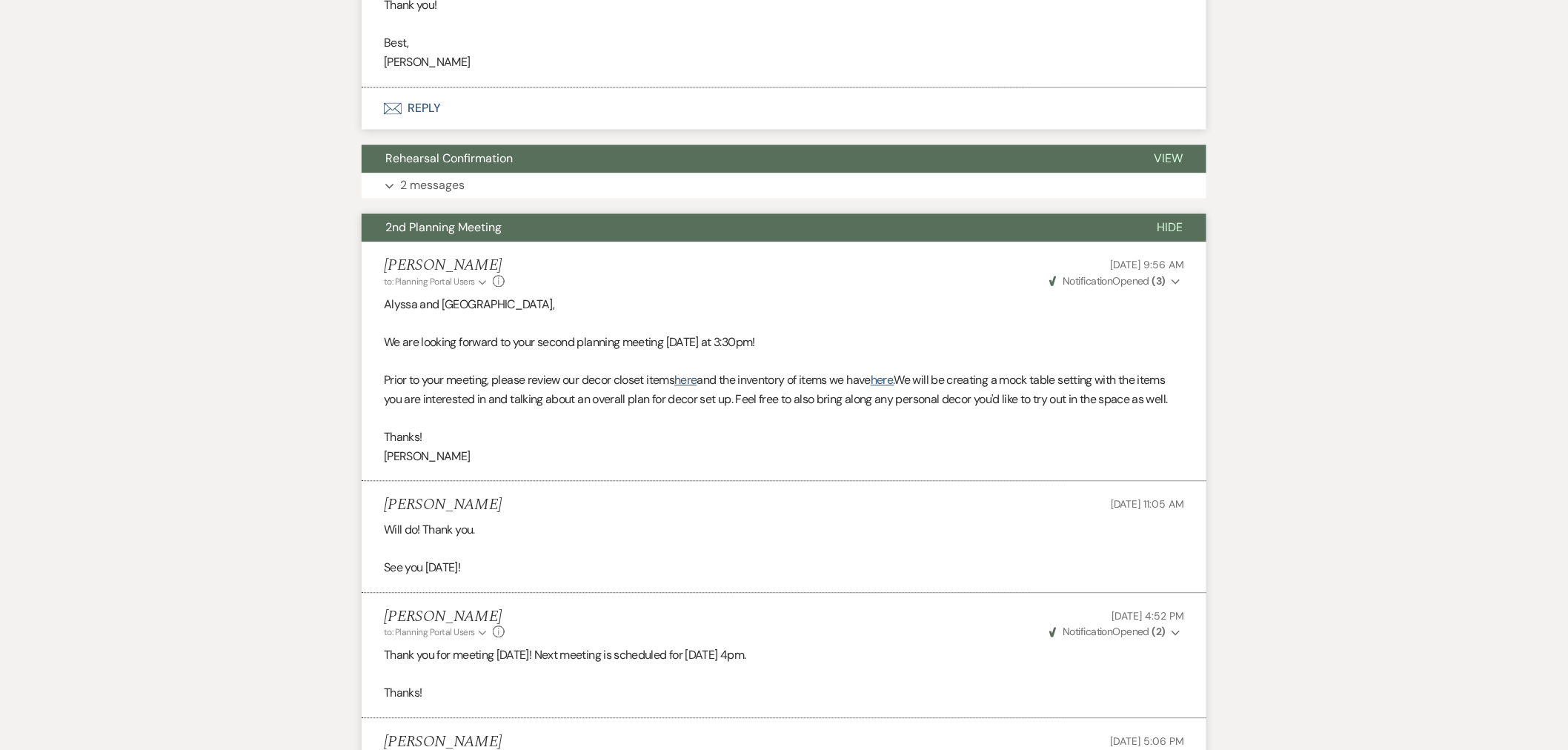
scroll to position [1234, 0]
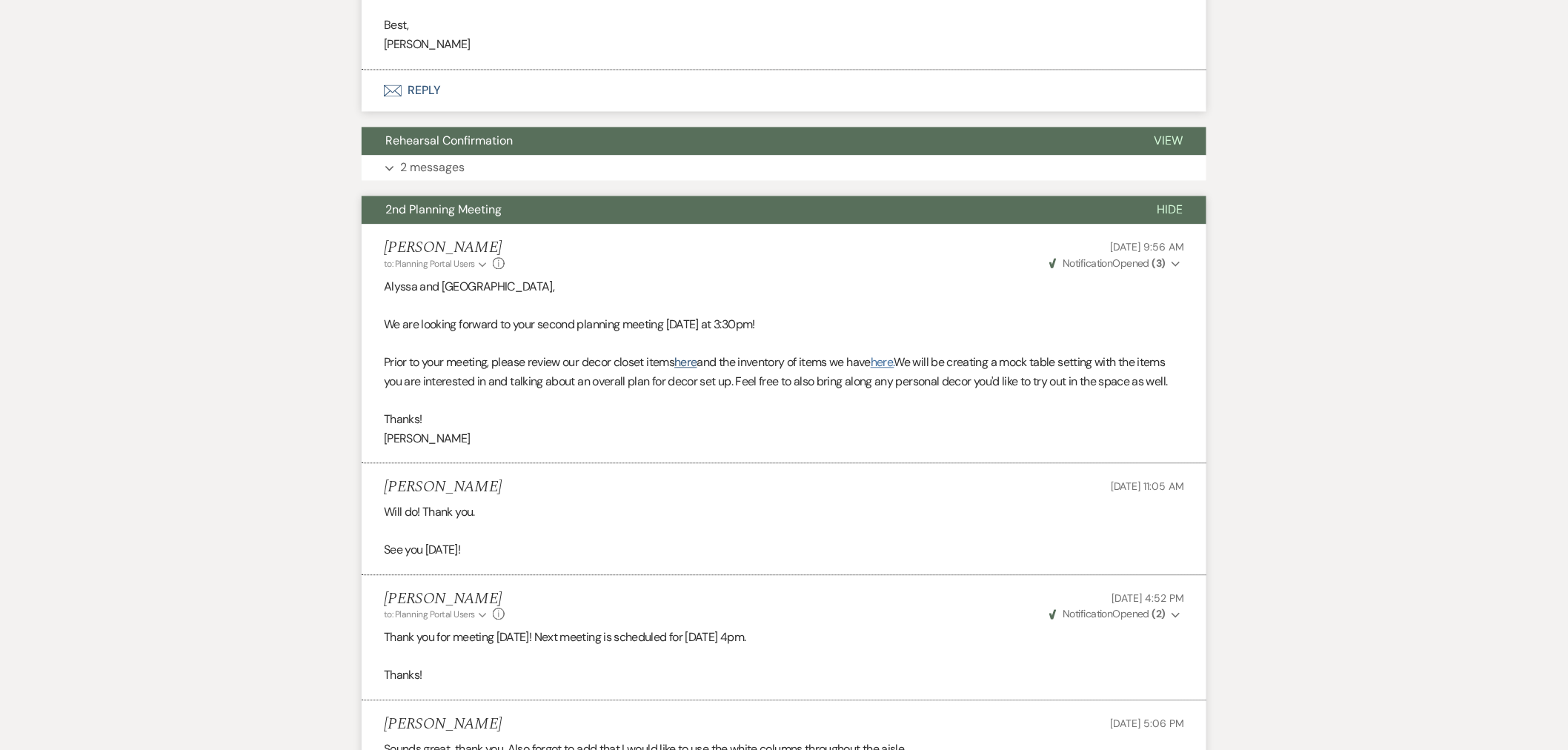
click at [894, 361] on link "here." at bounding box center [883, 362] width 24 height 15
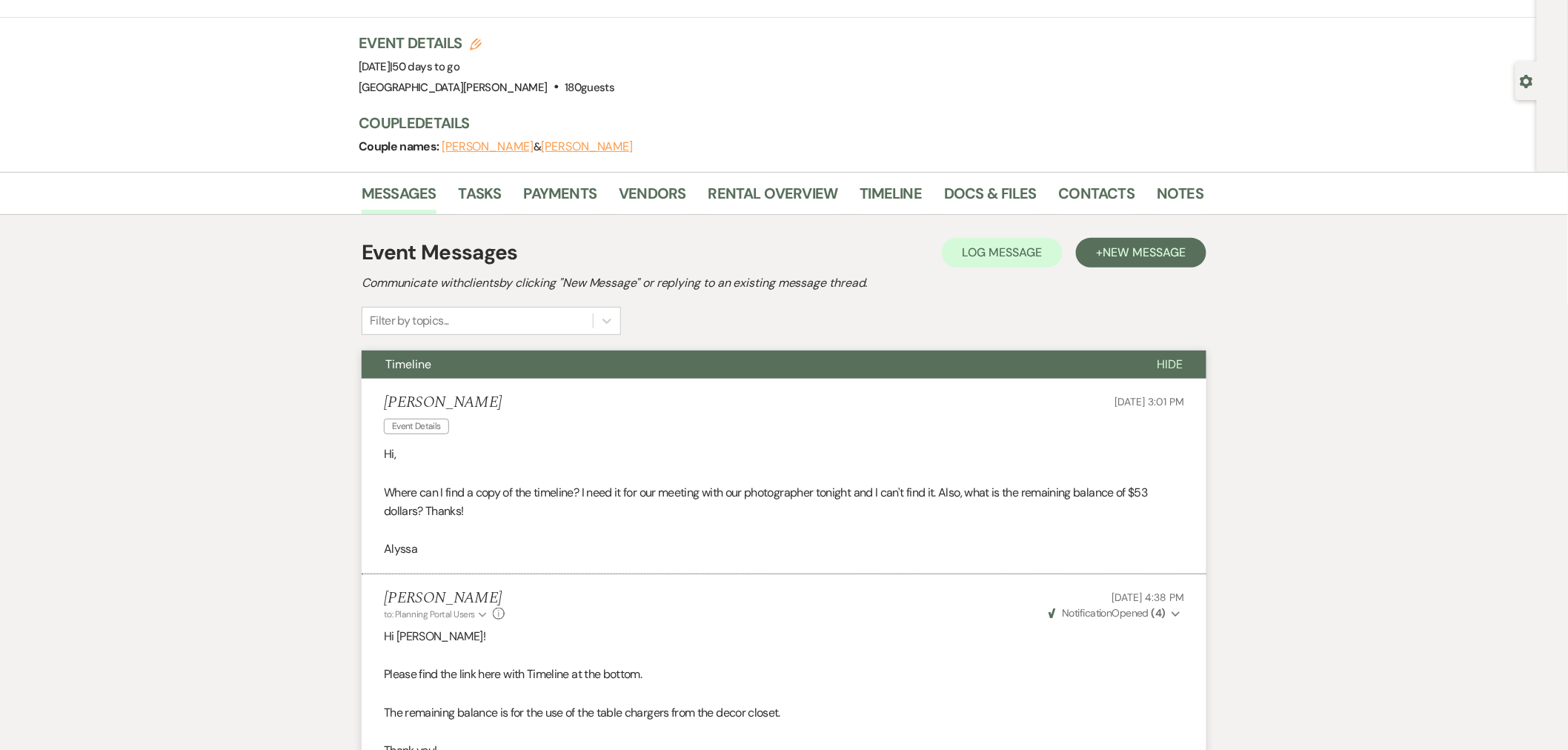
scroll to position [0, 0]
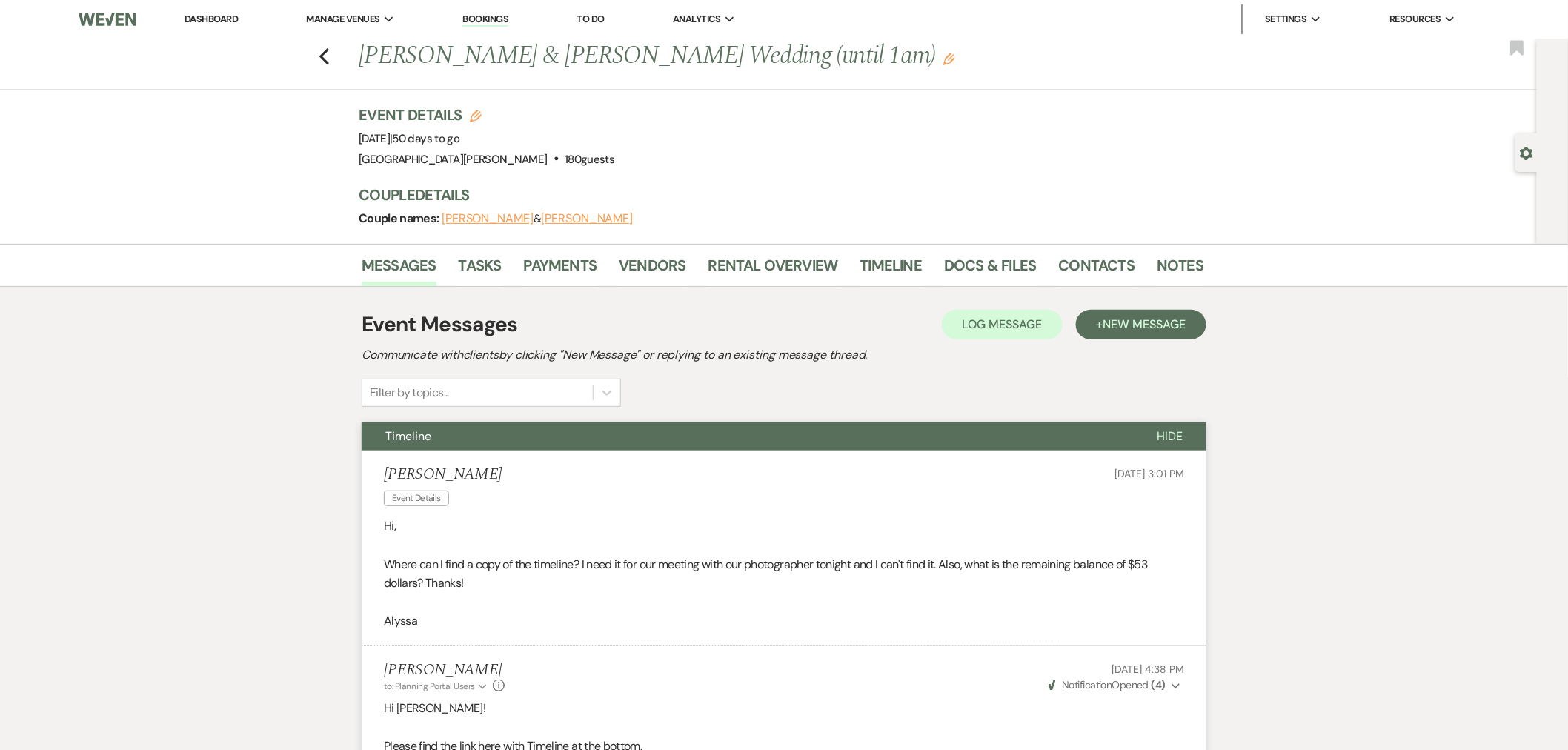
click at [198, 16] on link "Dashboard" at bounding box center [211, 18] width 54 height 12
